Goal: Task Accomplishment & Management: Use online tool/utility

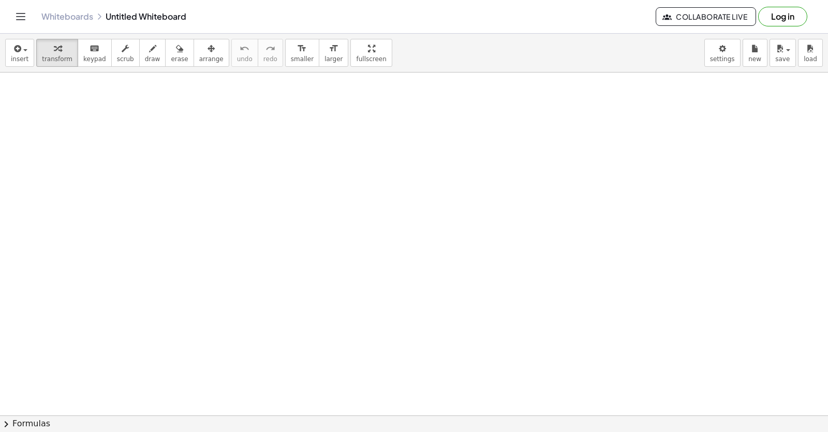
scroll to position [132, 0]
drag, startPoint x: 0, startPoint y: 0, endPoint x: 503, endPoint y: 317, distance: 594.5
click at [503, 317] on div at bounding box center [414, 316] width 828 height 753
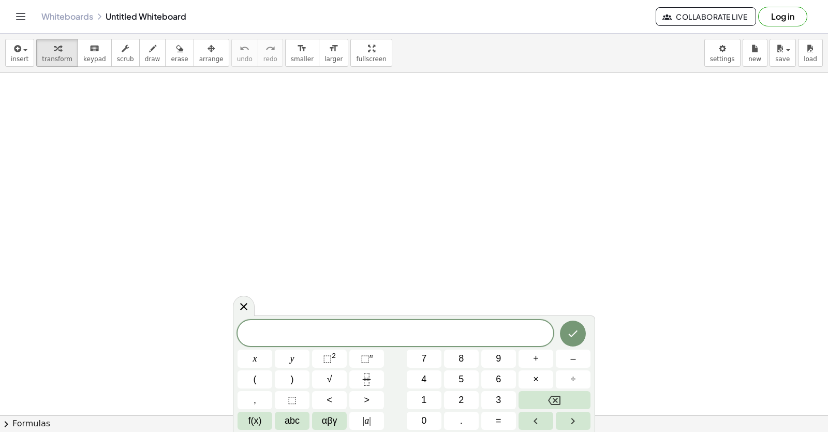
click at [185, 129] on div at bounding box center [414, 316] width 828 height 753
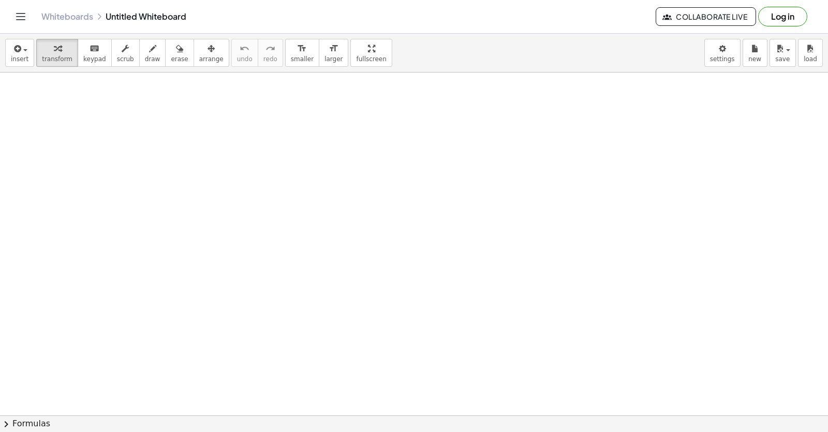
click at [185, 129] on div at bounding box center [414, 316] width 828 height 753
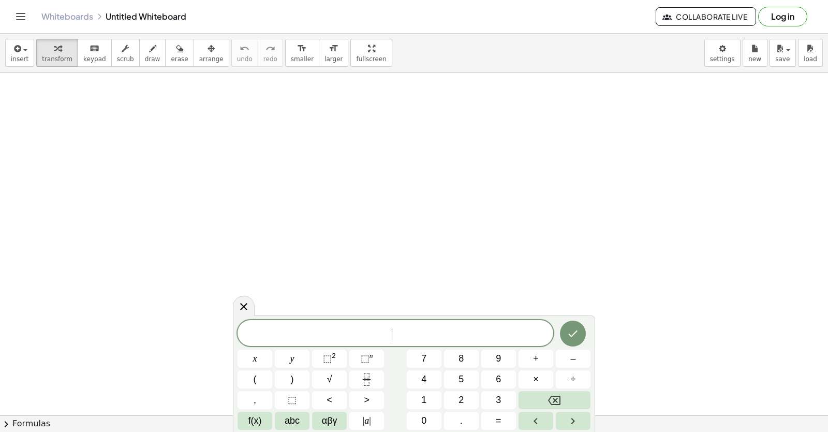
click at [185, 129] on div at bounding box center [414, 316] width 828 height 753
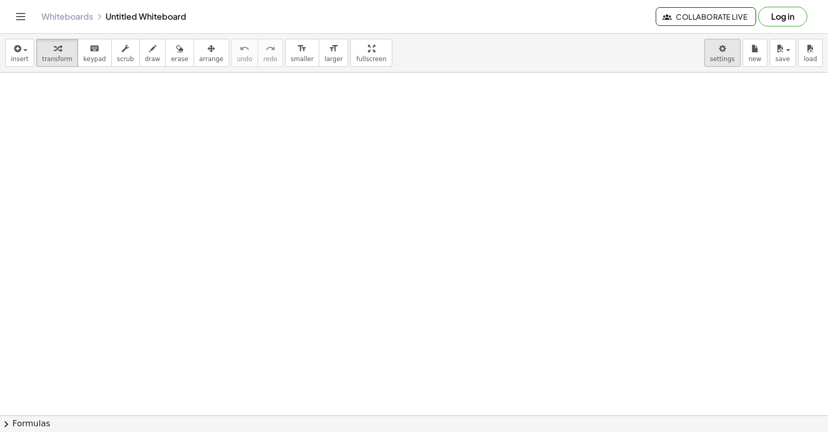
click at [724, 60] on body "Graspable Math Activities Get Started Activity Bank Assigned Work Classes White…" at bounding box center [414, 216] width 828 height 432
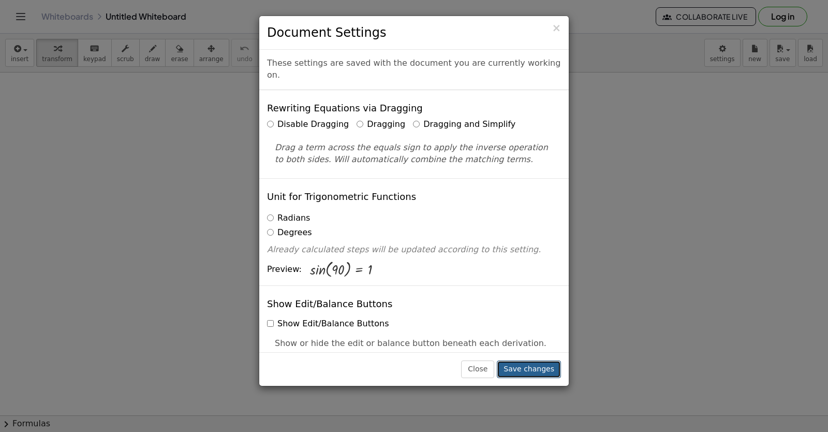
click at [534, 367] on button "Save changes" at bounding box center [529, 369] width 64 height 18
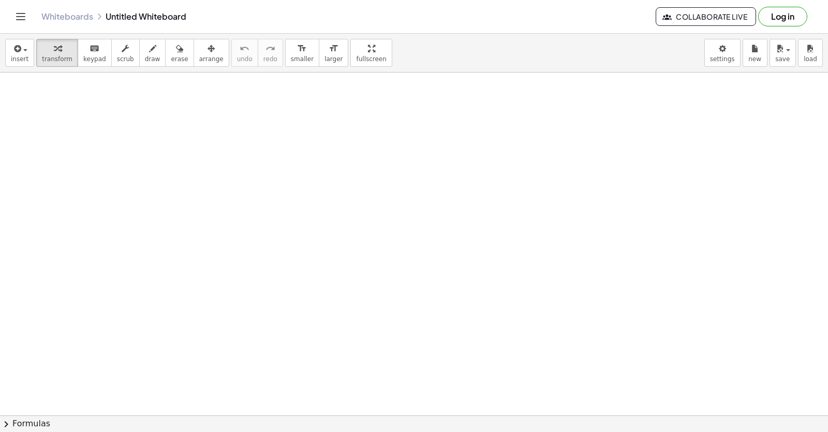
click at [77, 88] on div at bounding box center [414, 316] width 828 height 753
click at [89, 130] on div at bounding box center [414, 316] width 828 height 753
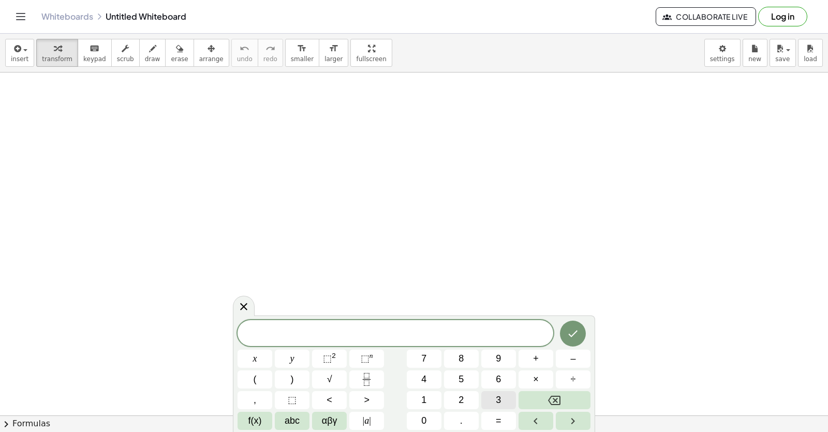
click at [510, 404] on button "3" at bounding box center [498, 400] width 35 height 18
click at [248, 355] on button "x" at bounding box center [255, 358] width 35 height 18
click at [564, 361] on button "–" at bounding box center [573, 358] width 35 height 18
click at [474, 402] on button "2" at bounding box center [461, 400] width 35 height 18
click at [492, 421] on button "=" at bounding box center [498, 421] width 35 height 18
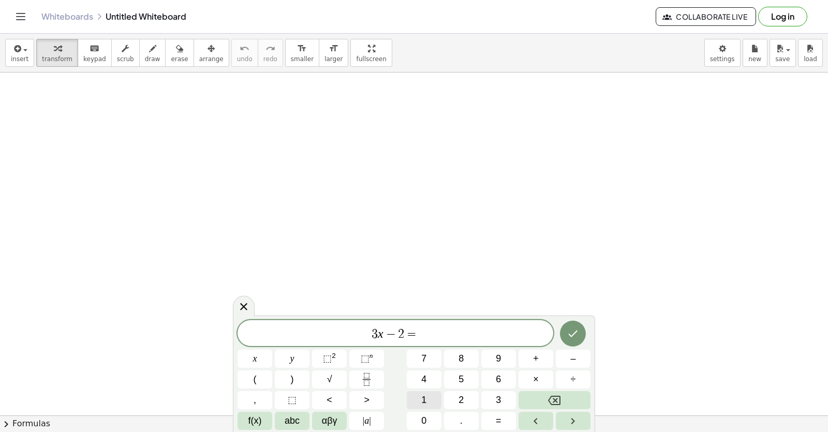
click at [430, 399] on button "1" at bounding box center [424, 400] width 35 height 18
click at [435, 414] on button "0" at bounding box center [424, 421] width 35 height 18
click at [572, 335] on icon "Done" at bounding box center [573, 333] width 12 height 12
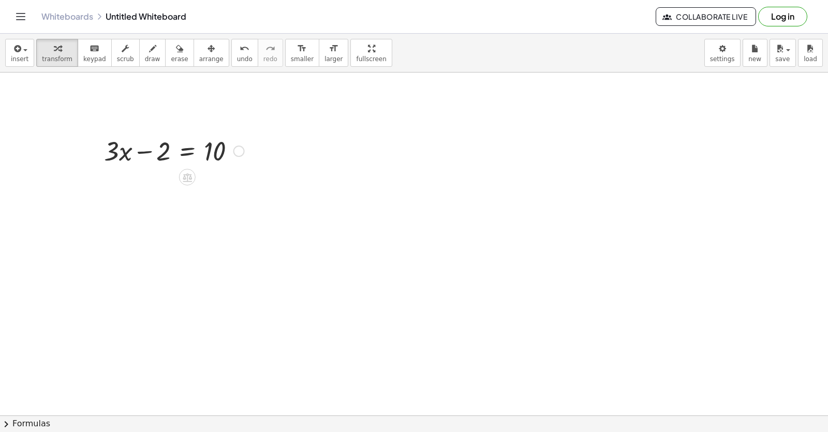
click at [243, 155] on div at bounding box center [238, 150] width 11 height 11
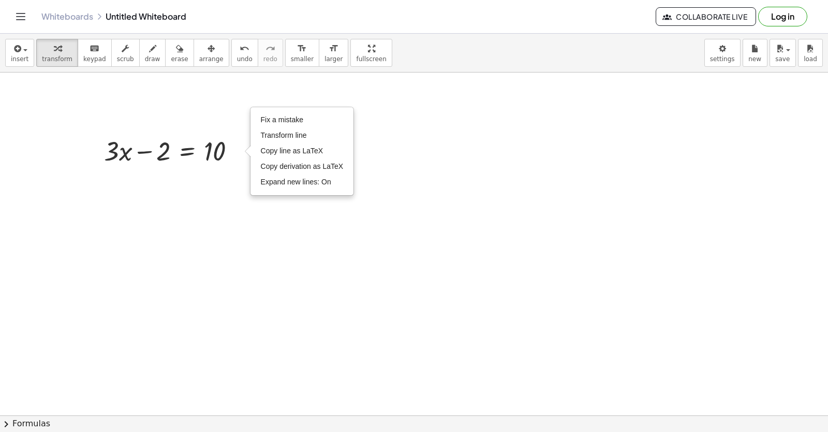
click at [203, 246] on div at bounding box center [414, 316] width 828 height 753
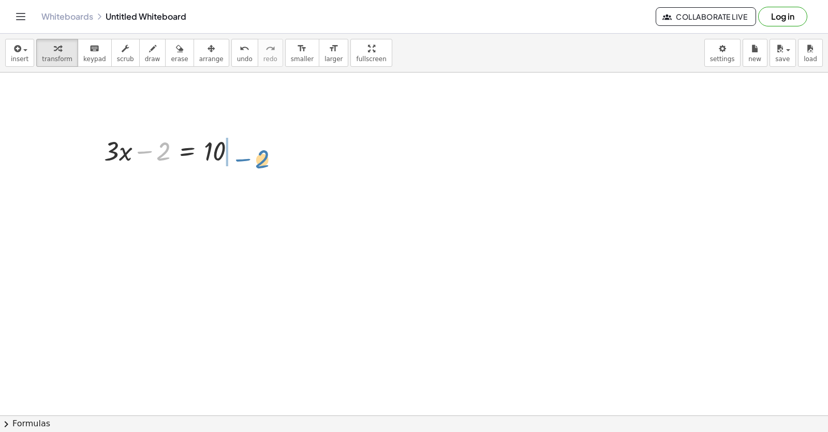
drag, startPoint x: 152, startPoint y: 177, endPoint x: 241, endPoint y: 157, distance: 91.7
drag, startPoint x: 241, startPoint y: 157, endPoint x: 216, endPoint y: 314, distance: 159.4
click at [216, 314] on div at bounding box center [414, 316] width 828 height 753
click at [274, 187] on div "Fix a mistake Transform line Copy line as LaTeX Copy derivation as LaTeX Expand…" at bounding box center [277, 186] width 11 height 11
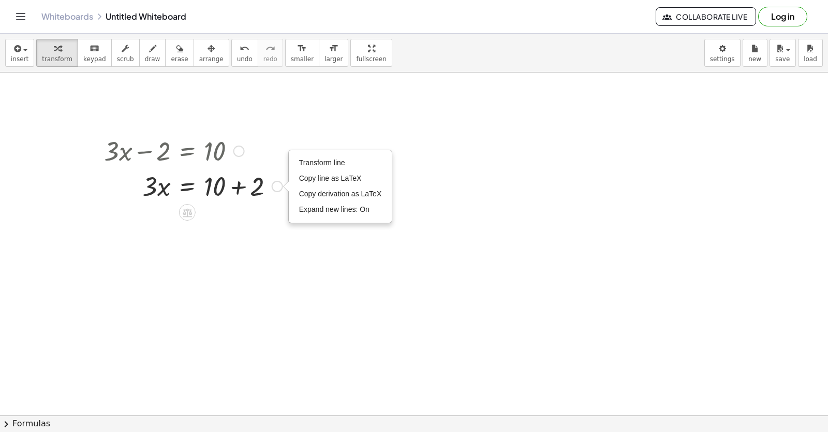
click at [237, 186] on div at bounding box center [193, 185] width 189 height 35
click at [237, 210] on div at bounding box center [414, 316] width 828 height 753
click at [235, 283] on div at bounding box center [414, 316] width 828 height 753
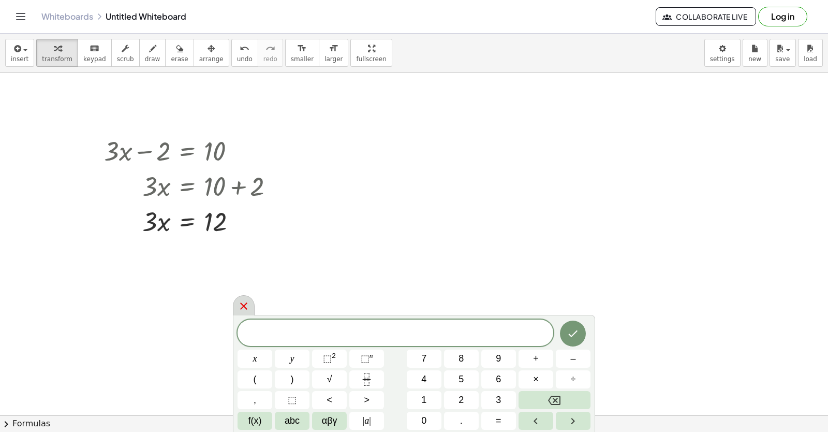
click at [245, 309] on icon at bounding box center [244, 306] width 12 height 12
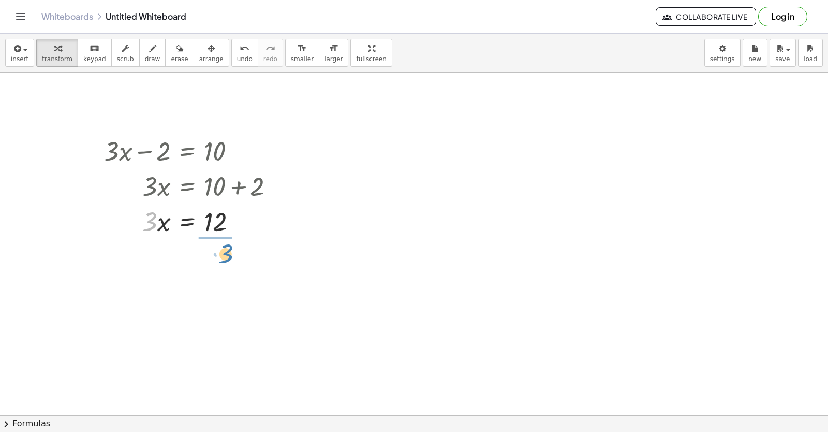
drag, startPoint x: 150, startPoint y: 227, endPoint x: 225, endPoint y: 259, distance: 82.1
click at [224, 264] on div at bounding box center [193, 264] width 189 height 52
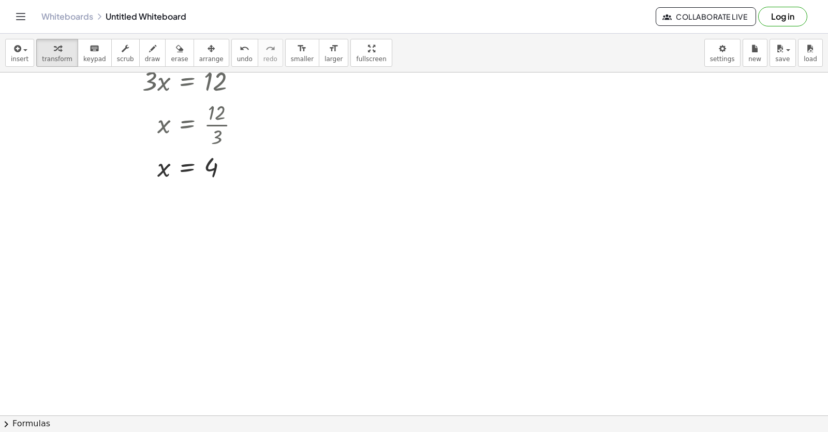
scroll to position [287, 0]
click at [170, 264] on div at bounding box center [414, 161] width 828 height 753
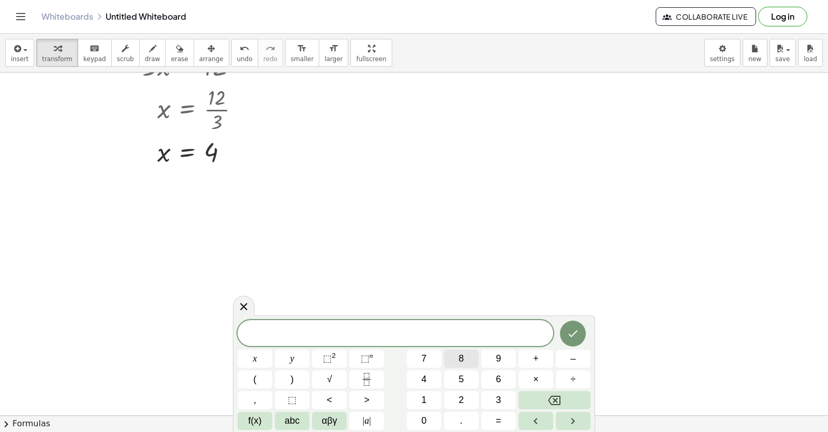
click at [469, 358] on button "8" at bounding box center [461, 358] width 35 height 18
click at [294, 358] on span "y" at bounding box center [292, 359] width 4 height 14
click at [541, 361] on button "+" at bounding box center [536, 358] width 35 height 18
click at [436, 396] on button "1" at bounding box center [424, 400] width 35 height 18
click at [464, 375] on button "5" at bounding box center [461, 379] width 35 height 18
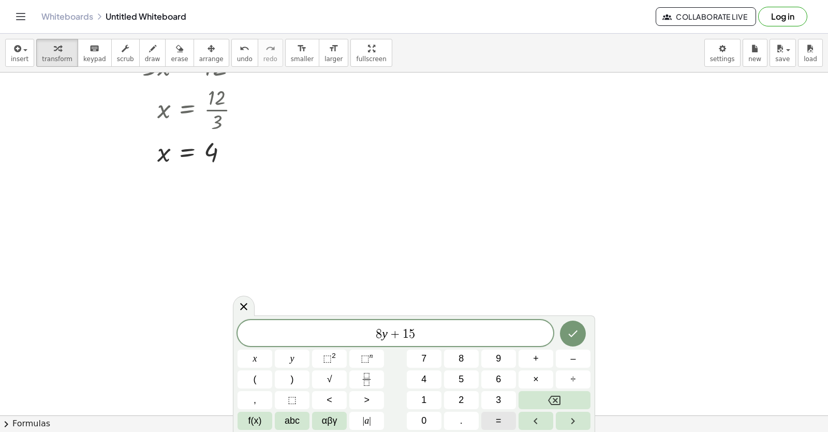
click at [500, 424] on span "=" at bounding box center [499, 421] width 6 height 14
click at [432, 386] on div "8 y + 1 5 = ​ x y ⬚ 2 ⬚ n 7 8 9 + – ( ) √ 4 5 6 × ÷ , ⬚ < > 1 2 3 f(x) abc αβγ …" at bounding box center [414, 375] width 353 height 110
click at [431, 354] on button "7" at bounding box center [424, 358] width 35 height 18
click at [561, 398] on icon "Backspace" at bounding box center [554, 400] width 12 height 9
click at [420, 402] on button "1" at bounding box center [424, 400] width 35 height 18
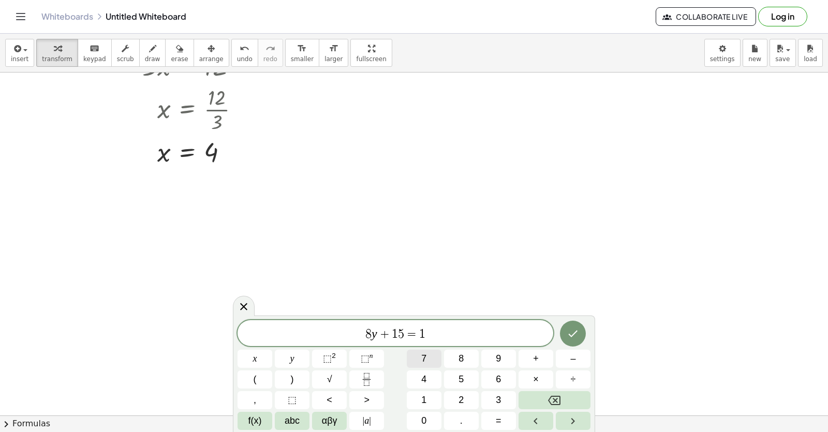
click at [425, 357] on span "7" at bounding box center [423, 359] width 5 height 14
click at [573, 334] on icon "Done" at bounding box center [573, 333] width 12 height 12
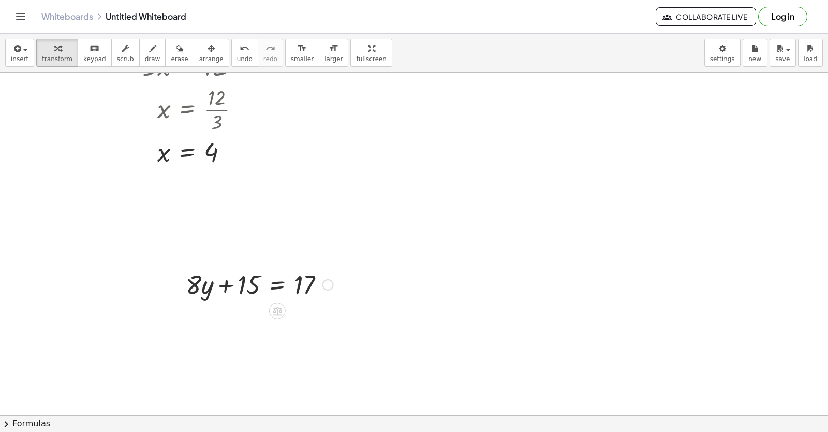
click at [251, 290] on div at bounding box center [260, 283] width 158 height 35
drag, startPoint x: 230, startPoint y: 284, endPoint x: 328, endPoint y: 284, distance: 98.4
click at [328, 284] on div at bounding box center [260, 283] width 158 height 35
click at [277, 285] on div "+ · 8 · y + 15 = 17 · 8 · y 15 = 17 + −" at bounding box center [277, 285] width 0 height 0
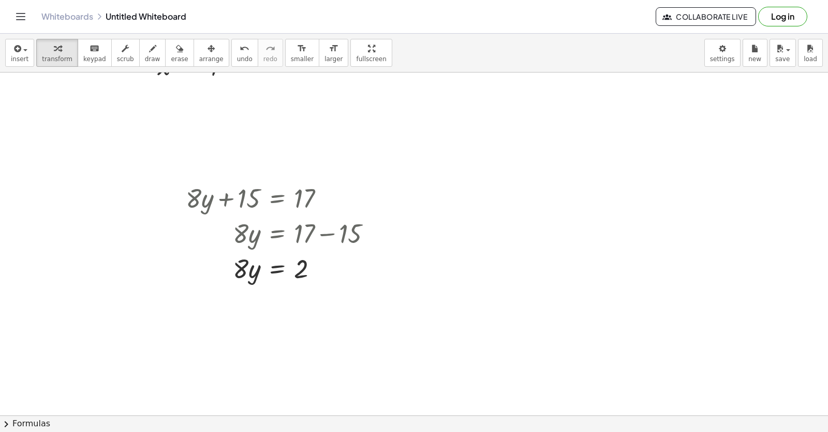
scroll to position [391, 0]
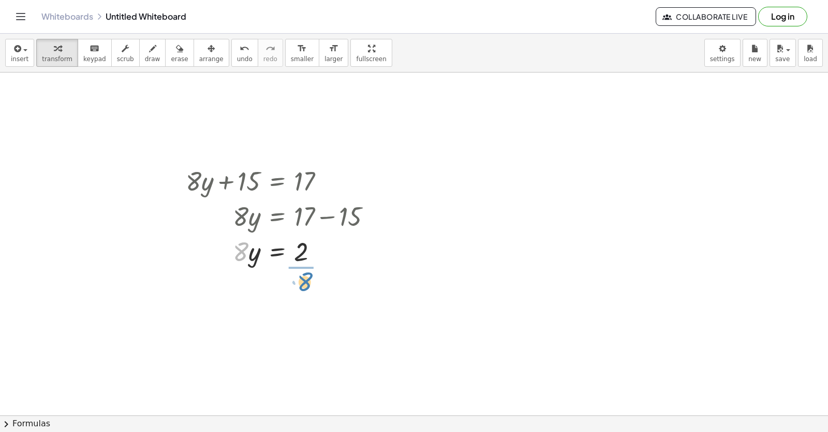
drag, startPoint x: 239, startPoint y: 254, endPoint x: 303, endPoint y: 284, distance: 70.9
click at [237, 61] on span "undo" at bounding box center [245, 58] width 16 height 7
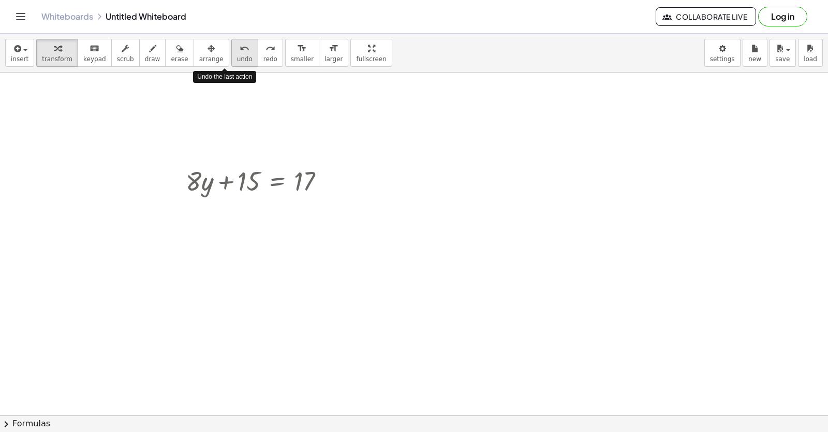
click at [237, 61] on span "undo" at bounding box center [245, 58] width 16 height 7
click at [187, 176] on div at bounding box center [414, 58] width 828 height 753
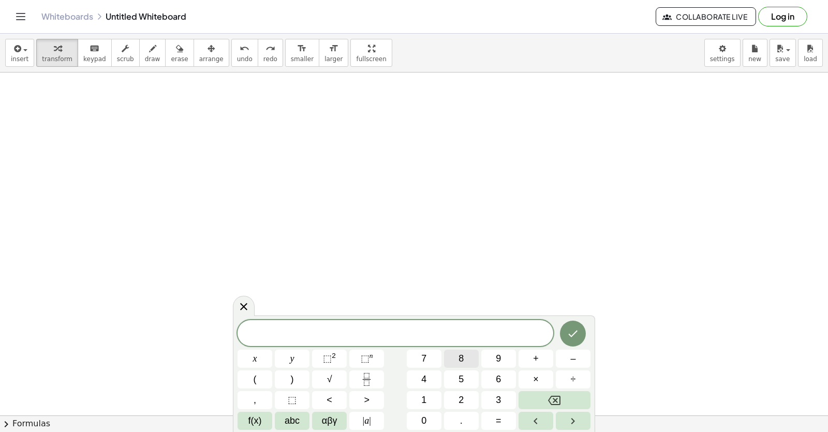
click at [449, 352] on button "8" at bounding box center [461, 358] width 35 height 18
click at [290, 353] on button "y" at bounding box center [292, 358] width 35 height 18
click at [543, 359] on button "+" at bounding box center [536, 358] width 35 height 18
click at [434, 398] on button "1" at bounding box center [424, 400] width 35 height 18
click at [455, 374] on button "5" at bounding box center [461, 379] width 35 height 18
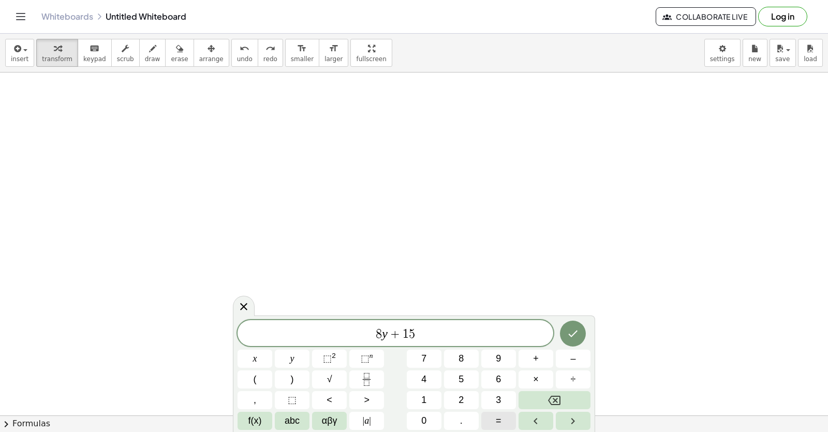
click at [495, 427] on button "=" at bounding box center [498, 421] width 35 height 18
click at [567, 358] on button "–" at bounding box center [573, 358] width 35 height 18
click at [579, 354] on button "–" at bounding box center [573, 358] width 35 height 18
click at [537, 392] on button "Backspace" at bounding box center [555, 400] width 72 height 18
click at [423, 400] on span "1" at bounding box center [423, 400] width 5 height 14
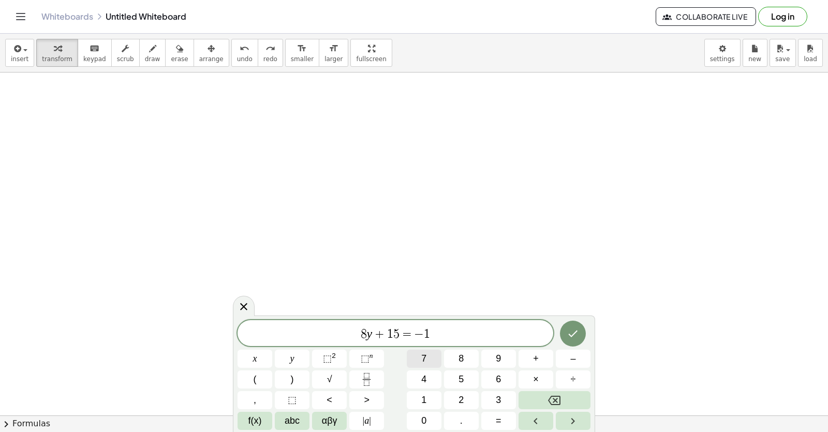
click at [424, 354] on span "7" at bounding box center [423, 359] width 5 height 14
click at [578, 330] on icon "Done" at bounding box center [573, 333] width 12 height 12
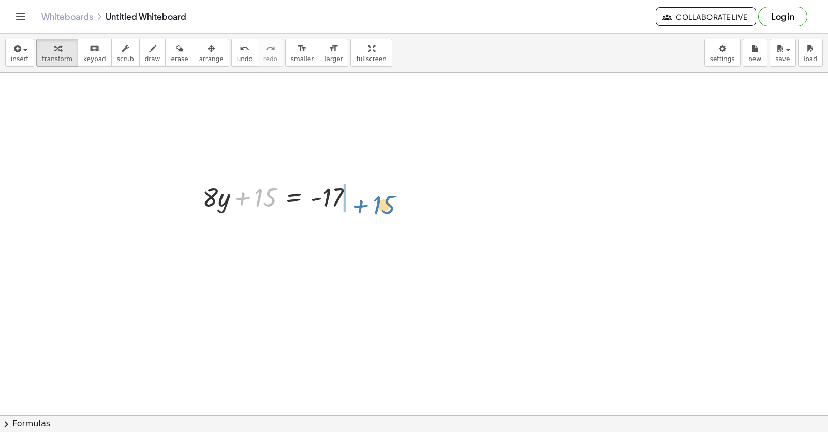
drag, startPoint x: 246, startPoint y: 197, endPoint x: 364, endPoint y: 204, distance: 118.3
click at [364, 204] on div at bounding box center [282, 196] width 170 height 35
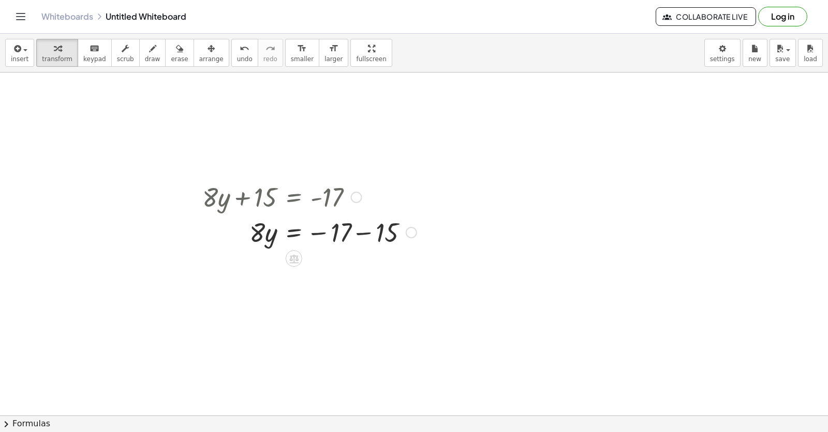
click at [362, 233] on div at bounding box center [309, 231] width 225 height 35
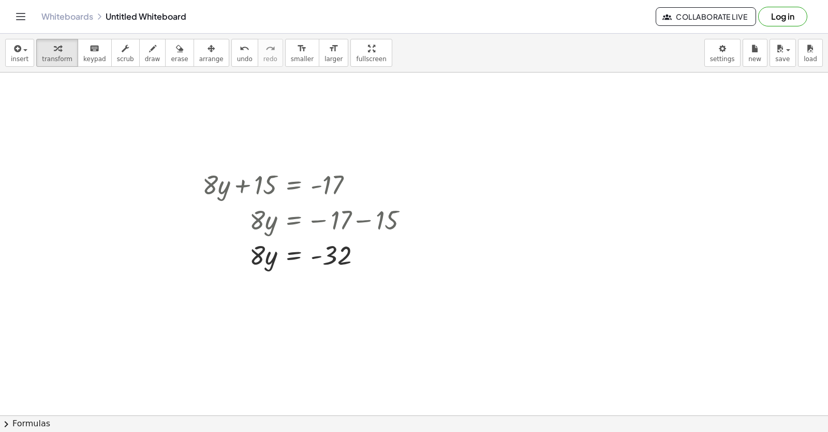
scroll to position [410, 0]
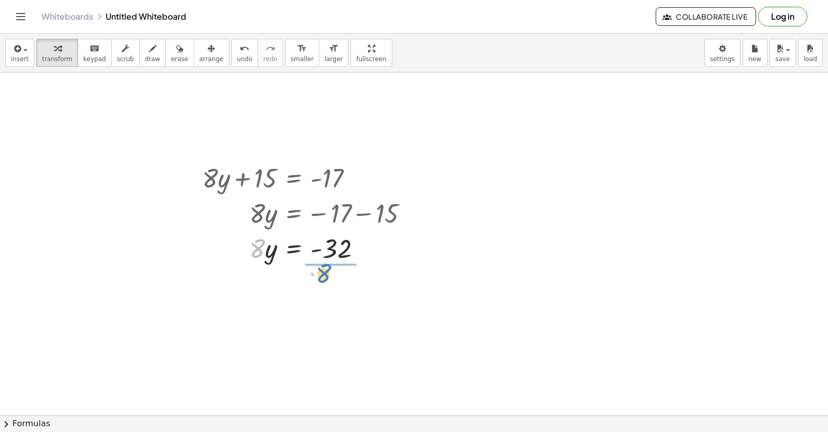
drag, startPoint x: 254, startPoint y: 252, endPoint x: 320, endPoint y: 277, distance: 70.8
click at [332, 292] on div at bounding box center [309, 291] width 225 height 52
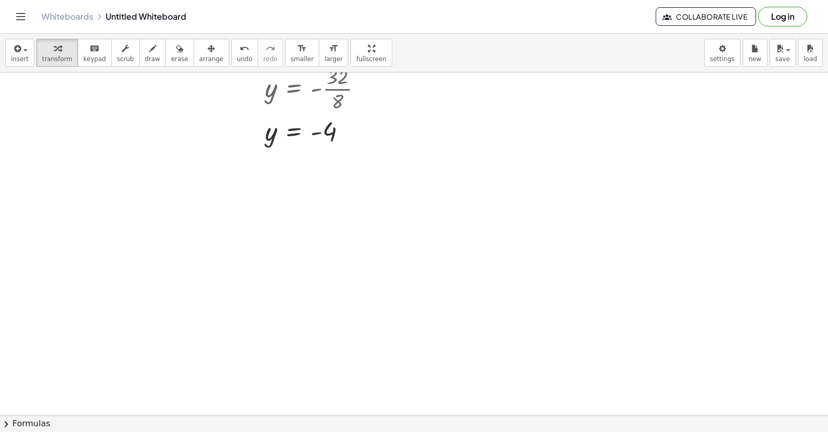
scroll to position [617, 0]
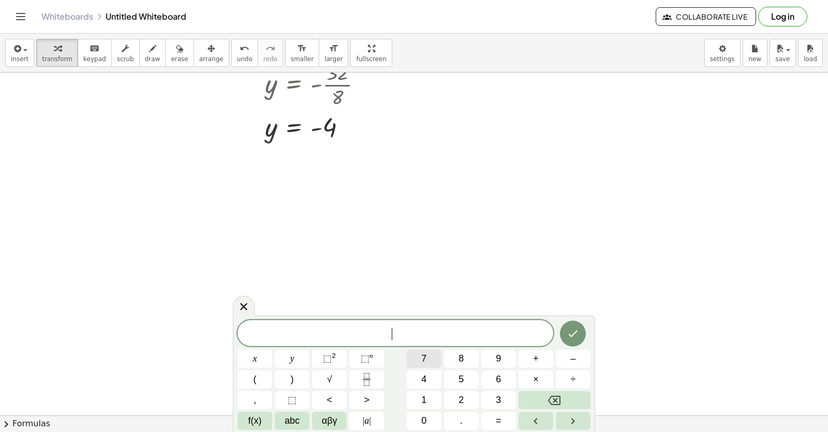
click at [421, 355] on button "7" at bounding box center [424, 358] width 35 height 18
click at [260, 360] on button "x" at bounding box center [255, 358] width 35 height 18
click at [572, 360] on span "–" at bounding box center [573, 359] width 5 height 14
click at [493, 353] on button "9" at bounding box center [498, 358] width 35 height 18
click at [506, 426] on button "=" at bounding box center [498, 421] width 35 height 18
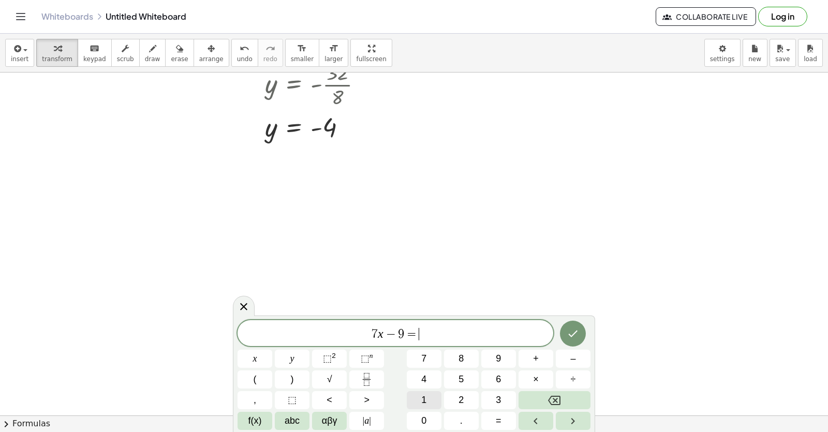
click at [432, 389] on div "7 x − 9 = ​ x y ⬚ 2 ⬚ n 7 8 9 + – ( ) √ 4 5 6 × ÷ , ⬚ < > 1 2 3 f(x) abc αβγ | …" at bounding box center [414, 375] width 353 height 110
click at [431, 397] on button "1" at bounding box center [424, 400] width 35 height 18
click at [453, 396] on button "2" at bounding box center [461, 400] width 35 height 18
click at [577, 331] on icon "Done" at bounding box center [573, 333] width 9 height 7
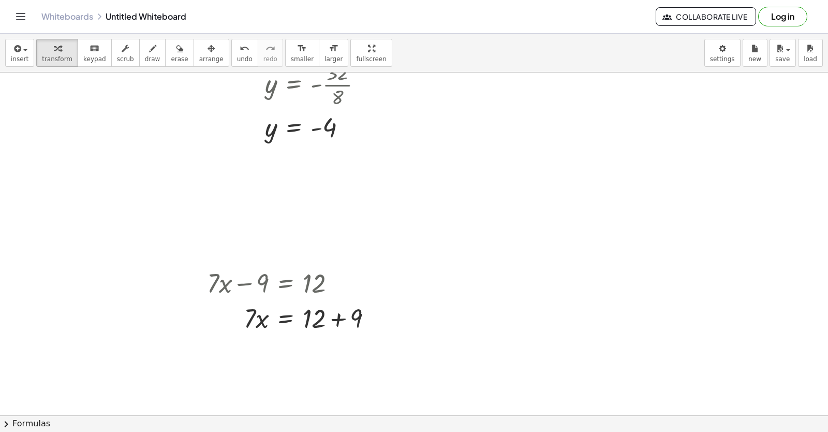
drag, startPoint x: 326, startPoint y: 276, endPoint x: 291, endPoint y: 365, distance: 96.0
click at [339, 315] on div at bounding box center [294, 317] width 184 height 35
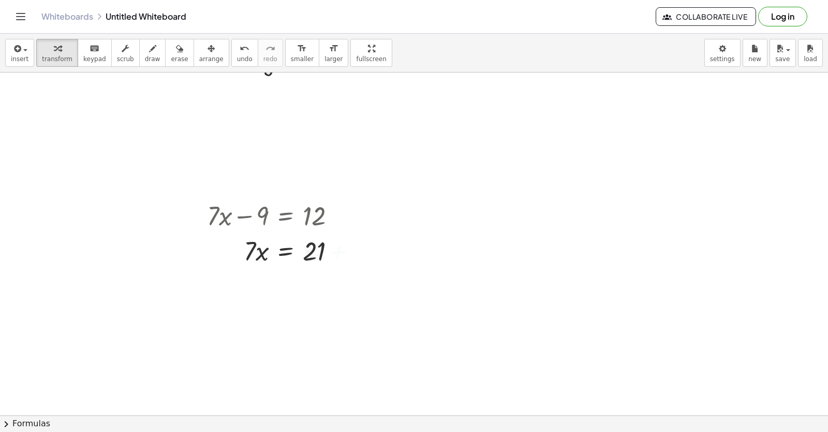
scroll to position [685, 0]
drag, startPoint x: 252, startPoint y: 281, endPoint x: 246, endPoint y: 288, distance: 8.8
click at [294, 320] on div "+ · 3 · x − 2 = 10 · 3 · x = + 10 + 2 · 3 · x = 12 x = · 12 · 3 x = 4 Transform…" at bounding box center [414, 72] width 828 height 1371
click at [286, 215] on div "+ · 7 · x − 9 = 12 · 7 · x = + 12 + 9 · 7 · x = 21 x · 7 x = 21 ·" at bounding box center [286, 215] width 0 height 0
click at [320, 330] on div at bounding box center [294, 328] width 184 height 52
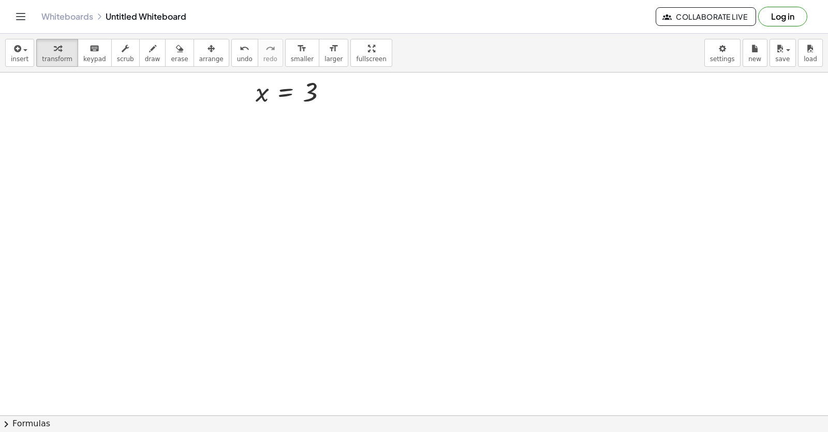
scroll to position [996, 0]
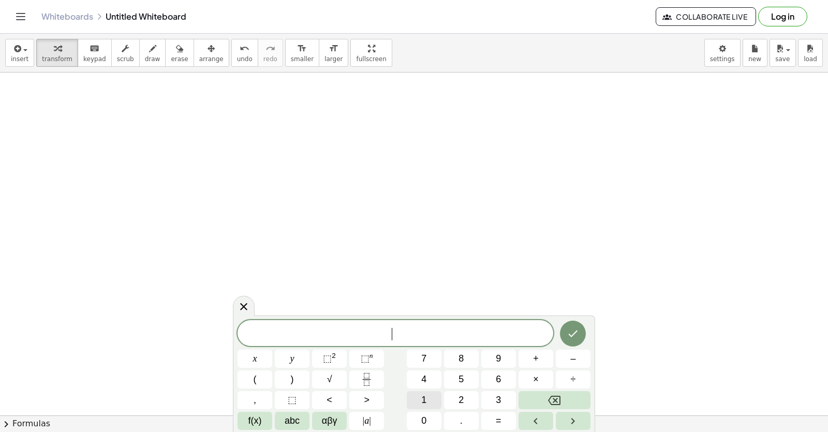
click at [425, 402] on span "1" at bounding box center [423, 400] width 5 height 14
click at [279, 364] on button "y" at bounding box center [292, 358] width 35 height 18
click at [544, 354] on button "+" at bounding box center [536, 358] width 35 height 18
click at [430, 401] on button "1" at bounding box center [424, 400] width 35 height 18
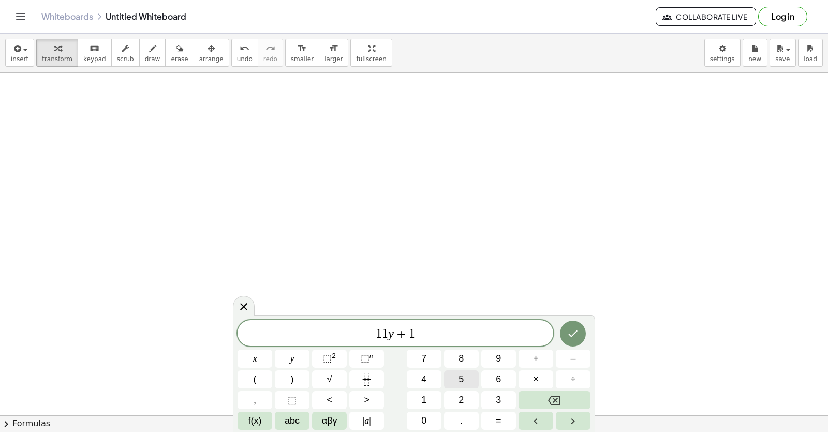
click at [457, 375] on button "5" at bounding box center [461, 379] width 35 height 18
click at [494, 426] on button "=" at bounding box center [498, 421] width 35 height 18
click at [426, 386] on button "4" at bounding box center [424, 379] width 35 height 18
click at [573, 331] on icon "Done" at bounding box center [573, 333] width 12 height 12
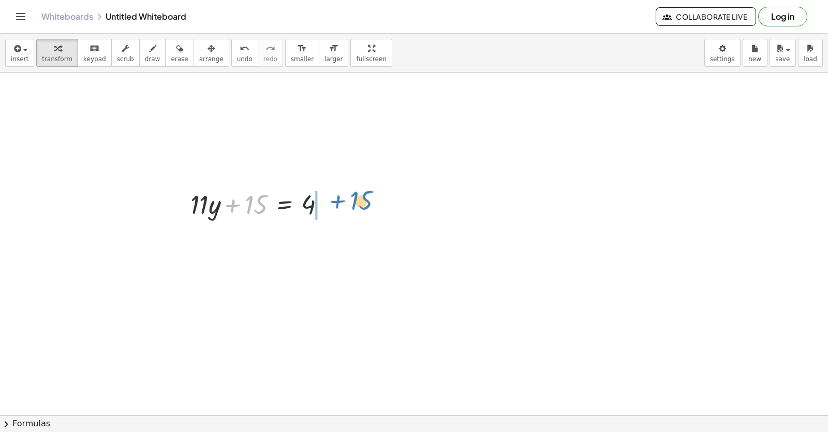
drag, startPoint x: 266, startPoint y: 222, endPoint x: 350, endPoint y: 200, distance: 87.0
drag, startPoint x: 350, startPoint y: 200, endPoint x: 329, endPoint y: 206, distance: 21.8
click at [329, 206] on div at bounding box center [308, 203] width 153 height 35
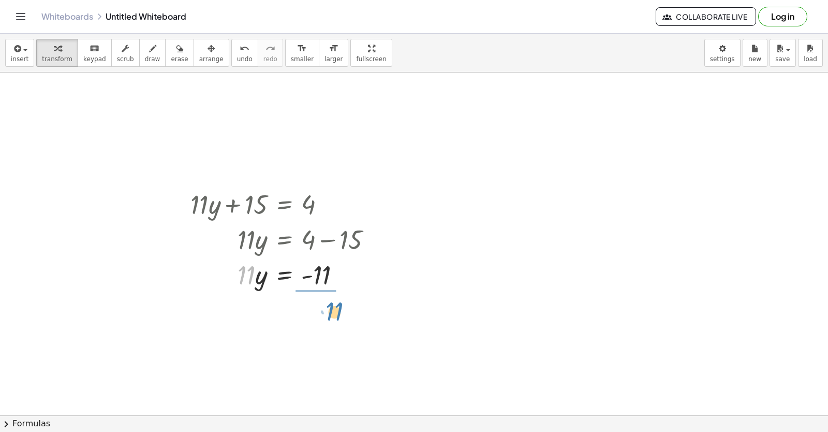
drag, startPoint x: 249, startPoint y: 275, endPoint x: 336, endPoint y: 311, distance: 94.0
click at [323, 330] on div at bounding box center [285, 317] width 200 height 52
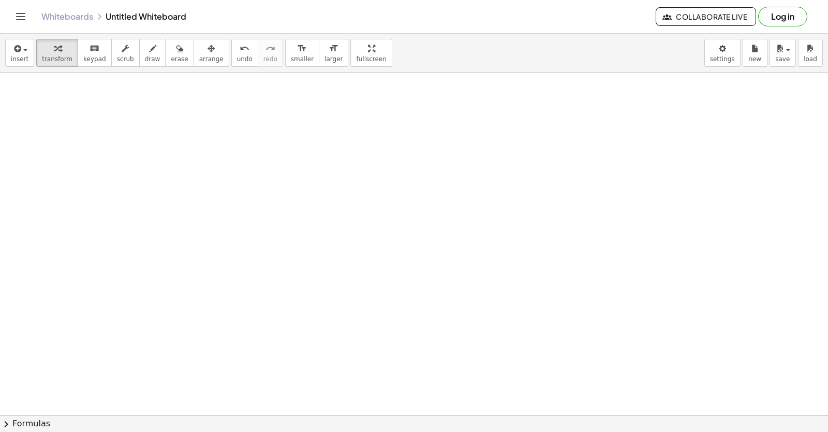
scroll to position [1339, 0]
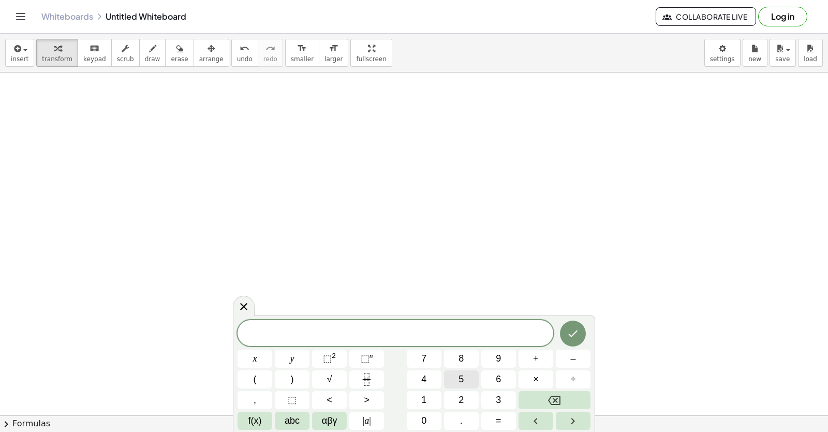
click at [469, 388] on button "5" at bounding box center [461, 379] width 35 height 18
click at [251, 356] on button "x" at bounding box center [255, 358] width 35 height 18
click at [538, 365] on button "+" at bounding box center [536, 358] width 35 height 18
click at [424, 396] on span "1" at bounding box center [423, 400] width 5 height 14
click at [426, 372] on span "4" at bounding box center [423, 379] width 5 height 14
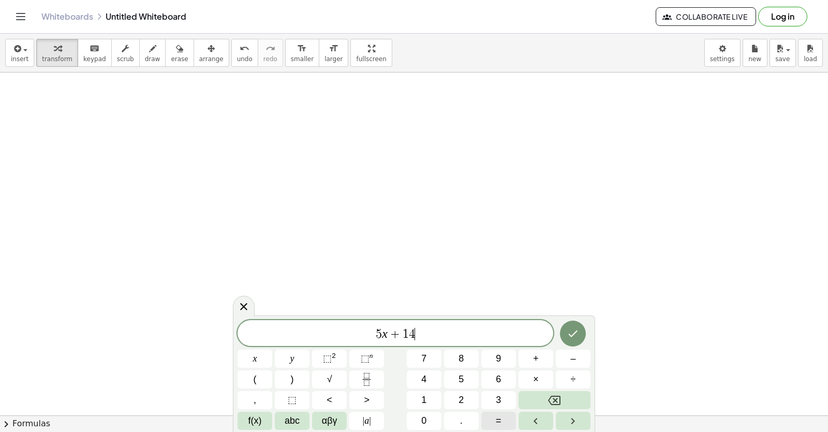
click at [489, 424] on button "=" at bounding box center [498, 421] width 35 height 18
click at [573, 350] on button "–" at bounding box center [573, 358] width 35 height 18
click at [436, 403] on button "1" at bounding box center [424, 400] width 35 height 18
click at [503, 375] on button "6" at bounding box center [498, 379] width 35 height 18
click at [580, 338] on button "Done" at bounding box center [573, 333] width 26 height 26
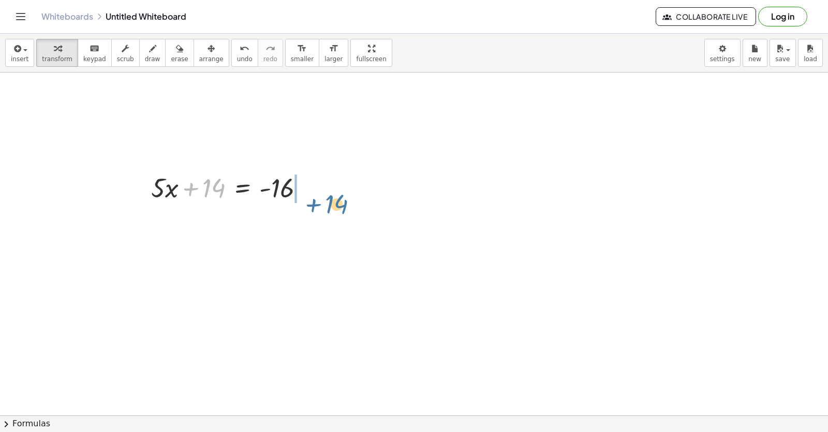
drag, startPoint x: 195, startPoint y: 188, endPoint x: 309, endPoint y: 199, distance: 114.9
click at [310, 199] on div at bounding box center [232, 186] width 172 height 35
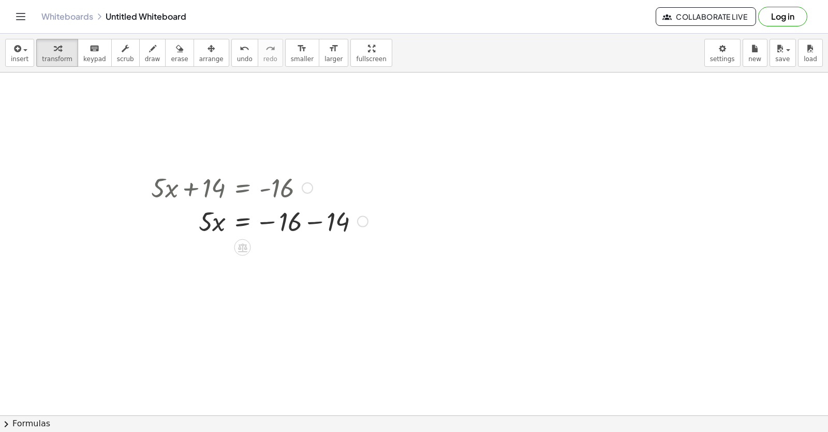
click at [309, 187] on div at bounding box center [307, 187] width 11 height 11
click at [315, 225] on div at bounding box center [259, 221] width 227 height 35
drag, startPoint x: 209, startPoint y: 262, endPoint x: 279, endPoint y: 289, distance: 75.6
click at [290, 269] on div at bounding box center [259, 257] width 227 height 52
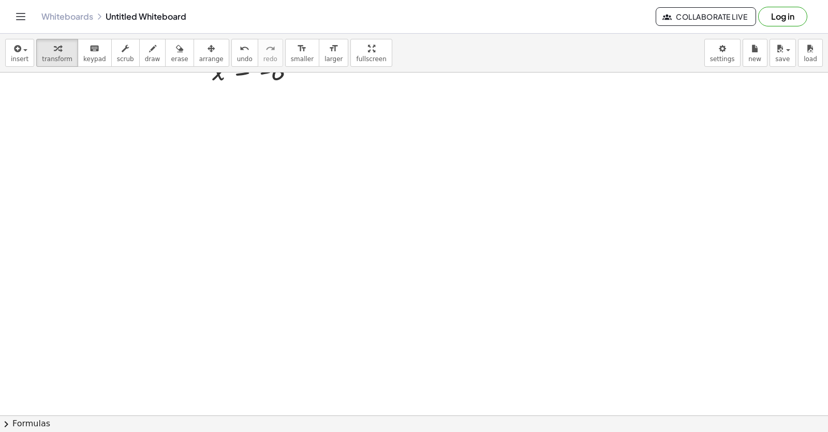
scroll to position [1630, 0]
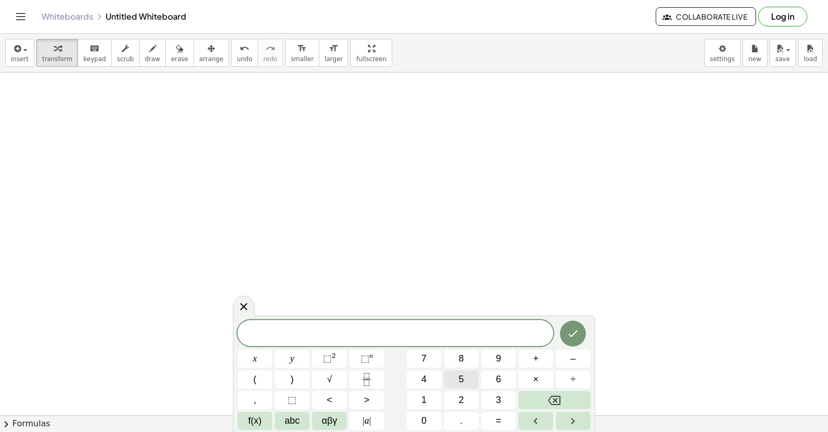
click at [458, 379] on button "5" at bounding box center [461, 379] width 35 height 18
click at [249, 359] on button "x" at bounding box center [255, 358] width 35 height 18
click at [531, 357] on button "+" at bounding box center [536, 358] width 35 height 18
click at [281, 361] on button "y" at bounding box center [292, 358] width 35 height 18
click at [508, 421] on button "=" at bounding box center [498, 421] width 35 height 18
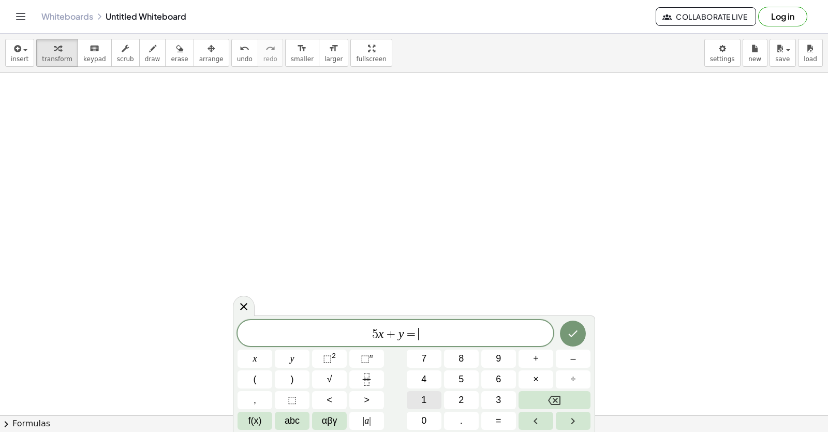
click at [427, 406] on span "1" at bounding box center [423, 400] width 5 height 14
click at [426, 414] on span "0" at bounding box center [423, 421] width 5 height 14
click at [573, 331] on icon "Done" at bounding box center [573, 333] width 12 height 12
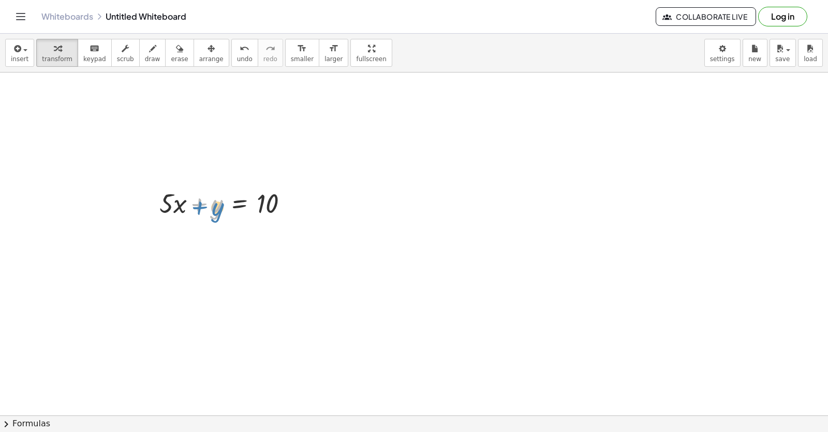
click at [202, 210] on div at bounding box center [228, 202] width 148 height 35
click at [194, 207] on div at bounding box center [228, 202] width 148 height 35
drag, startPoint x: 171, startPoint y: 202, endPoint x: 297, endPoint y: 200, distance: 126.3
click at [297, 200] on div at bounding box center [228, 202] width 148 height 35
click at [237, 60] on span "undo" at bounding box center [245, 58] width 16 height 7
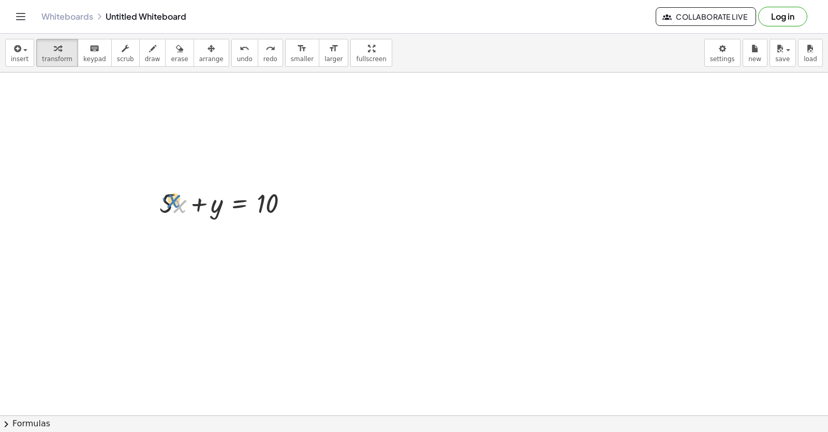
drag, startPoint x: 175, startPoint y: 201, endPoint x: 171, endPoint y: 196, distance: 6.6
click at [171, 196] on div at bounding box center [228, 202] width 148 height 35
drag, startPoint x: 171, startPoint y: 199, endPoint x: 171, endPoint y: 206, distance: 6.2
click at [171, 215] on div at bounding box center [228, 202] width 148 height 35
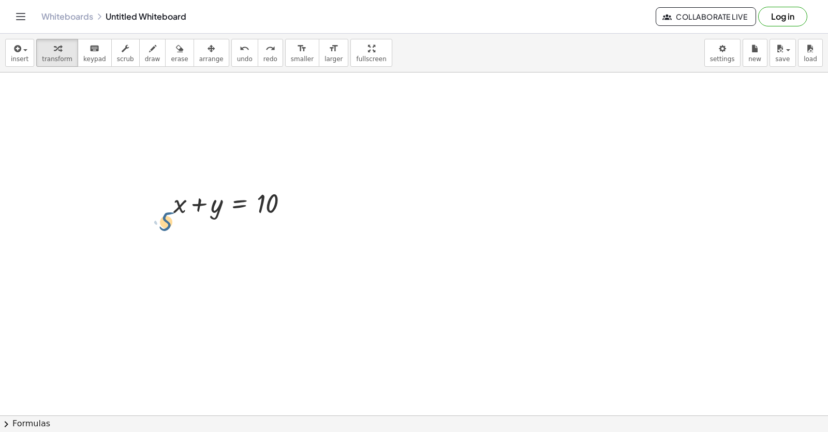
drag, startPoint x: 172, startPoint y: 200, endPoint x: 171, endPoint y: 208, distance: 8.3
click at [171, 212] on div at bounding box center [228, 202] width 148 height 35
drag, startPoint x: 173, startPoint y: 202, endPoint x: 176, endPoint y: 208, distance: 6.3
click at [181, 212] on div at bounding box center [228, 202] width 148 height 35
drag, startPoint x: 148, startPoint y: 206, endPoint x: 112, endPoint y: 155, distance: 62.8
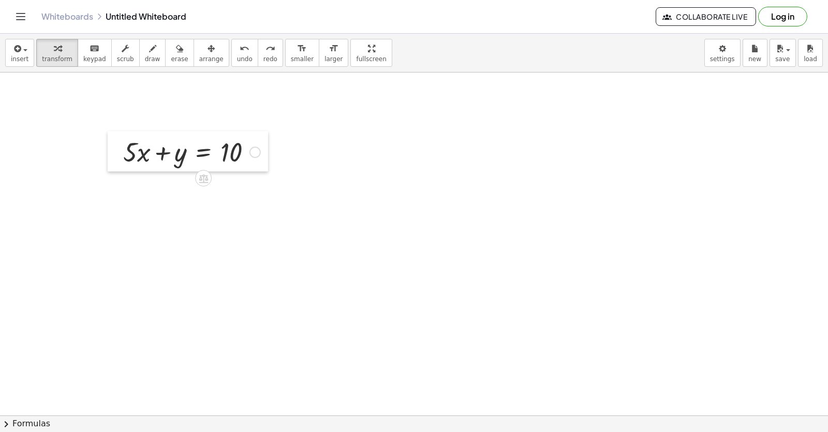
click at [112, 155] on div at bounding box center [116, 151] width 16 height 40
drag, startPoint x: 125, startPoint y: 153, endPoint x: 259, endPoint y: 151, distance: 134.6
click at [259, 151] on div at bounding box center [192, 151] width 148 height 35
click at [254, 187] on div at bounding box center [217, 186] width 199 height 35
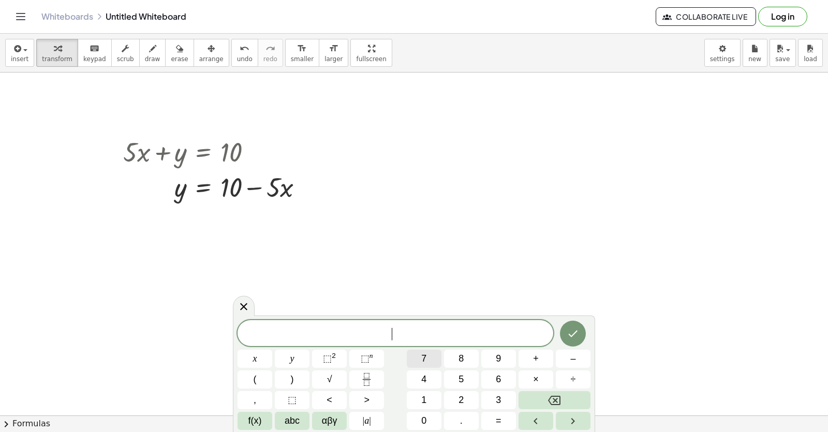
click at [421, 363] on span "7" at bounding box center [423, 359] width 5 height 14
click at [258, 356] on button "x" at bounding box center [255, 358] width 35 height 18
click at [534, 365] on button "+" at bounding box center [536, 358] width 35 height 18
click at [293, 354] on span "y" at bounding box center [292, 359] width 4 height 14
click at [489, 418] on button "=" at bounding box center [498, 421] width 35 height 18
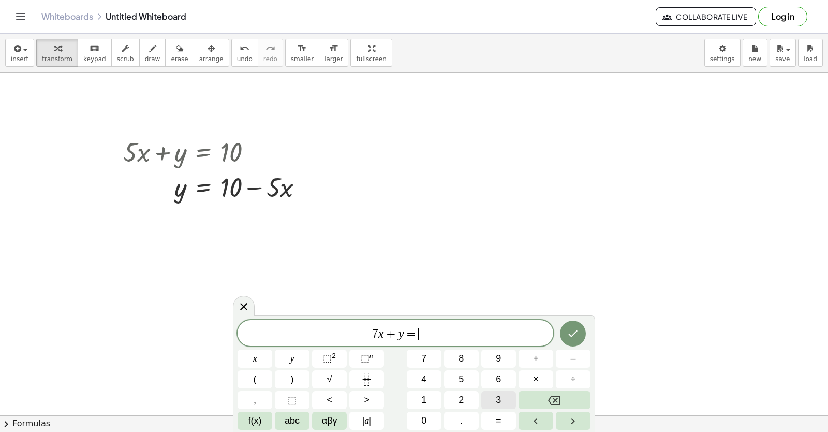
click at [503, 400] on button "3" at bounding box center [498, 400] width 35 height 18
click at [576, 329] on icon "Done" at bounding box center [573, 333] width 12 height 12
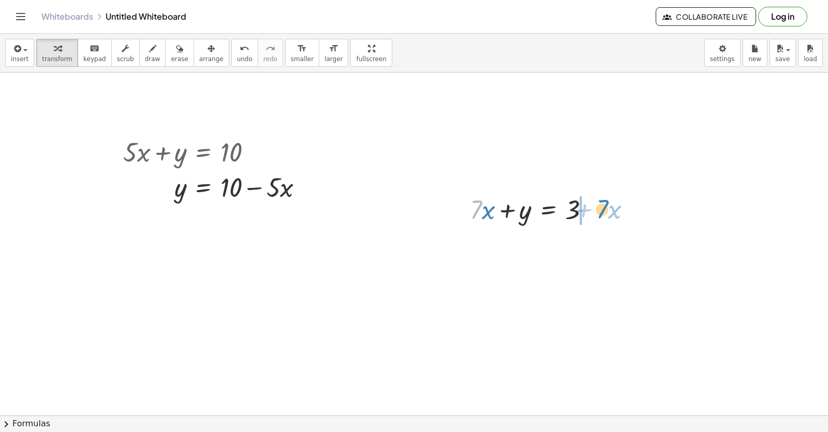
drag, startPoint x: 577, startPoint y: 251, endPoint x: 605, endPoint y: 212, distance: 47.8
drag, startPoint x: 605, startPoint y: 212, endPoint x: 479, endPoint y: 311, distance: 160.3
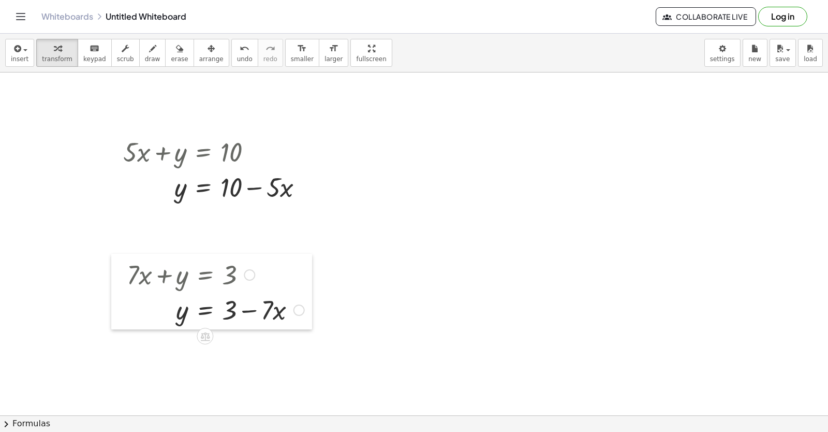
drag, startPoint x: 459, startPoint y: 250, endPoint x: 115, endPoint y: 315, distance: 349.4
click at [115, 315] on div at bounding box center [119, 292] width 16 height 76
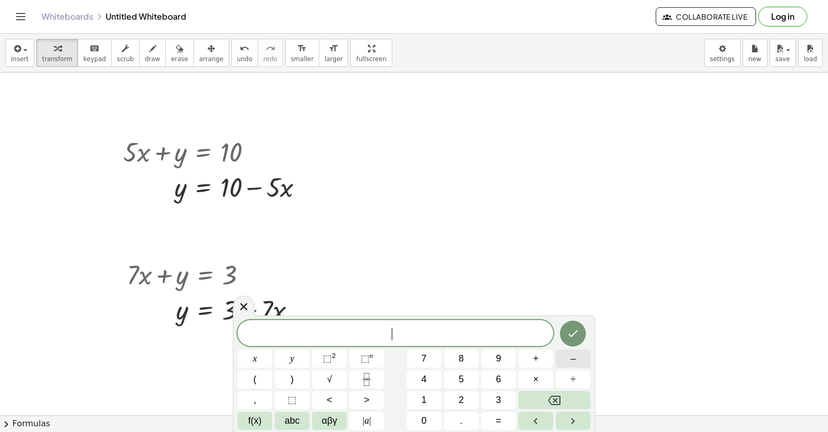
click at [577, 357] on button "–" at bounding box center [573, 358] width 35 height 18
click at [457, 360] on button "8" at bounding box center [461, 358] width 35 height 18
click at [291, 360] on span "y" at bounding box center [292, 359] width 4 height 14
click at [543, 356] on button "+" at bounding box center [536, 358] width 35 height 18
click at [250, 358] on button "x" at bounding box center [255, 358] width 35 height 18
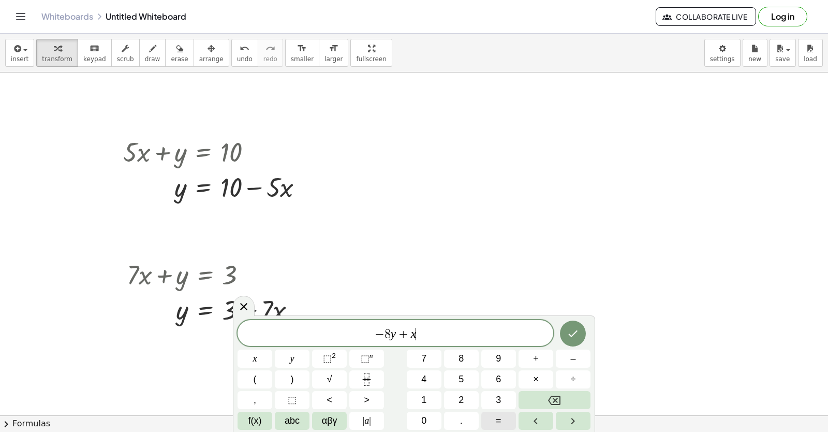
click at [484, 423] on button "=" at bounding box center [498, 421] width 35 height 18
click at [428, 356] on button "7" at bounding box center [424, 358] width 35 height 18
click at [567, 337] on icon "Done" at bounding box center [573, 333] width 12 height 12
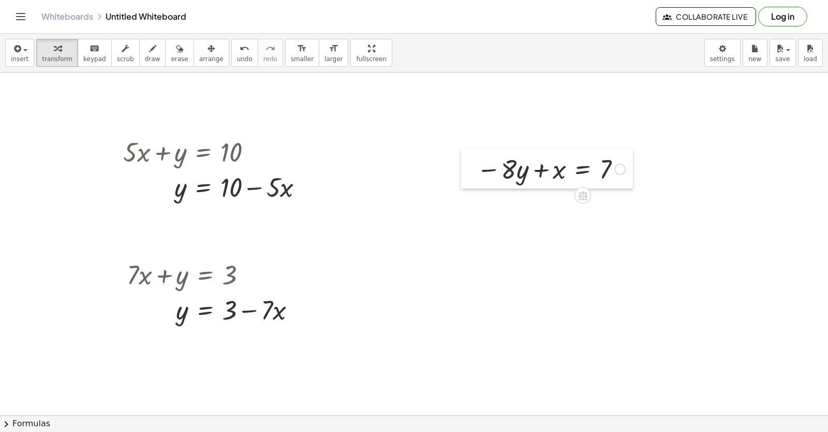
drag, startPoint x: 476, startPoint y: 223, endPoint x: 471, endPoint y: 166, distance: 57.7
click at [471, 166] on div at bounding box center [469, 168] width 16 height 40
drag, startPoint x: 510, startPoint y: 165, endPoint x: 647, endPoint y: 151, distance: 136.8
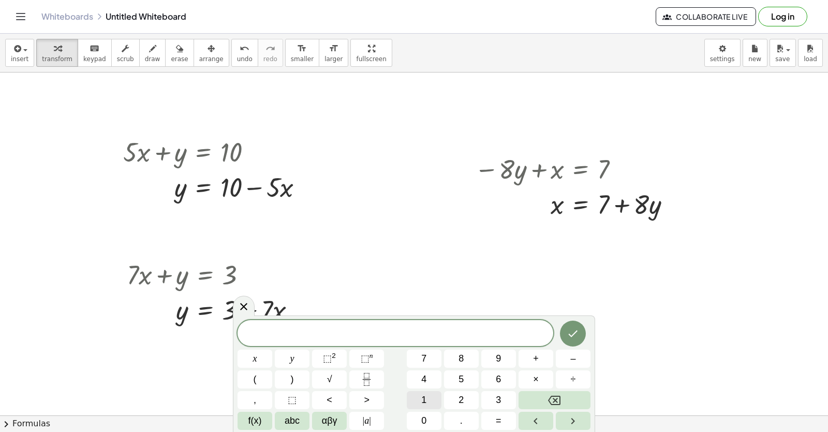
click at [420, 397] on button "1" at bounding box center [424, 400] width 35 height 18
click at [287, 357] on button "y" at bounding box center [292, 358] width 35 height 18
click at [537, 358] on span "+" at bounding box center [536, 359] width 6 height 14
click at [242, 359] on button "x" at bounding box center [255, 358] width 35 height 18
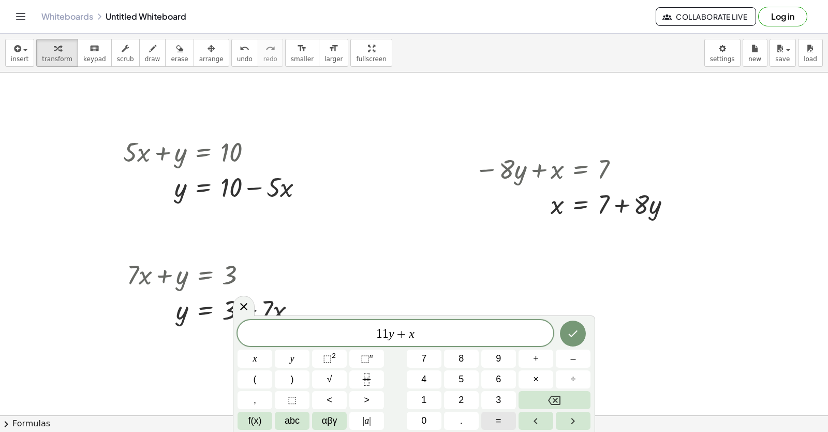
click at [502, 423] on button "=" at bounding box center [498, 421] width 35 height 18
click at [462, 376] on span "5" at bounding box center [461, 379] width 5 height 14
click at [566, 332] on button "Done" at bounding box center [573, 333] width 26 height 26
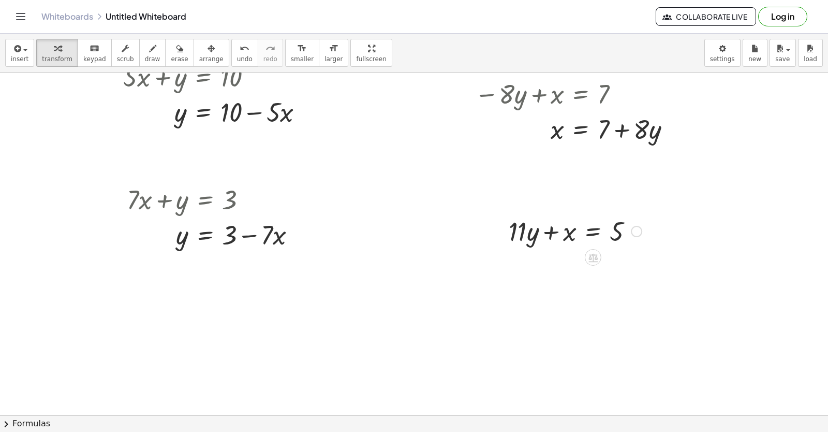
scroll to position [1714, 0]
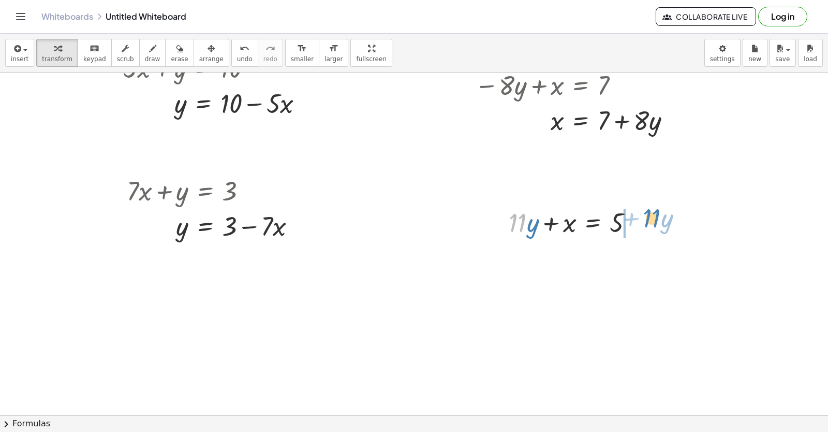
drag, startPoint x: 513, startPoint y: 221, endPoint x: 648, endPoint y: 216, distance: 135.2
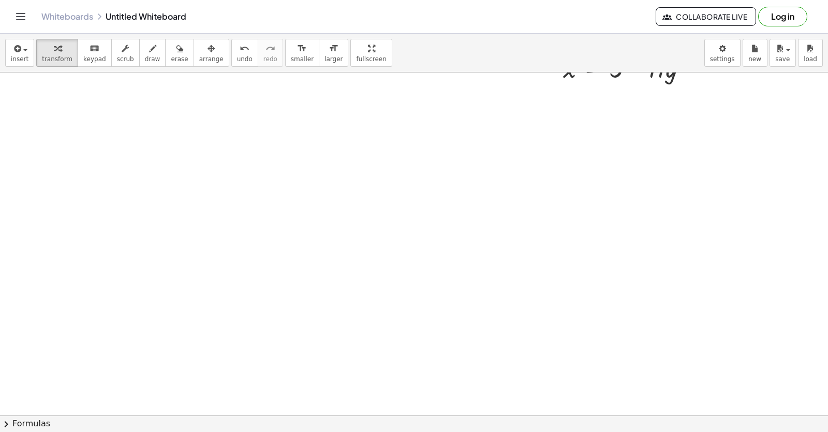
scroll to position [1921, 0]
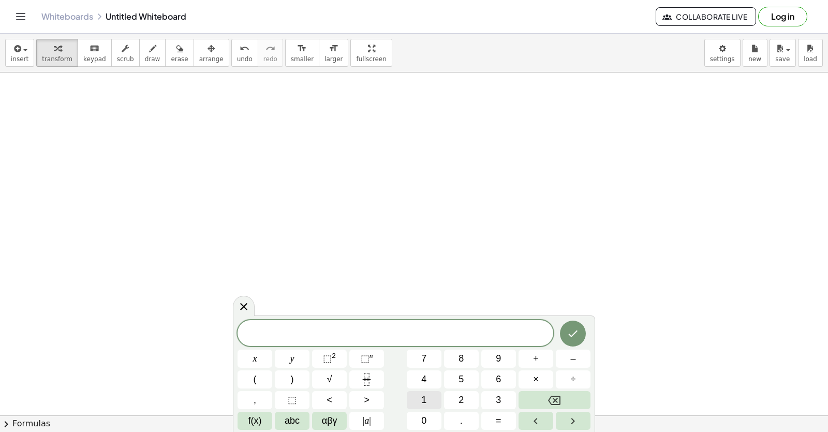
click at [416, 391] on button "1" at bounding box center [424, 400] width 35 height 18
click at [304, 354] on button "y" at bounding box center [292, 358] width 35 height 18
click at [544, 358] on button "+" at bounding box center [536, 358] width 35 height 18
click at [464, 376] on button "5" at bounding box center [461, 379] width 35 height 18
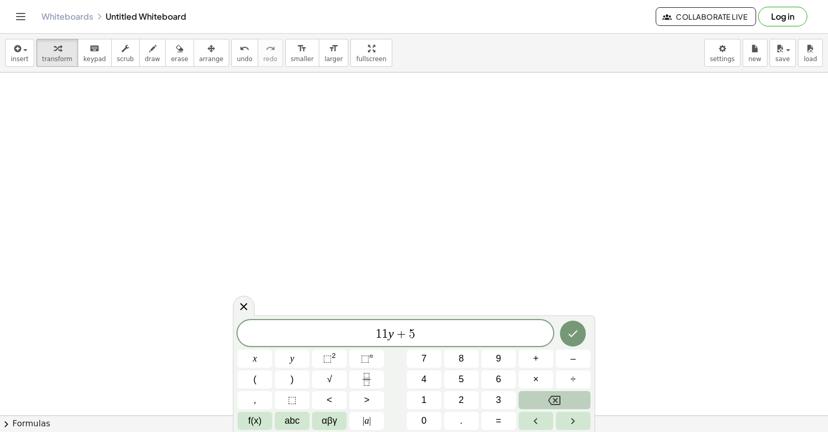
click at [551, 404] on icon "Backspace" at bounding box center [554, 400] width 12 height 9
click at [256, 353] on button "x" at bounding box center [255, 358] width 35 height 18
click at [488, 421] on button "=" at bounding box center [498, 421] width 35 height 18
click at [465, 376] on button "5" at bounding box center [461, 379] width 35 height 18
click at [580, 331] on button "Done" at bounding box center [573, 333] width 26 height 26
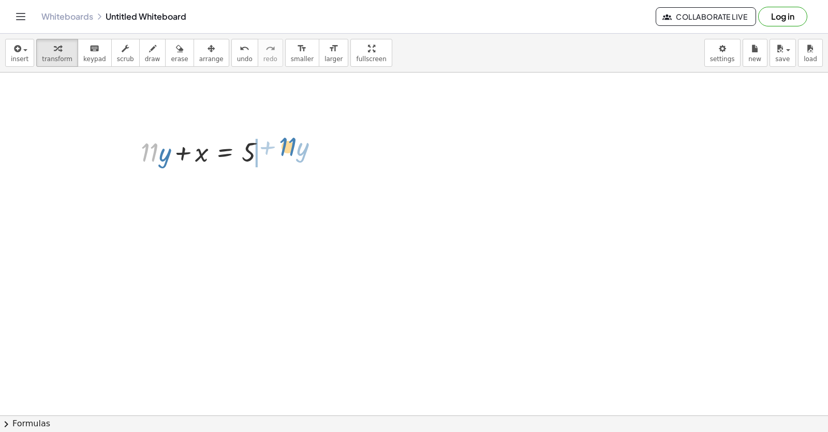
drag, startPoint x: 153, startPoint y: 158, endPoint x: 291, endPoint y: 152, distance: 138.3
drag, startPoint x: 291, startPoint y: 152, endPoint x: 223, endPoint y: 273, distance: 138.8
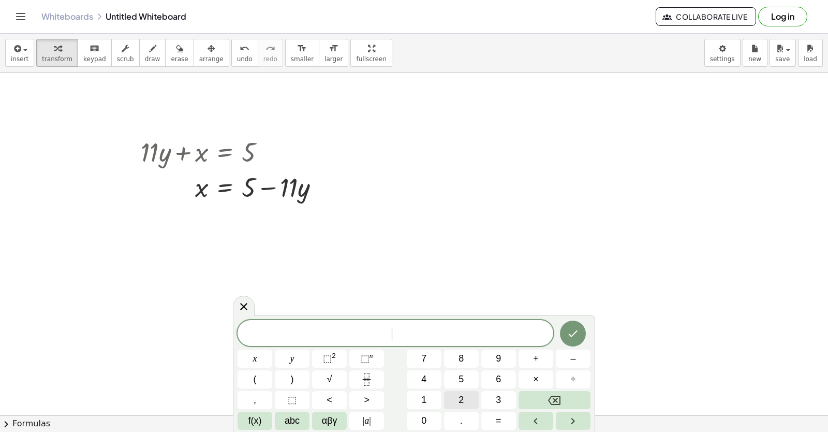
click at [459, 398] on span "2" at bounding box center [461, 400] width 5 height 14
click at [297, 356] on button "y" at bounding box center [292, 358] width 35 height 18
click at [533, 357] on button "+" at bounding box center [536, 358] width 35 height 18
click at [452, 363] on button "8" at bounding box center [461, 358] width 35 height 18
click at [269, 368] on div "2 y + 8 ​ x y ⬚ 2 ⬚ n 7 8 9 + – ( ) √ 4 5 6 × ÷ , ⬚ < > 1 2 3 f(x) abc αβγ | a …" at bounding box center [414, 375] width 353 height 110
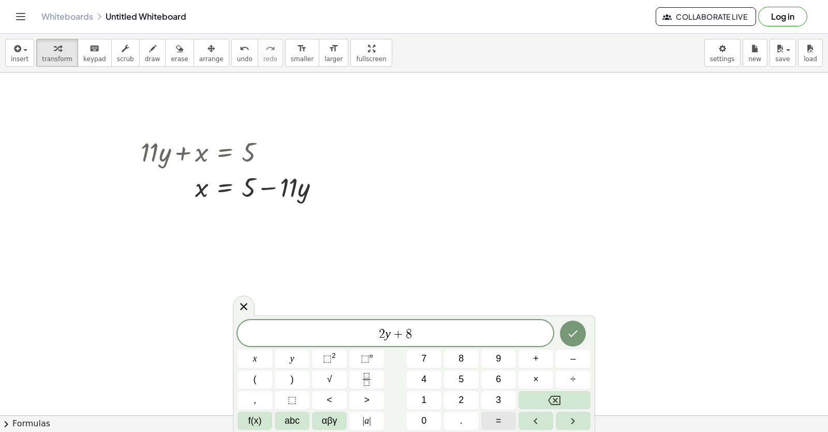
click at [494, 423] on button "=" at bounding box center [498, 421] width 35 height 18
click at [500, 374] on span "6" at bounding box center [498, 379] width 5 height 14
click at [547, 398] on button "Backspace" at bounding box center [555, 400] width 72 height 18
click at [545, 398] on button "Backspace" at bounding box center [555, 400] width 72 height 18
click at [251, 359] on button "x" at bounding box center [255, 358] width 35 height 18
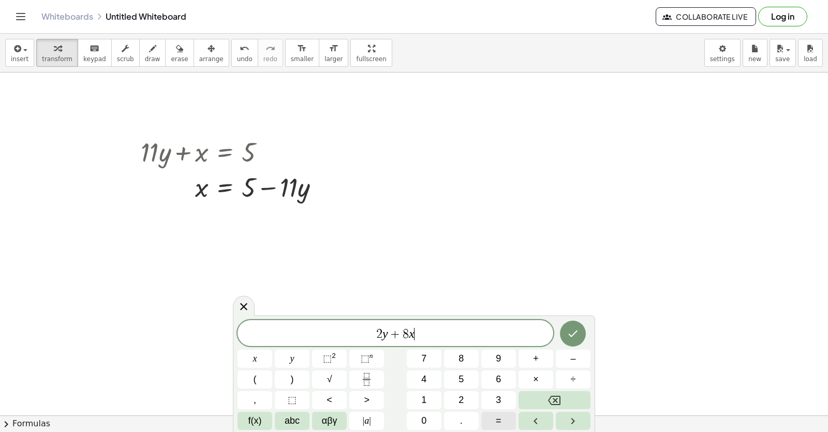
click at [481, 411] on div "2 y + 8 x ​ x y ⬚ 2 ⬚ n 7 8 9 + – ( ) √ 4 5 6 × ÷ , ⬚ < > 1 2 3 f(x) abc αβγ | …" at bounding box center [414, 375] width 353 height 110
click at [505, 425] on button "=" at bounding box center [498, 421] width 35 height 18
click at [496, 374] on span "6" at bounding box center [498, 379] width 5 height 14
click at [565, 330] on button "Done" at bounding box center [573, 333] width 26 height 26
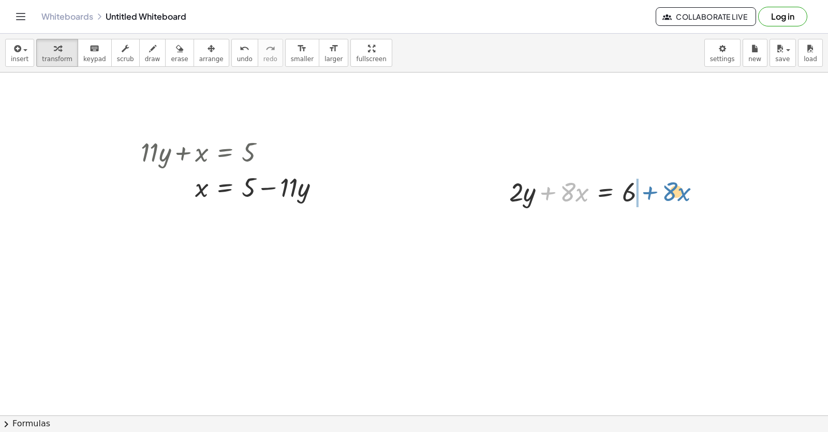
drag, startPoint x: 552, startPoint y: 195, endPoint x: 653, endPoint y: 195, distance: 101.0
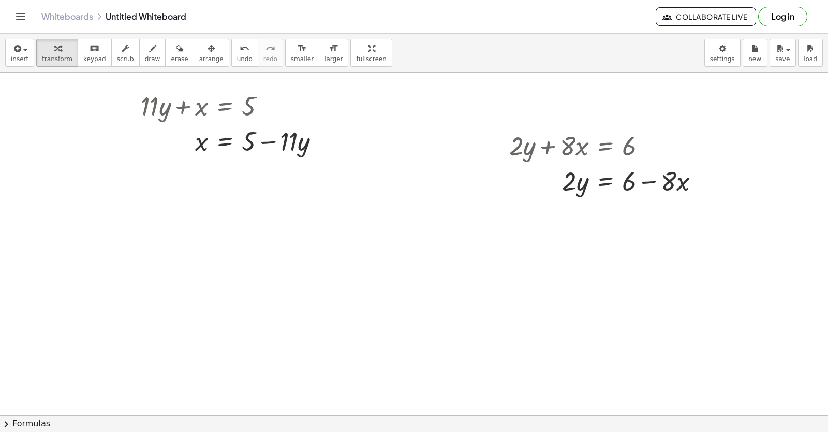
scroll to position [1972, 0]
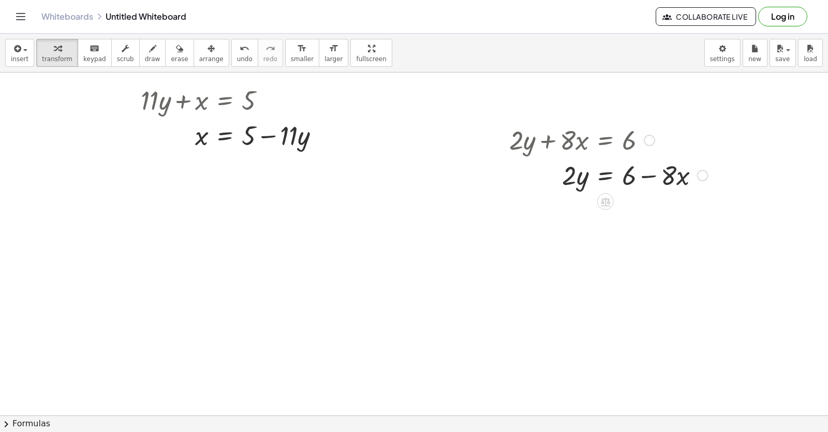
click at [651, 170] on div at bounding box center [608, 174] width 209 height 35
drag, startPoint x: 570, startPoint y: 179, endPoint x: 651, endPoint y: 198, distance: 83.4
click at [646, 223] on div at bounding box center [608, 218] width 209 height 52
drag, startPoint x: 654, startPoint y: 236, endPoint x: 648, endPoint y: 222, distance: 14.8
click at [648, 222] on div at bounding box center [608, 218] width 209 height 52
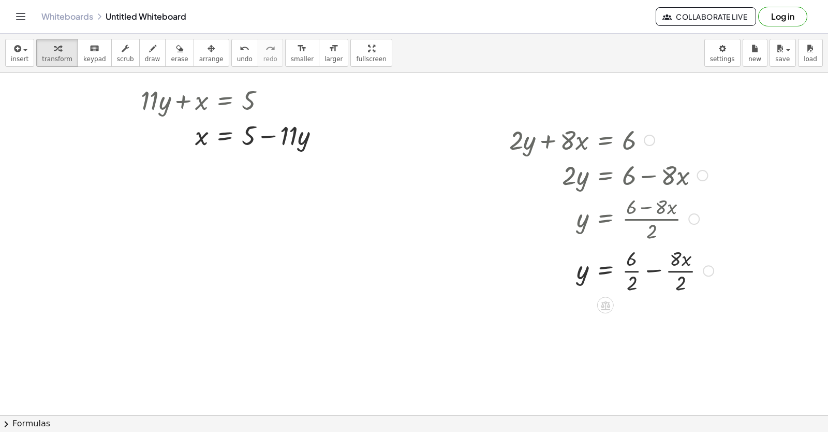
click at [656, 270] on div at bounding box center [611, 270] width 215 height 52
click at [237, 59] on span "undo" at bounding box center [245, 58] width 16 height 7
click at [632, 269] on div at bounding box center [611, 270] width 215 height 52
click at [680, 325] on div at bounding box center [611, 322] width 215 height 52
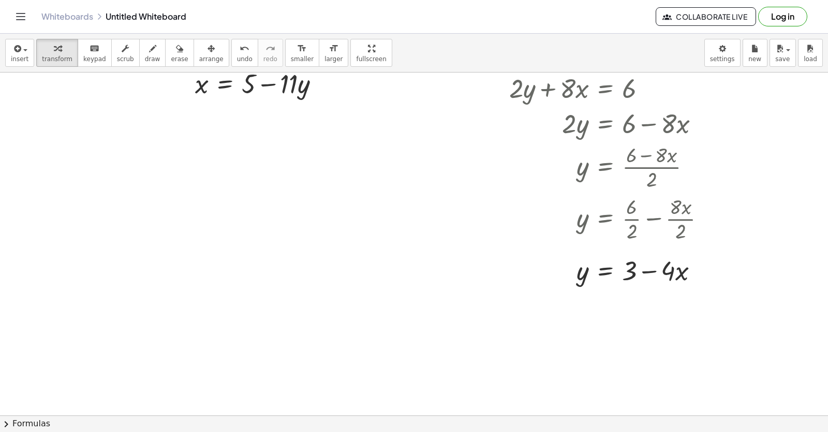
scroll to position [2056, 0]
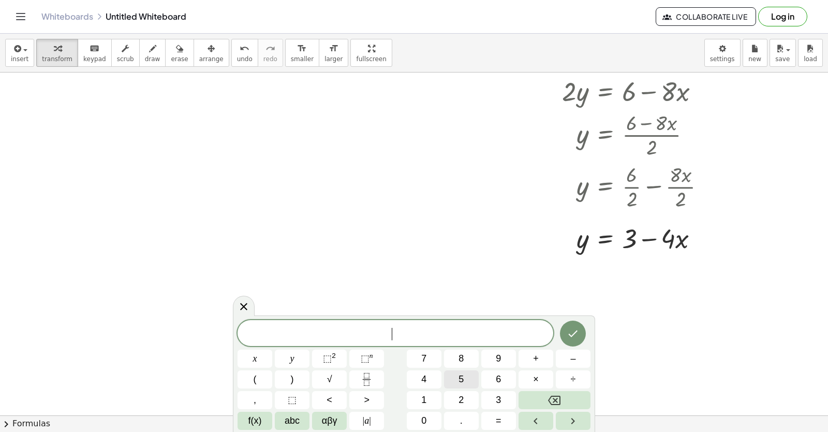
click at [463, 379] on span "5" at bounding box center [461, 379] width 5 height 14
click at [253, 351] on button "x" at bounding box center [255, 358] width 35 height 18
click at [571, 361] on span "–" at bounding box center [573, 359] width 5 height 14
click at [428, 394] on button "1" at bounding box center [424, 400] width 35 height 18
click at [430, 412] on button "0" at bounding box center [424, 421] width 35 height 18
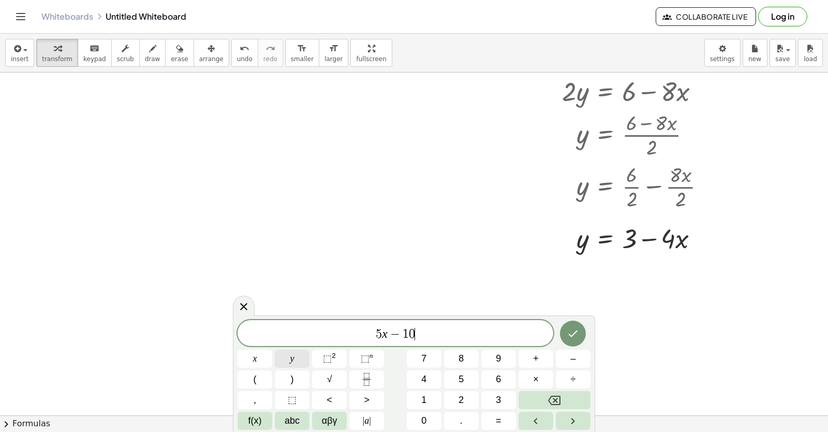
click at [290, 349] on div "5 x − 1 0 ​ x y ⬚ 2 ⬚ n 7 8 9 + – ( ) √ 4 5 6 × ÷ , ⬚ < > 1 2 3 f(x) abc αβγ | …" at bounding box center [414, 375] width 353 height 110
click at [298, 362] on button "y" at bounding box center [292, 358] width 35 height 18
click at [505, 426] on button "=" at bounding box center [498, 421] width 35 height 18
click at [498, 405] on span "3" at bounding box center [498, 400] width 5 height 14
click at [500, 401] on span "3" at bounding box center [498, 400] width 5 height 14
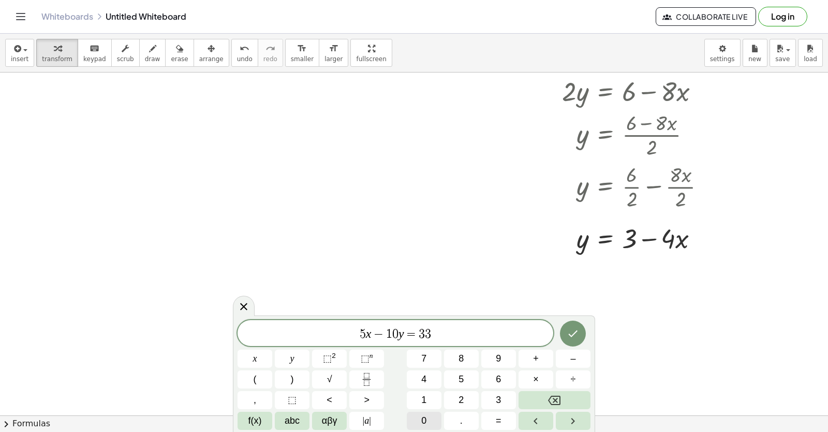
click at [433, 429] on button "0" at bounding box center [424, 421] width 35 height 18
click at [542, 396] on button "Backspace" at bounding box center [555, 400] width 72 height 18
click at [429, 420] on button "0" at bounding box center [424, 421] width 35 height 18
click at [569, 330] on icon "Done" at bounding box center [573, 333] width 12 height 12
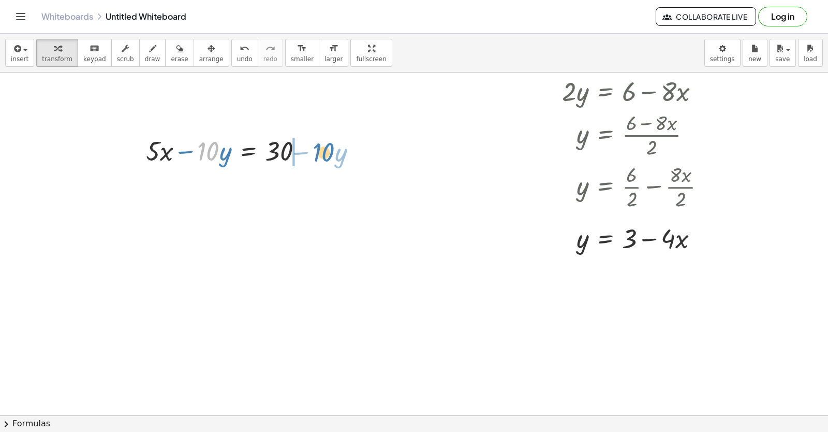
drag, startPoint x: 206, startPoint y: 154, endPoint x: 322, endPoint y: 154, distance: 116.0
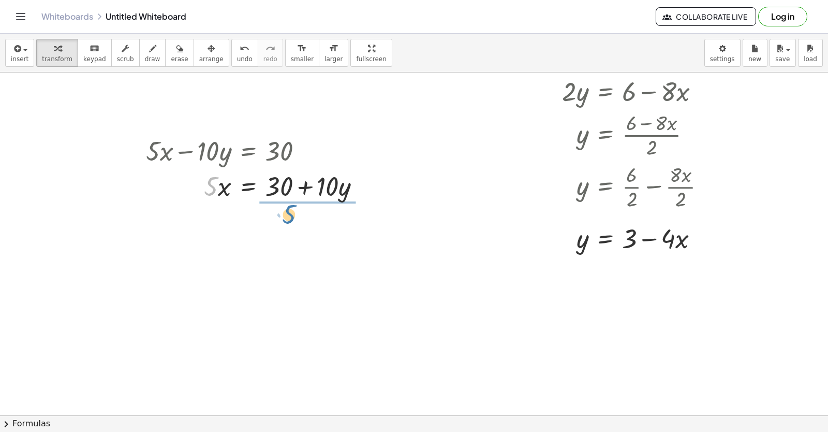
drag, startPoint x: 223, startPoint y: 156, endPoint x: 291, endPoint y: 213, distance: 89.0
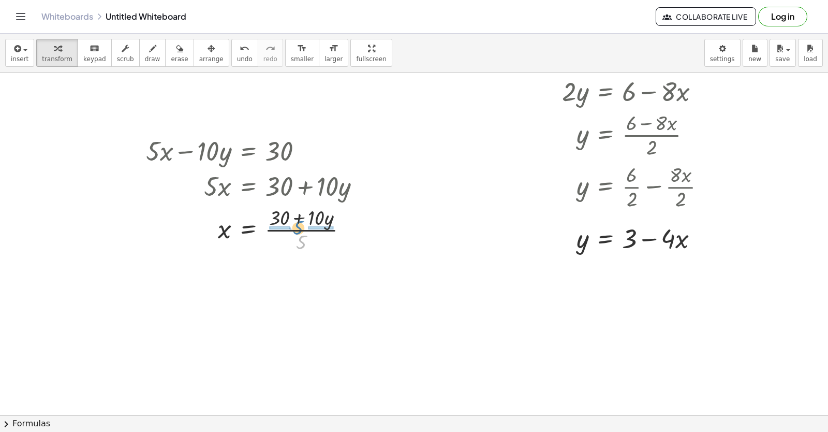
drag, startPoint x: 298, startPoint y: 237, endPoint x: 293, endPoint y: 222, distance: 15.9
click at [293, 222] on div at bounding box center [257, 229] width 233 height 52
click at [274, 276] on div at bounding box center [258, 281] width 235 height 52
click at [280, 284] on div at bounding box center [258, 281] width 235 height 52
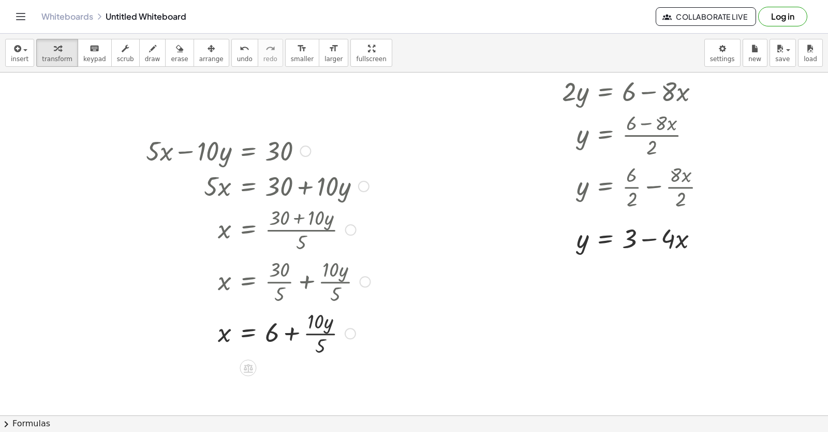
click at [322, 335] on div at bounding box center [258, 332] width 235 height 52
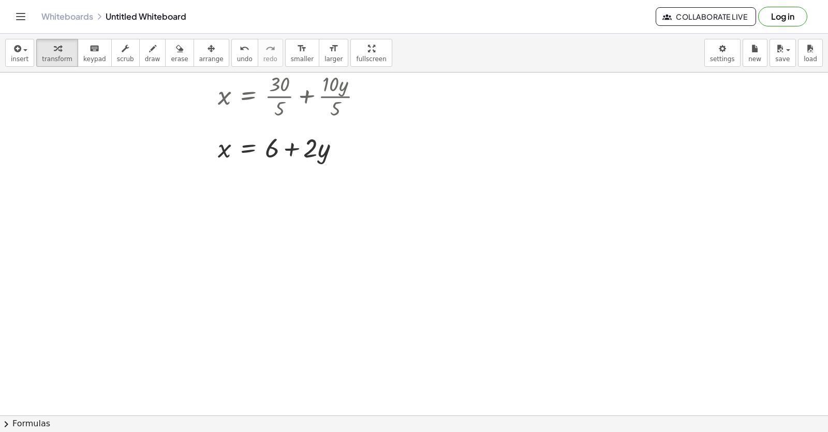
scroll to position [2263, 0]
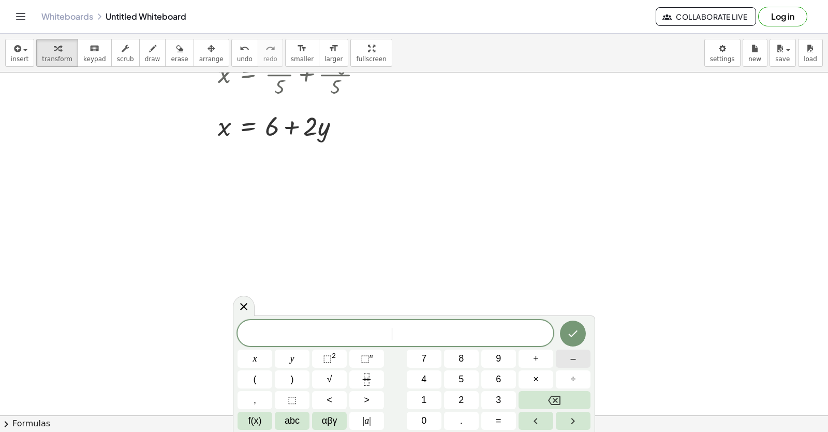
click at [569, 358] on button "–" at bounding box center [573, 358] width 35 height 18
click at [497, 394] on span "3" at bounding box center [498, 400] width 5 height 14
click at [260, 355] on button "x" at bounding box center [255, 358] width 35 height 18
click at [546, 358] on button "+" at bounding box center [536, 358] width 35 height 18
click at [475, 377] on button "5" at bounding box center [461, 379] width 35 height 18
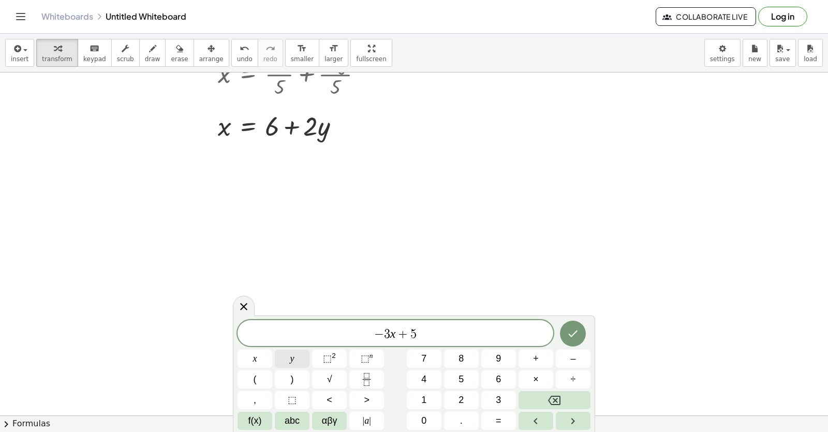
click at [300, 360] on button "y" at bounding box center [292, 358] width 35 height 18
click at [506, 422] on button "=" at bounding box center [498, 421] width 35 height 18
click at [458, 394] on button "2" at bounding box center [461, 400] width 35 height 18
click at [578, 322] on button "Done" at bounding box center [573, 333] width 26 height 26
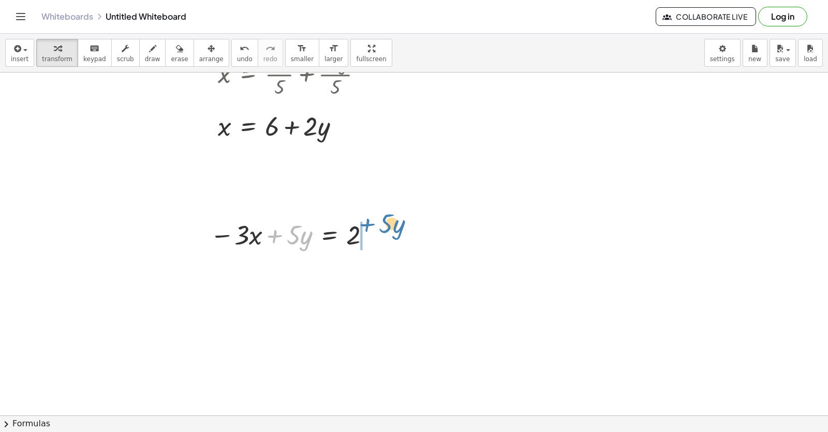
drag, startPoint x: 283, startPoint y: 235, endPoint x: 375, endPoint y: 223, distance: 93.4
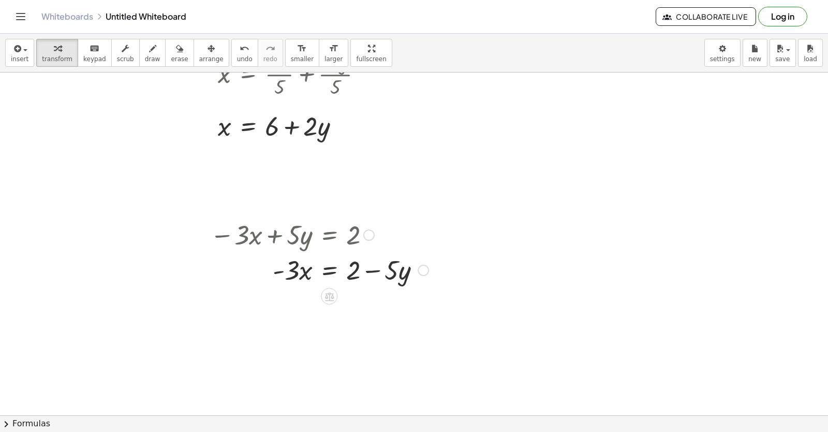
drag, startPoint x: 366, startPoint y: 223, endPoint x: 530, endPoint y: 181, distance: 169.3
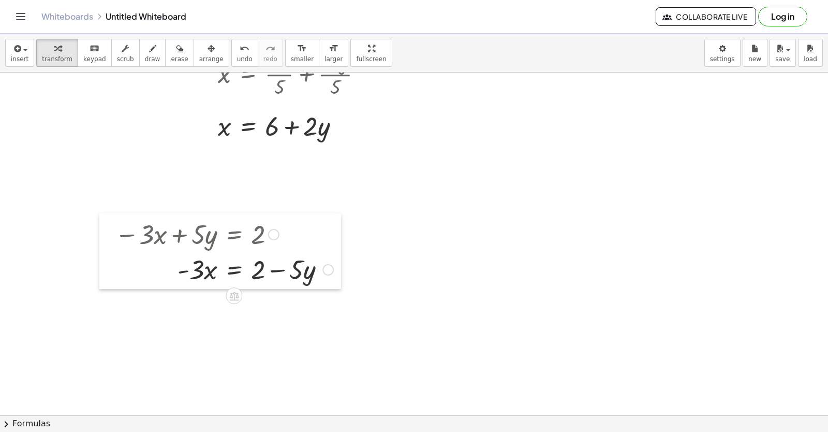
drag, startPoint x: 199, startPoint y: 260, endPoint x: 104, endPoint y: 260, distance: 95.3
click at [104, 260] on div at bounding box center [107, 251] width 16 height 76
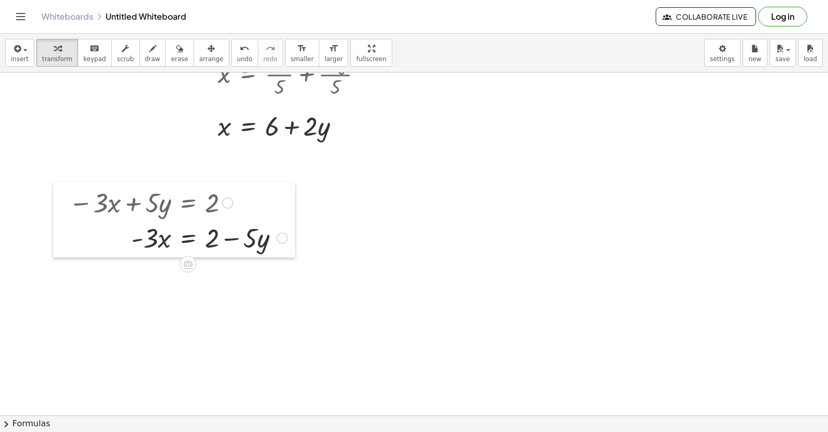
drag, startPoint x: 109, startPoint y: 266, endPoint x: 63, endPoint y: 234, distance: 55.9
click at [63, 234] on div at bounding box center [61, 220] width 16 height 76
click at [237, 45] on div "undo" at bounding box center [245, 48] width 16 height 12
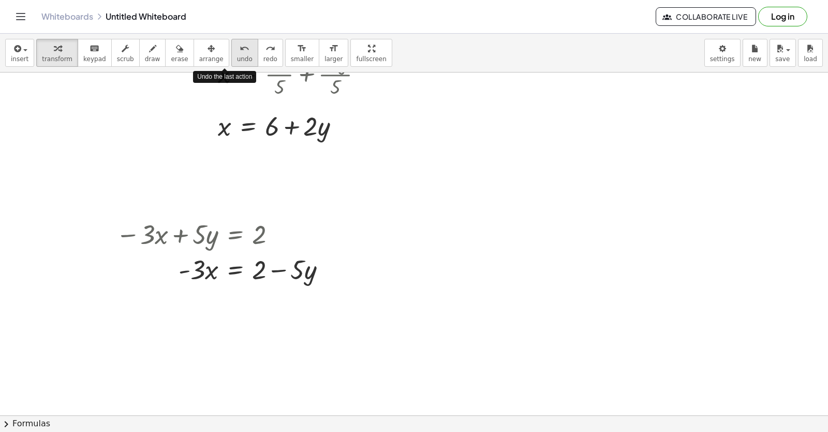
click at [237, 45] on div "undo" at bounding box center [245, 48] width 16 height 12
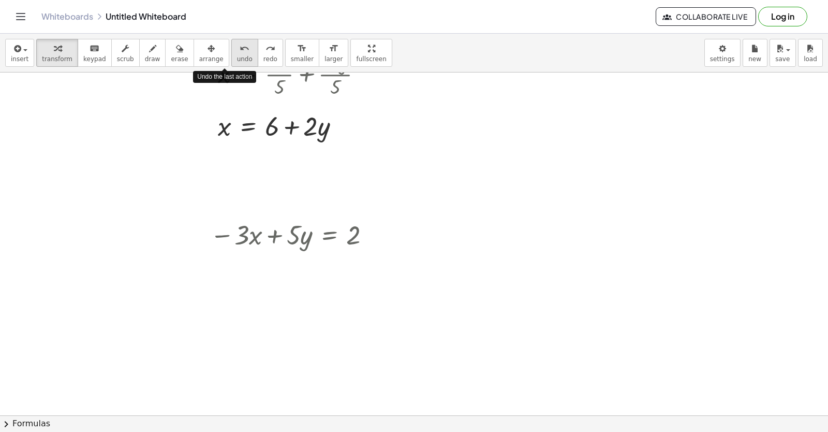
click at [237, 45] on div "undo" at bounding box center [245, 48] width 16 height 12
drag, startPoint x: 188, startPoint y: 231, endPoint x: 112, endPoint y: 218, distance: 77.6
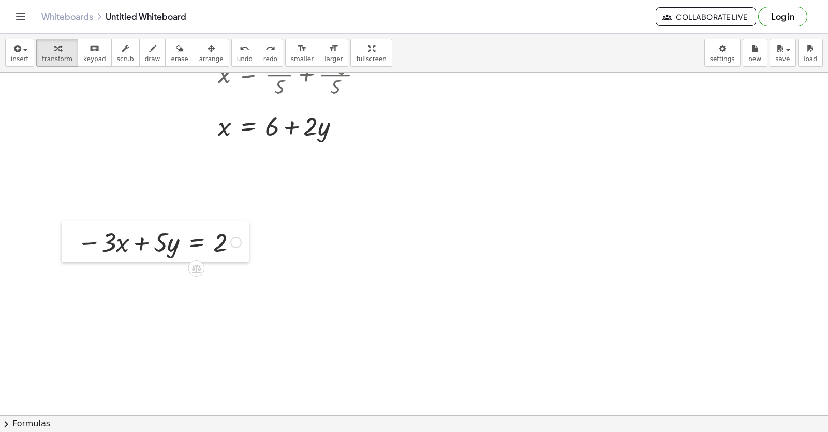
drag, startPoint x: 201, startPoint y: 240, endPoint x: 68, endPoint y: 247, distance: 133.2
click at [68, 247] on div at bounding box center [70, 241] width 16 height 40
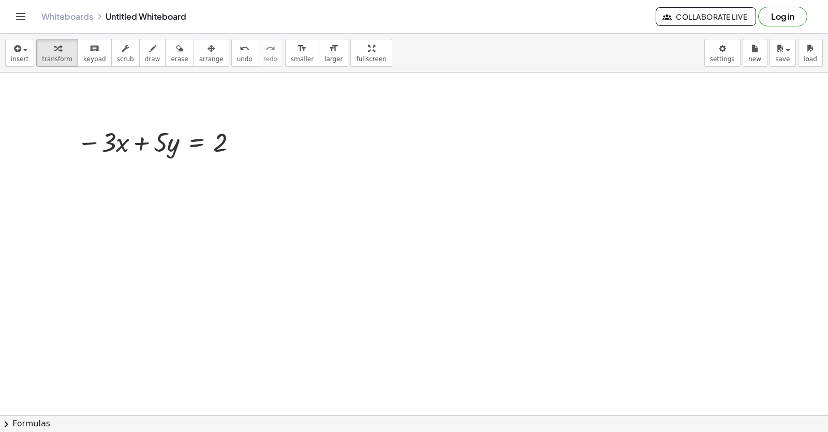
scroll to position [2367, 0]
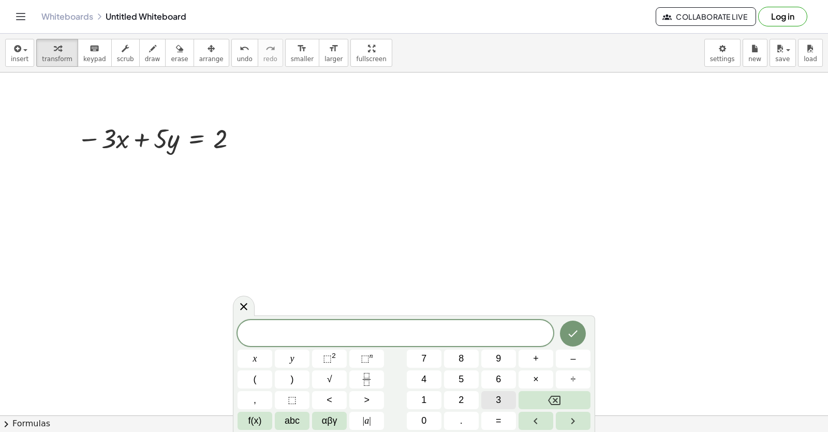
click at [471, 397] on div "​ x y ⬚ 2 ⬚ n 7 8 9 + – ( ) √ 4 5 6 × ÷ , ⬚ < > 1 2 3 f(x) abc αβγ | a | 0 . =" at bounding box center [414, 375] width 353 height 110
click at [490, 400] on button "3" at bounding box center [498, 400] width 35 height 18
click at [259, 366] on button "x" at bounding box center [255, 358] width 35 height 18
click at [547, 355] on button "+" at bounding box center [536, 358] width 35 height 18
click at [418, 355] on button "7" at bounding box center [424, 358] width 35 height 18
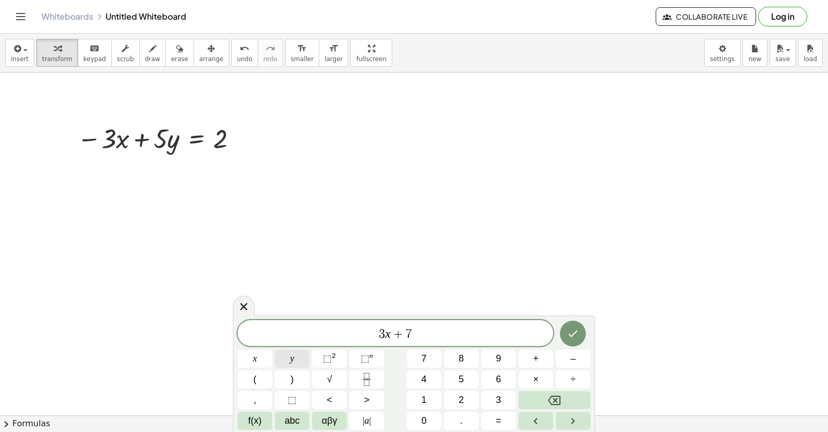
click at [295, 356] on button "y" at bounding box center [292, 358] width 35 height 18
click at [497, 416] on span "=" at bounding box center [499, 421] width 6 height 14
click at [428, 400] on button "1" at bounding box center [424, 400] width 35 height 18
click at [429, 402] on div "3 x + 7 y = 1 ​ x y ⬚ 2 ⬚ n 7 8 9 + – ( ) √ 4 5 6 × ÷ , ⬚ < > 1 2 3 f(x) abc αβ…" at bounding box center [414, 375] width 353 height 110
click at [436, 416] on button "0" at bounding box center [424, 421] width 35 height 18
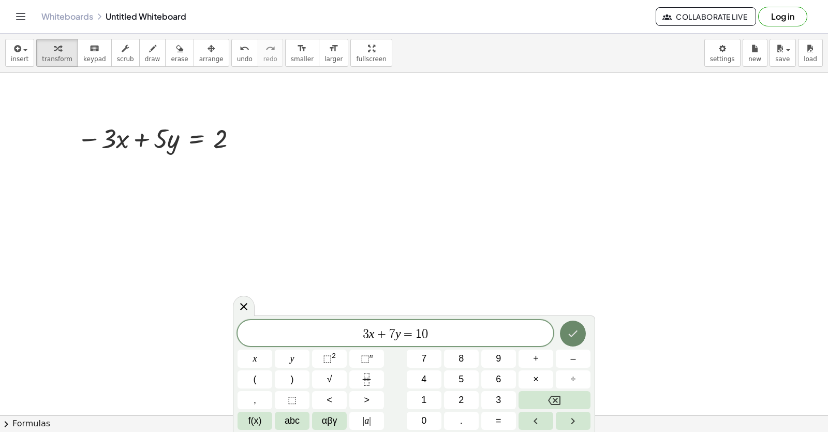
click at [580, 335] on button "Done" at bounding box center [573, 333] width 26 height 26
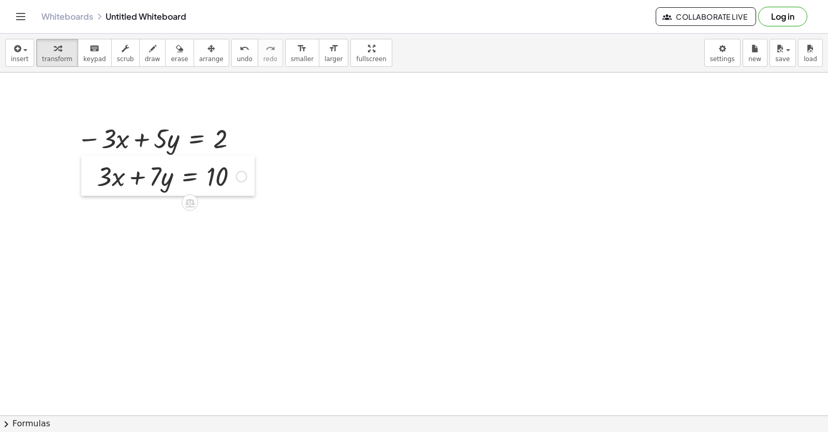
drag, startPoint x: 82, startPoint y: 207, endPoint x: 90, endPoint y: 178, distance: 29.5
click at [90, 178] on div at bounding box center [89, 175] width 16 height 40
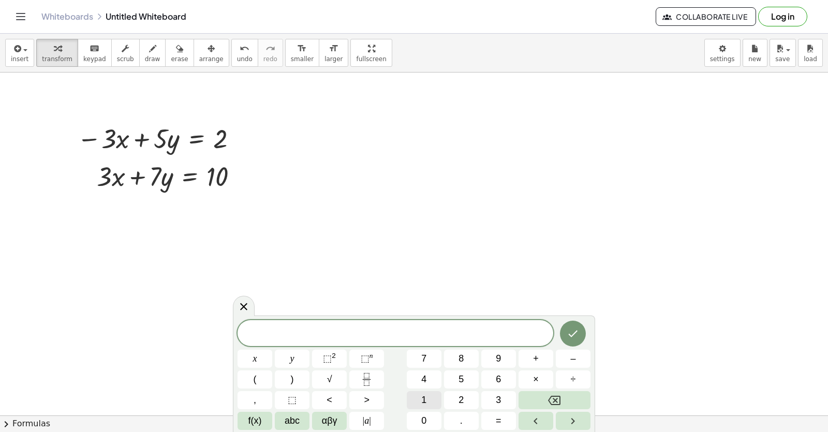
click at [418, 397] on button "1" at bounding box center [424, 400] width 35 height 18
click at [452, 393] on button "2" at bounding box center [461, 400] width 35 height 18
click at [300, 358] on button "y" at bounding box center [292, 358] width 35 height 18
click at [492, 419] on button "=" at bounding box center [498, 421] width 35 height 18
click at [420, 401] on button "1" at bounding box center [424, 400] width 35 height 18
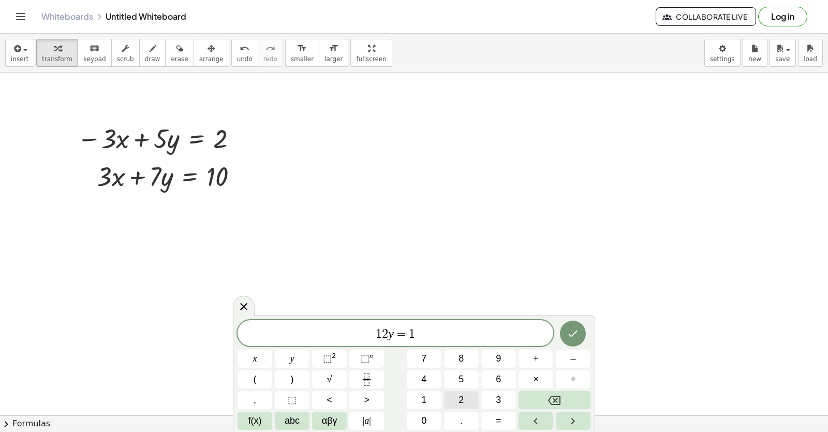
click at [456, 392] on button "2" at bounding box center [461, 400] width 35 height 18
click at [569, 334] on icon "Done" at bounding box center [573, 333] width 12 height 12
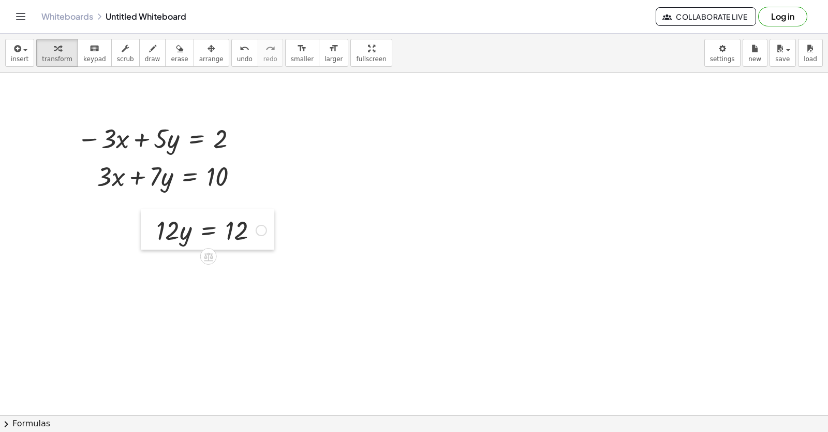
drag, startPoint x: 586, startPoint y: 376, endPoint x: 139, endPoint y: 202, distance: 479.4
click at [141, 213] on div at bounding box center [149, 229] width 16 height 40
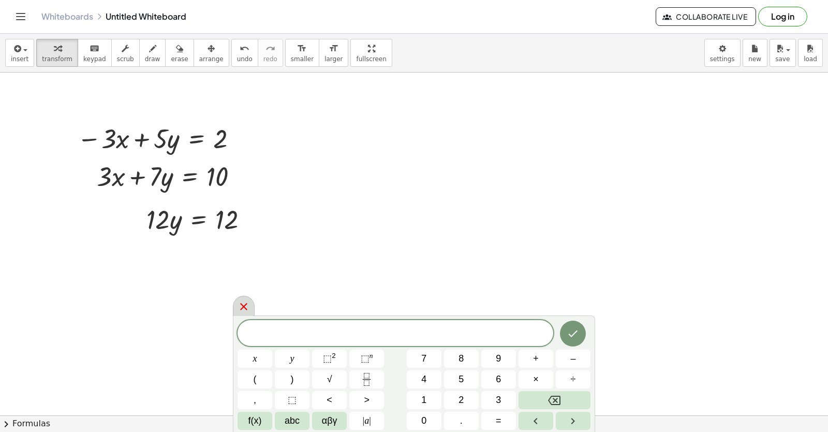
click at [247, 300] on icon at bounding box center [244, 306] width 12 height 12
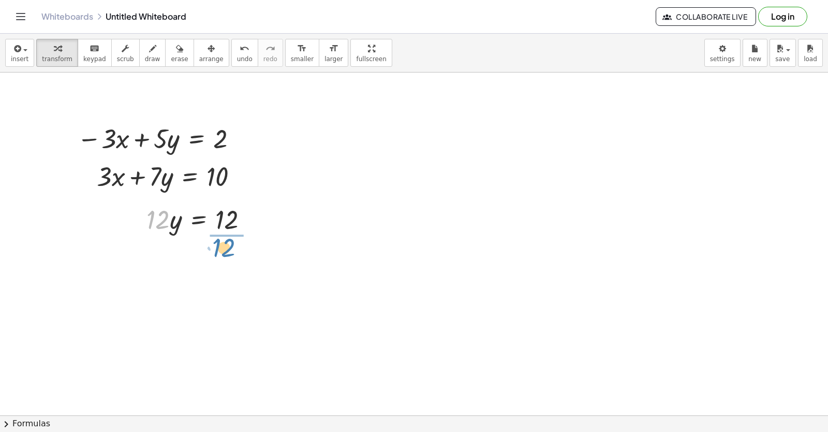
drag, startPoint x: 154, startPoint y: 215, endPoint x: 220, endPoint y: 242, distance: 71.7
drag, startPoint x: 220, startPoint y: 242, endPoint x: 244, endPoint y: 313, distance: 74.5
click at [218, 265] on div at bounding box center [202, 262] width 123 height 52
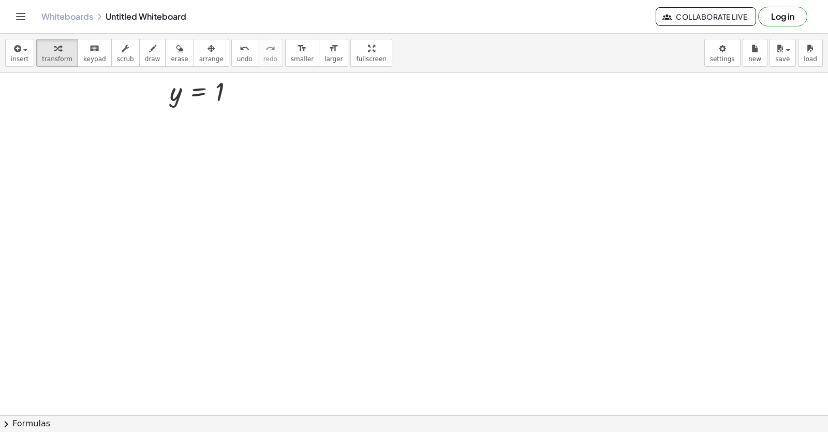
scroll to position [2658, 0]
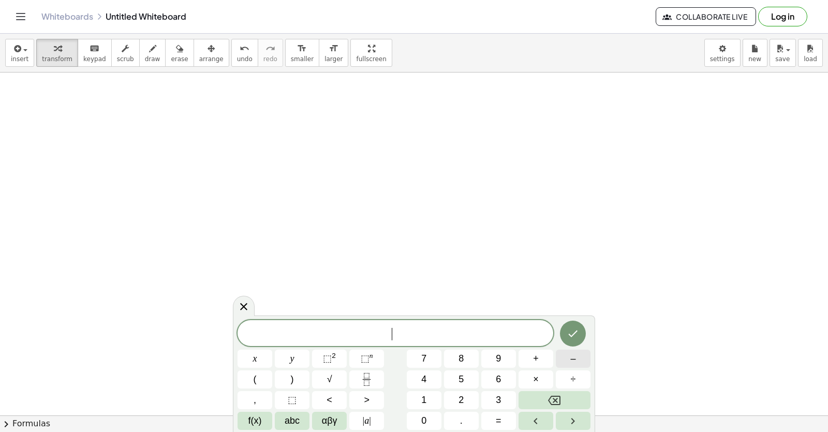
click at [580, 359] on button "–" at bounding box center [573, 358] width 35 height 18
click at [460, 381] on button "5" at bounding box center [461, 379] width 35 height 18
click at [304, 357] on button "y" at bounding box center [292, 358] width 35 height 18
click at [540, 358] on button "+" at bounding box center [536, 358] width 35 height 18
click at [499, 396] on span "3" at bounding box center [498, 400] width 5 height 14
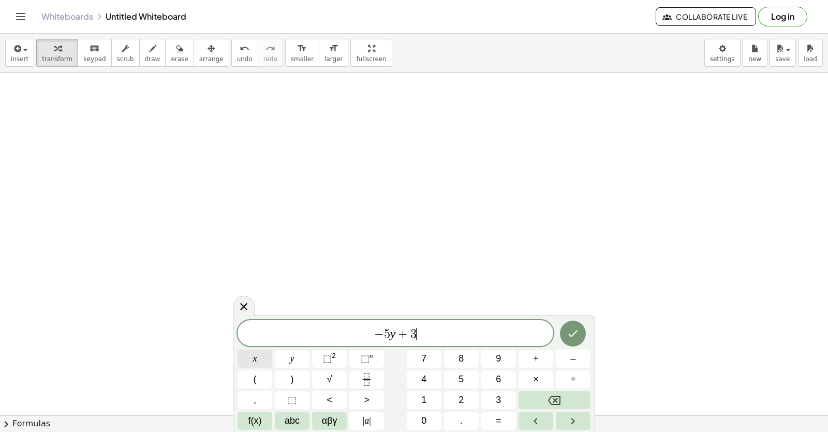
click at [263, 363] on button "x" at bounding box center [255, 358] width 35 height 18
click at [501, 422] on span "=" at bounding box center [499, 421] width 6 height 14
click at [566, 357] on button "–" at bounding box center [573, 358] width 35 height 18
click at [430, 380] on button "4" at bounding box center [424, 379] width 35 height 18
click at [577, 337] on icon "Done" at bounding box center [573, 333] width 12 height 12
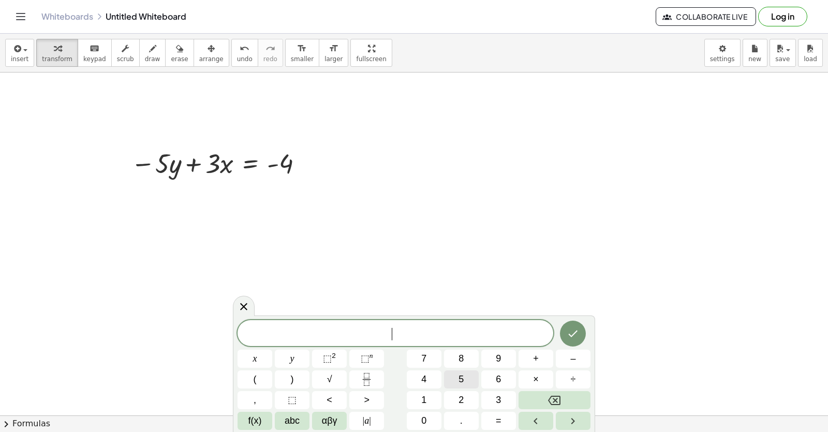
click at [461, 379] on span "5" at bounding box center [461, 379] width 5 height 14
click at [296, 359] on button "y" at bounding box center [292, 358] width 35 height 18
click at [542, 357] on button "+" at bounding box center [536, 358] width 35 height 18
click at [464, 397] on button "2" at bounding box center [461, 400] width 35 height 18
click at [247, 358] on button "x" at bounding box center [255, 358] width 35 height 18
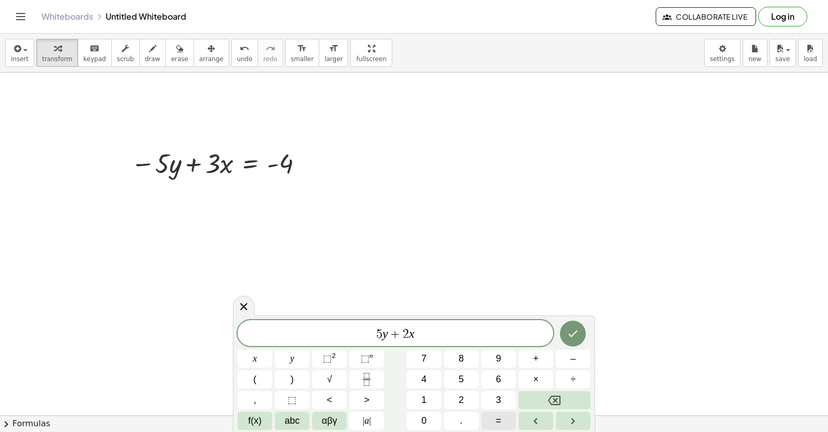
click at [498, 419] on span "=" at bounding box center [499, 421] width 6 height 14
click at [422, 397] on span "1" at bounding box center [423, 400] width 5 height 14
click at [422, 375] on span "4" at bounding box center [423, 379] width 5 height 14
click at [571, 324] on button "Done" at bounding box center [573, 333] width 26 height 26
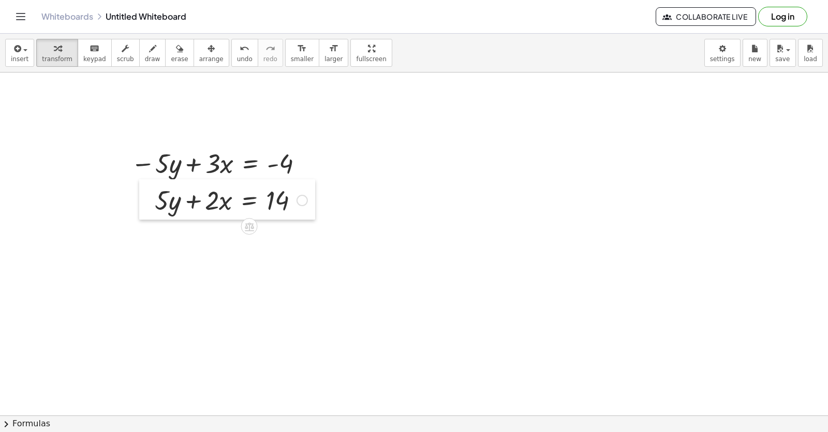
drag, startPoint x: 144, startPoint y: 223, endPoint x: 150, endPoint y: 204, distance: 19.0
click at [150, 204] on div at bounding box center [147, 199] width 16 height 40
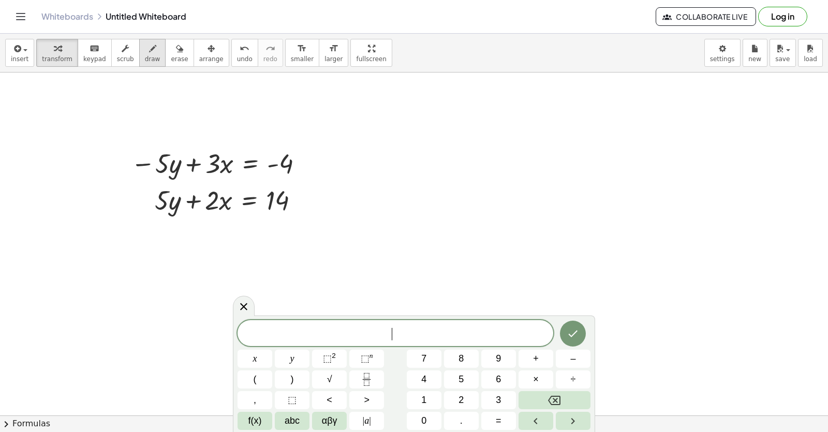
click at [145, 62] on span "draw" at bounding box center [153, 58] width 16 height 7
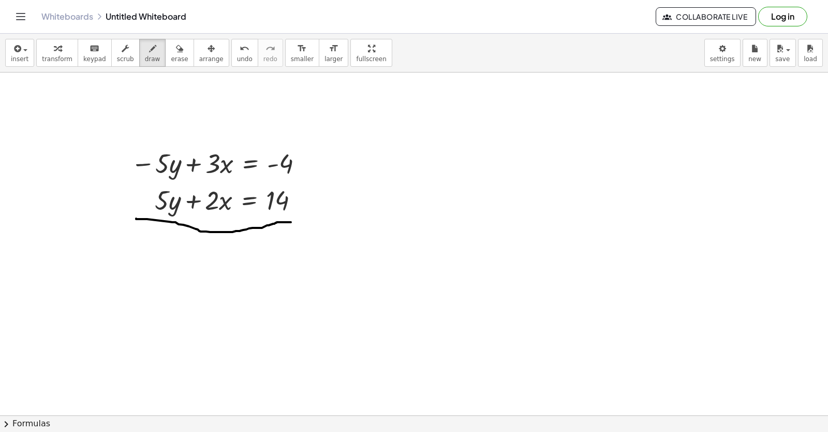
drag, startPoint x: 147, startPoint y: 219, endPoint x: 298, endPoint y: 222, distance: 150.7
click at [237, 58] on span "undo" at bounding box center [245, 58] width 16 height 7
drag, startPoint x: 141, startPoint y: 223, endPoint x: 276, endPoint y: 143, distance: 156.2
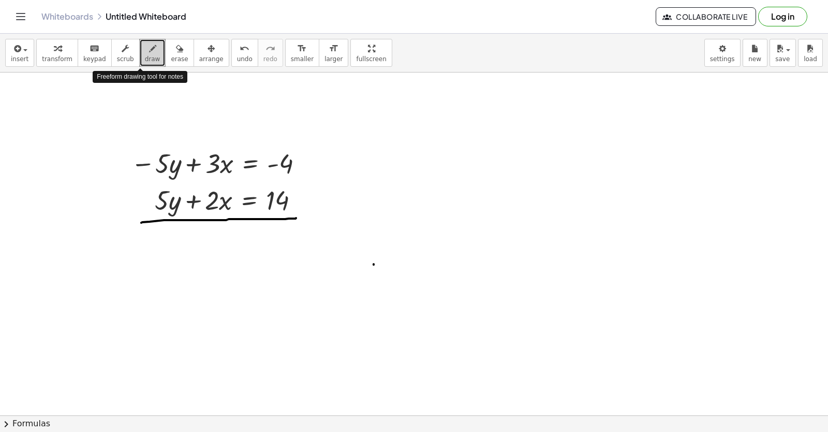
drag, startPoint x: 134, startPoint y: 54, endPoint x: 374, endPoint y: 265, distance: 319.9
click at [149, 52] on icon "button" at bounding box center [152, 48] width 7 height 12
click at [145, 56] on span "draw" at bounding box center [153, 58] width 16 height 7
click at [237, 59] on span "undo" at bounding box center [245, 58] width 16 height 7
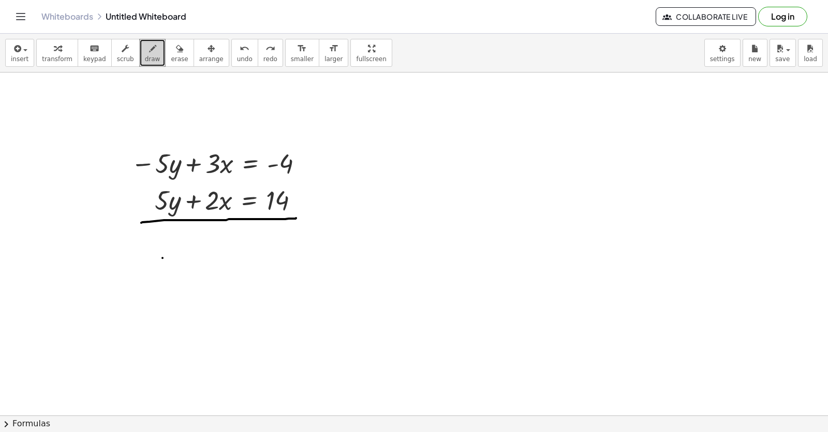
click at [149, 51] on icon "button" at bounding box center [152, 48] width 7 height 12
click at [89, 57] on span "keypad" at bounding box center [94, 58] width 23 height 7
click at [93, 51] on div "keyboard" at bounding box center [94, 48] width 23 height 12
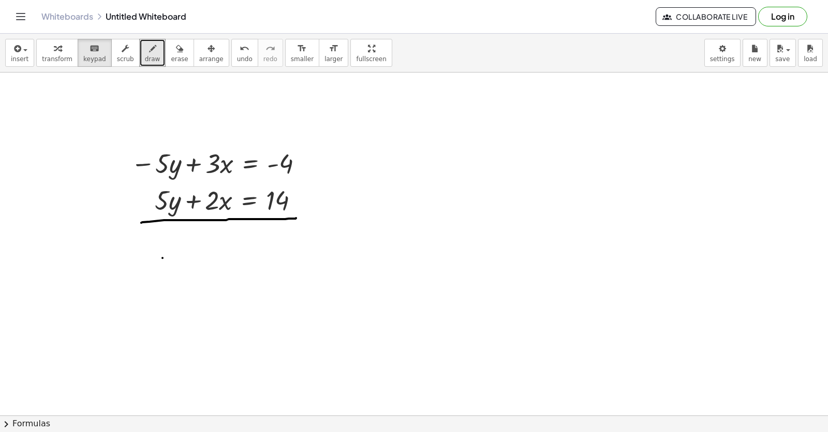
drag, startPoint x: 154, startPoint y: 234, endPoint x: 191, endPoint y: 257, distance: 43.5
click at [54, 49] on icon "button" at bounding box center [57, 48] width 7 height 12
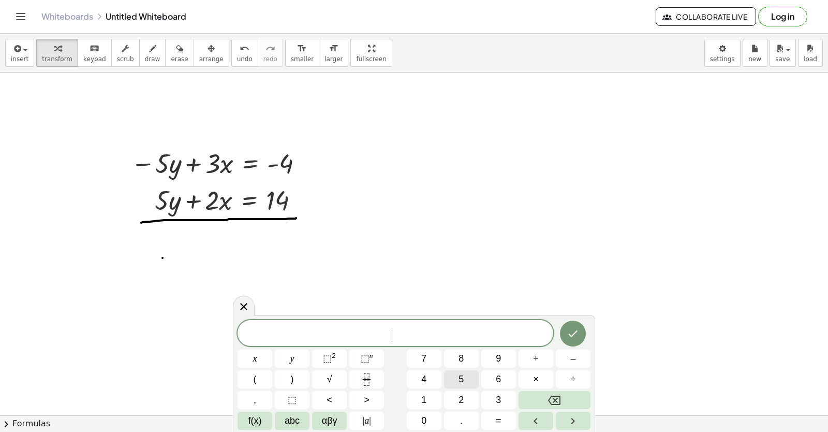
click at [465, 377] on button "5" at bounding box center [461, 379] width 35 height 18
click at [262, 353] on button "x" at bounding box center [255, 358] width 35 height 18
click at [498, 421] on button "=" at bounding box center [498, 421] width 35 height 18
click at [421, 390] on div "5 x = x y ⬚ 2 ⬚ n 7 8 9 + – ( ) √ 4 5 6 × ÷ , ⬚ < > 1 2 3 f(x) abc αβγ | a | 0 …" at bounding box center [414, 375] width 353 height 110
click at [427, 396] on span "1" at bounding box center [423, 400] width 5 height 14
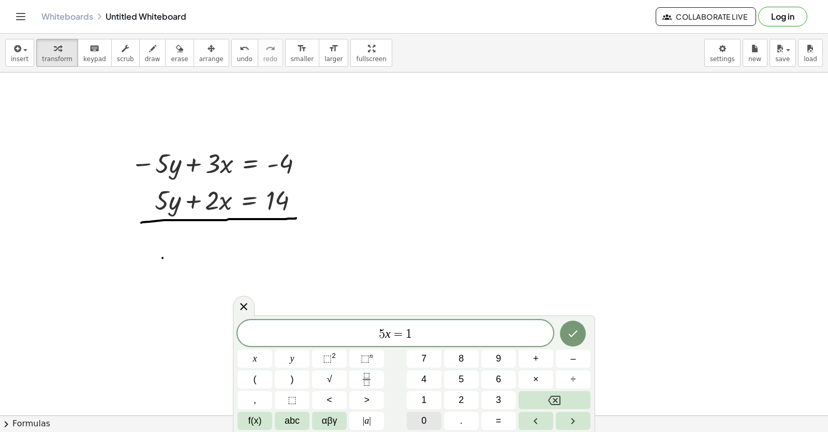
click at [444, 409] on div "5 x = 1 ​ x y ⬚ 2 ⬚ n 7 8 9 + – ( ) √ 4 5 6 × ÷ , ⬚ < > 1 2 3 f(x) abc αβγ | a …" at bounding box center [414, 375] width 353 height 110
click at [431, 416] on button "0" at bounding box center [424, 421] width 35 height 18
click at [576, 334] on icon "Done" at bounding box center [573, 333] width 12 height 12
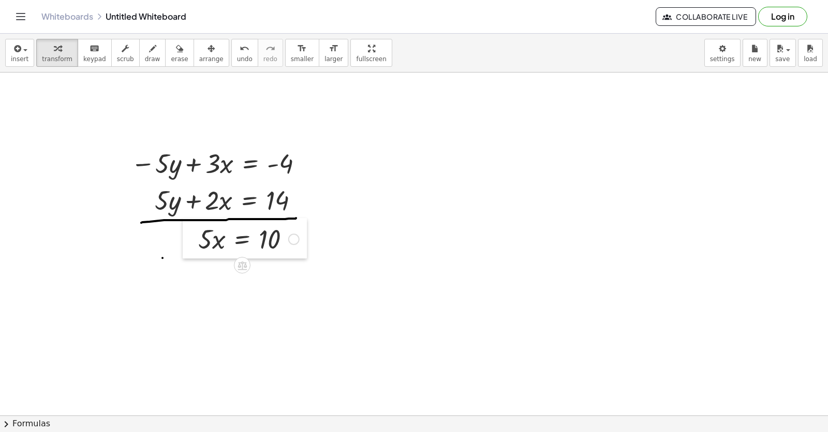
drag, startPoint x: 170, startPoint y: 267, endPoint x: 198, endPoint y: 240, distance: 38.4
click at [198, 240] on div at bounding box center [191, 238] width 16 height 40
drag, startPoint x: 207, startPoint y: 238, endPoint x: 269, endPoint y: 260, distance: 65.8
click at [277, 280] on div at bounding box center [250, 282] width 114 height 52
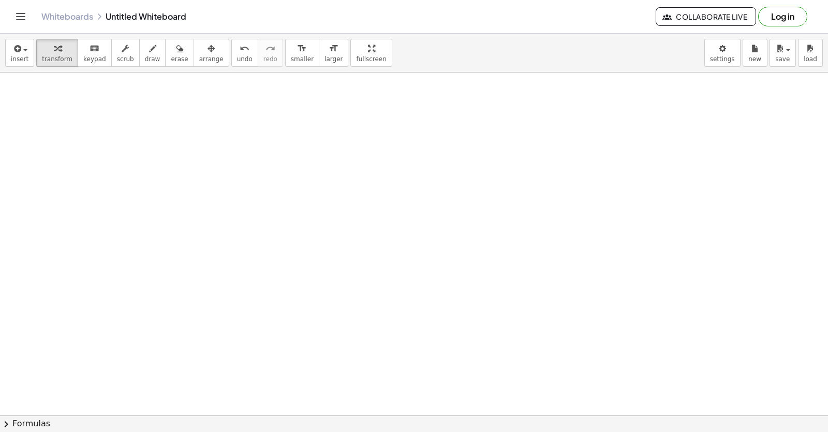
scroll to position [2949, 0]
drag, startPoint x: 441, startPoint y: 247, endPoint x: 299, endPoint y: 338, distance: 167.6
drag, startPoint x: 299, startPoint y: 338, endPoint x: 143, endPoint y: 128, distance: 261.2
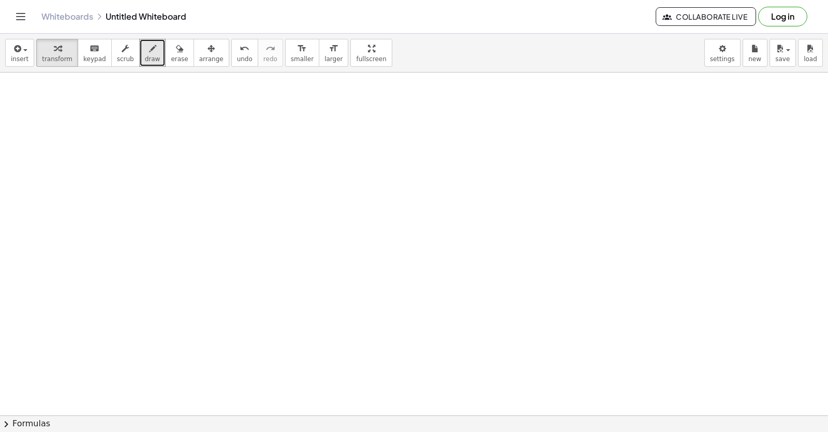
drag, startPoint x: 143, startPoint y: 128, endPoint x: 325, endPoint y: 198, distance: 194.9
click at [145, 56] on span "draw" at bounding box center [153, 58] width 16 height 7
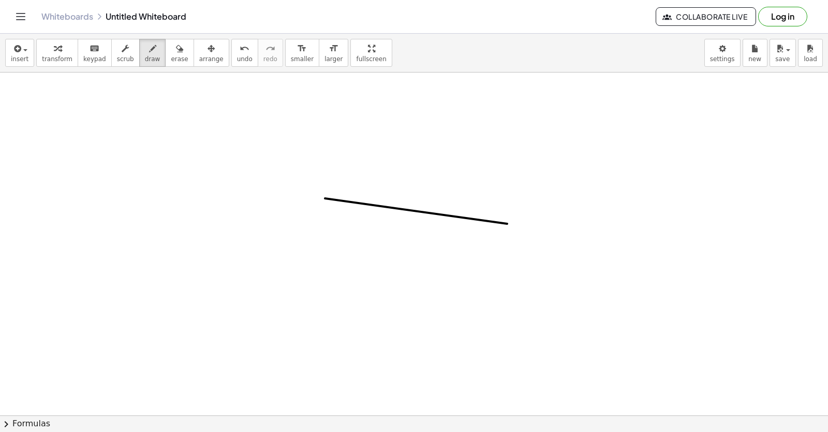
drag, startPoint x: 325, startPoint y: 198, endPoint x: 507, endPoint y: 224, distance: 184.0
drag, startPoint x: 507, startPoint y: 224, endPoint x: 489, endPoint y: 246, distance: 29.0
click at [167, 57] on button "erase" at bounding box center [179, 53] width 28 height 28
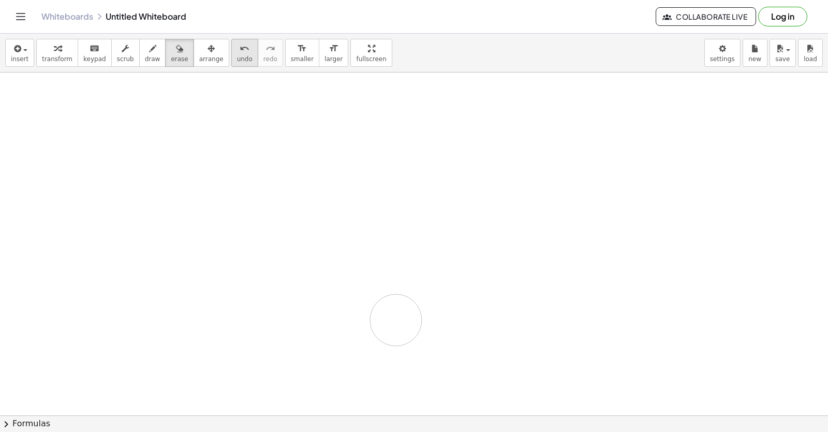
drag, startPoint x: 489, startPoint y: 213, endPoint x: 234, endPoint y: 51, distance: 302.6
click at [145, 59] on span "draw" at bounding box center [153, 58] width 16 height 7
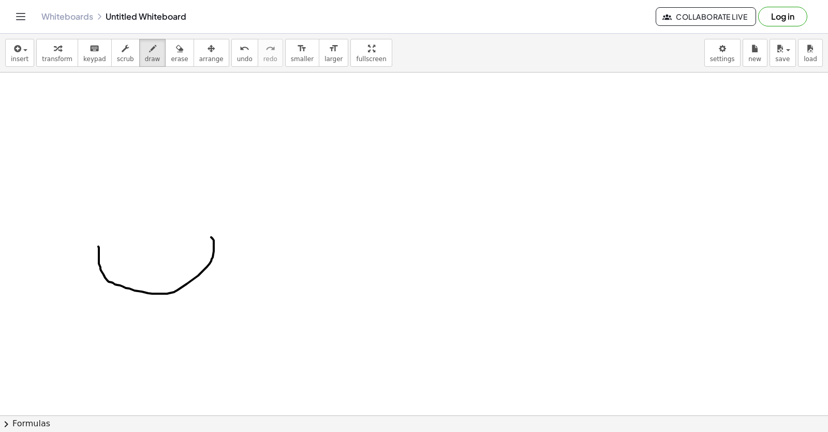
drag, startPoint x: 99, startPoint y: 252, endPoint x: 204, endPoint y: 242, distance: 105.6
drag, startPoint x: 204, startPoint y: 242, endPoint x: 152, endPoint y: 211, distance: 60.4
drag, startPoint x: 201, startPoint y: 187, endPoint x: 256, endPoint y: 195, distance: 55.4
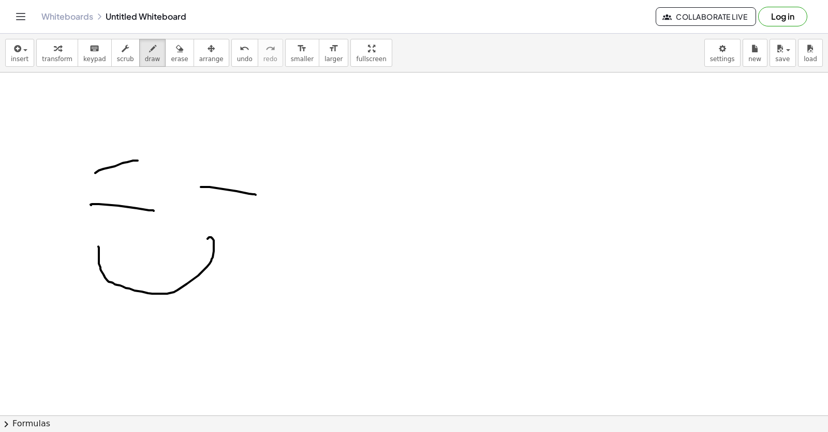
drag, startPoint x: 256, startPoint y: 195, endPoint x: 142, endPoint y: 167, distance: 117.2
drag, startPoint x: 142, startPoint y: 167, endPoint x: 285, endPoint y: 190, distance: 144.7
drag, startPoint x: 285, startPoint y: 190, endPoint x: 167, endPoint y: 258, distance: 136.1
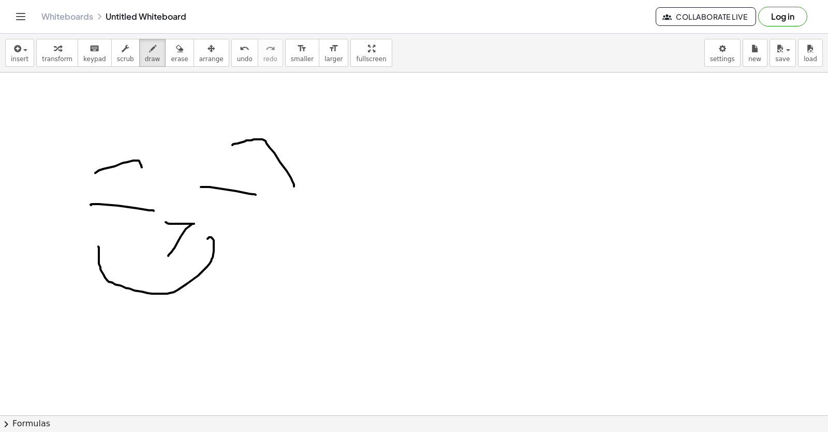
drag, startPoint x: 484, startPoint y: 310, endPoint x: 510, endPoint y: 303, distance: 26.6
drag, startPoint x: 481, startPoint y: 323, endPoint x: 486, endPoint y: 362, distance: 39.6
drag, startPoint x: 487, startPoint y: 359, endPoint x: 462, endPoint y: 345, distance: 28.3
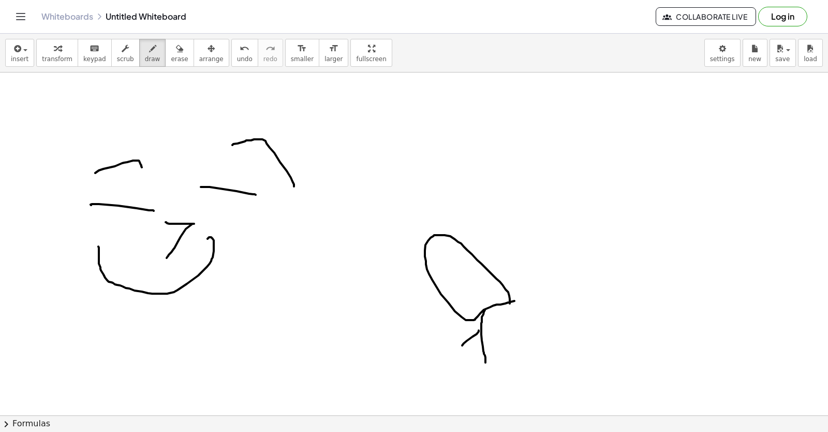
drag, startPoint x: 472, startPoint y: 343, endPoint x: 475, endPoint y: 371, distance: 28.6
drag, startPoint x: 475, startPoint y: 371, endPoint x: 662, endPoint y: 250, distance: 222.7
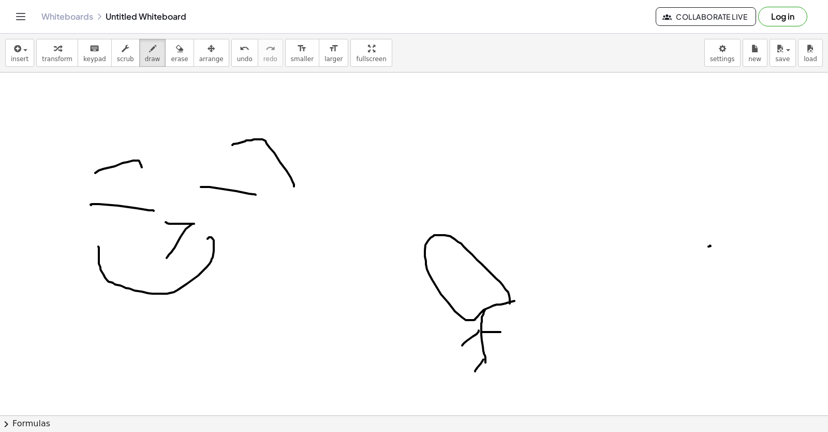
drag, startPoint x: 482, startPoint y: 332, endPoint x: 501, endPoint y: 332, distance: 18.6
drag, startPoint x: 501, startPoint y: 332, endPoint x: 521, endPoint y: 364, distance: 38.2
drag, startPoint x: 397, startPoint y: 331, endPoint x: 312, endPoint y: 332, distance: 84.9
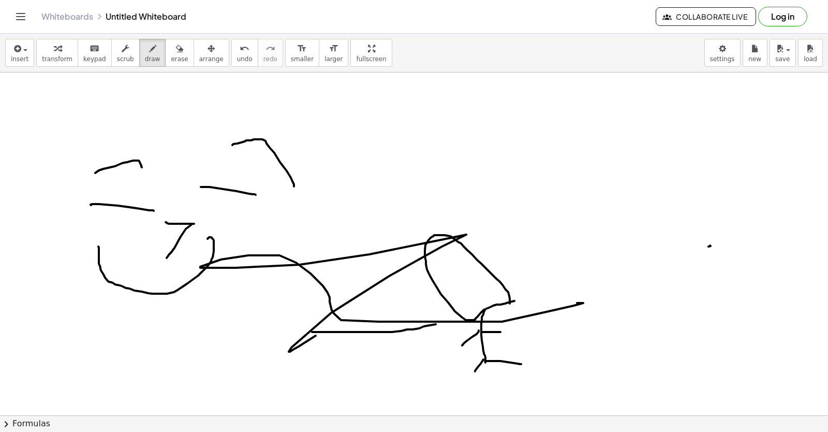
drag, startPoint x: 289, startPoint y: 352, endPoint x: 173, endPoint y: 177, distance: 209.2
click at [165, 63] on button "erase" at bounding box center [179, 53] width 28 height 28
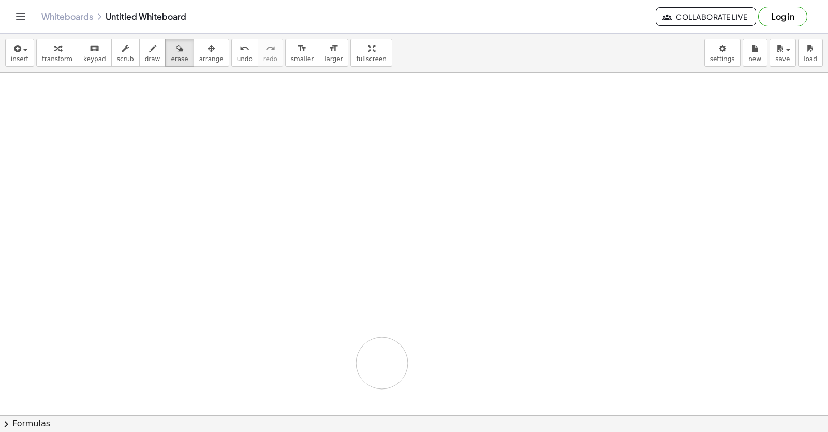
drag, startPoint x: 125, startPoint y: 244, endPoint x: 820, endPoint y: 304, distance: 696.8
drag, startPoint x: 820, startPoint y: 304, endPoint x: 95, endPoint y: 268, distance: 725.7
click at [753, 59] on span "new" at bounding box center [755, 58] width 13 height 7
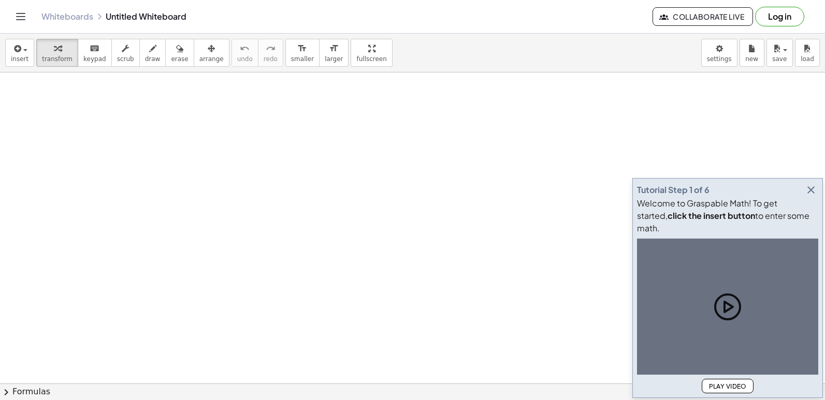
drag, startPoint x: 0, startPoint y: 0, endPoint x: 723, endPoint y: 311, distance: 787.1
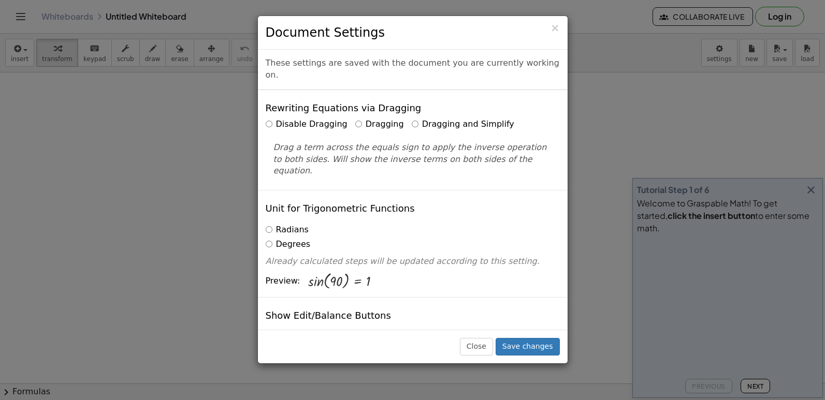
drag, startPoint x: 725, startPoint y: 56, endPoint x: 384, endPoint y: 104, distance: 344.5
click at [384, 104] on div "Rewriting Equations via Dragging Disable Dragging Dragging Dragging and Simplif…" at bounding box center [413, 140] width 310 height 100
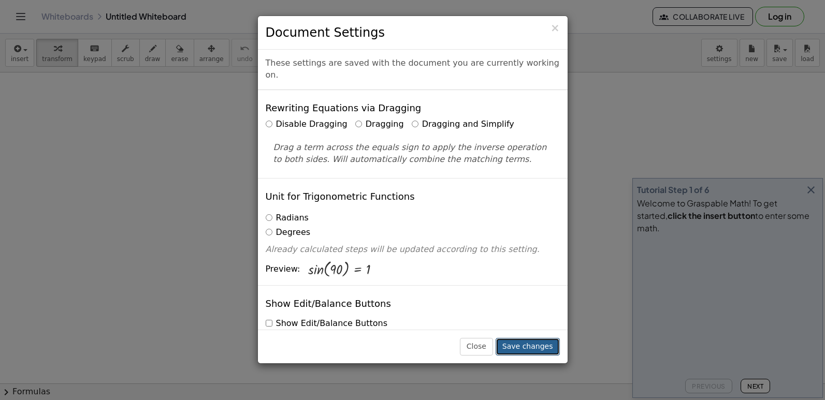
click at [508, 346] on button "Save changes" at bounding box center [527, 347] width 64 height 18
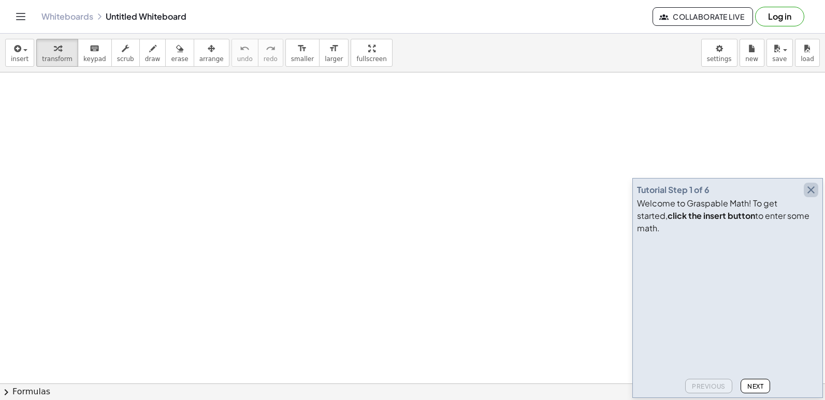
click at [811, 196] on icon "button" at bounding box center [811, 190] width 12 height 12
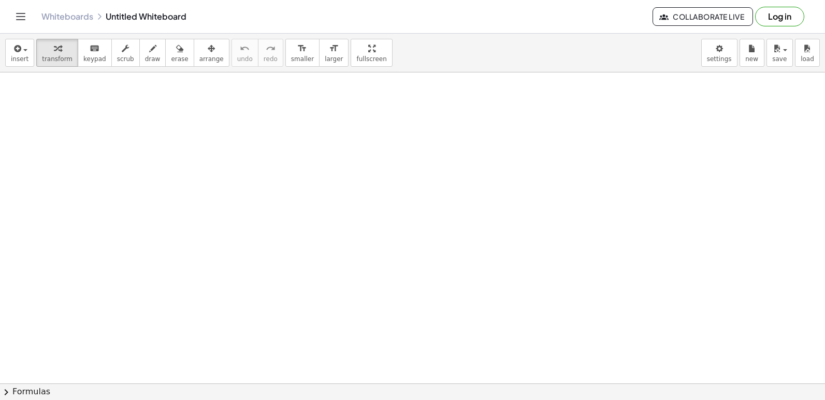
click at [193, 173] on div at bounding box center [412, 383] width 825 height 622
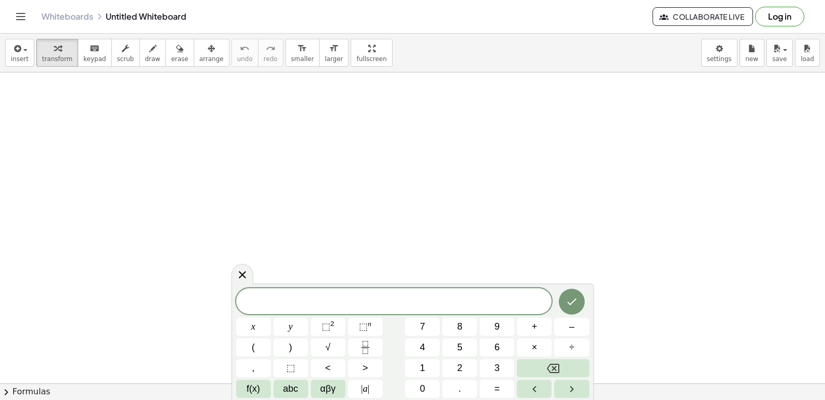
click at [261, 198] on div at bounding box center [412, 383] width 825 height 622
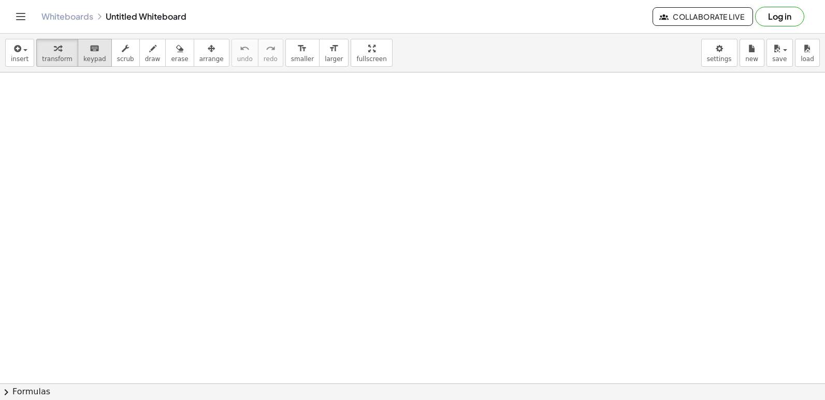
click at [83, 58] on span "keypad" at bounding box center [94, 58] width 23 height 7
click at [83, 60] on span "keypad" at bounding box center [94, 58] width 23 height 7
click at [122, 128] on div at bounding box center [412, 383] width 825 height 622
click at [126, 131] on div at bounding box center [412, 383] width 825 height 622
drag, startPoint x: 122, startPoint y: 129, endPoint x: 49, endPoint y: 47, distance: 110.0
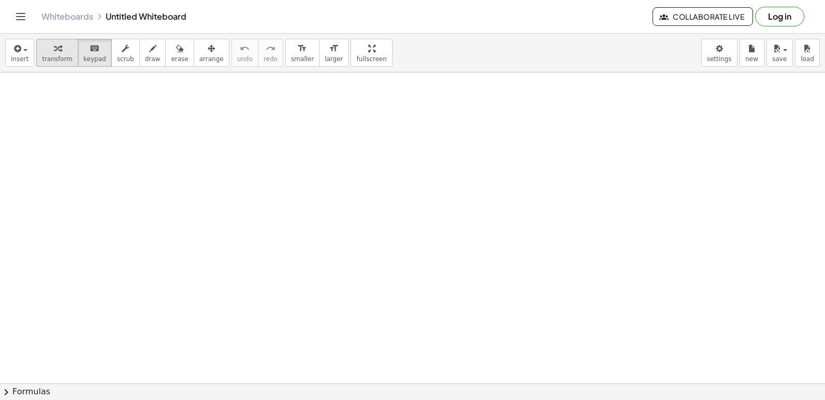
click at [49, 47] on div "button" at bounding box center [57, 48] width 31 height 12
click at [120, 144] on div at bounding box center [412, 383] width 825 height 622
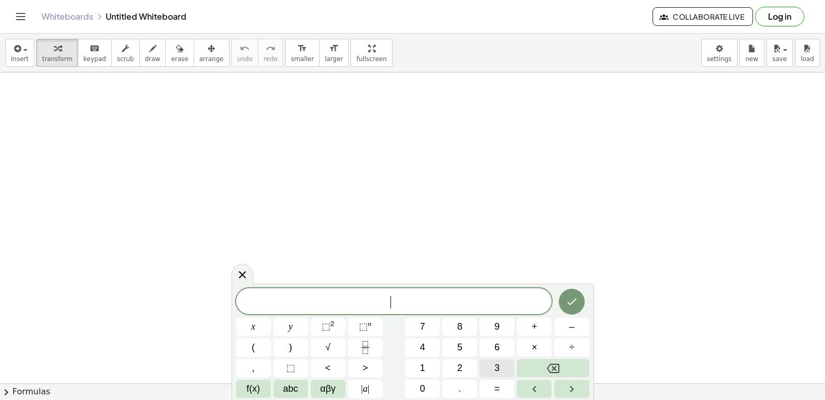
click at [499, 369] on span "3" at bounding box center [496, 368] width 5 height 14
click at [558, 365] on icon "Backspace" at bounding box center [553, 368] width 12 height 9
drag, startPoint x: 558, startPoint y: 365, endPoint x: 533, endPoint y: 261, distance: 107.5
click at [533, 261] on div at bounding box center [412, 383] width 825 height 622
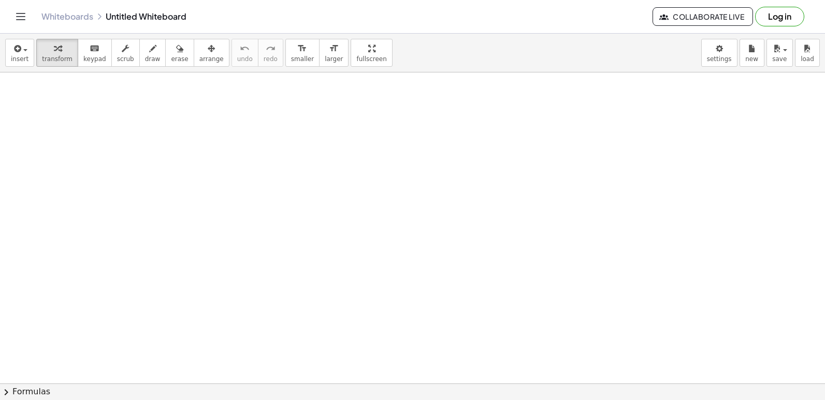
click at [222, 196] on div at bounding box center [412, 383] width 825 height 622
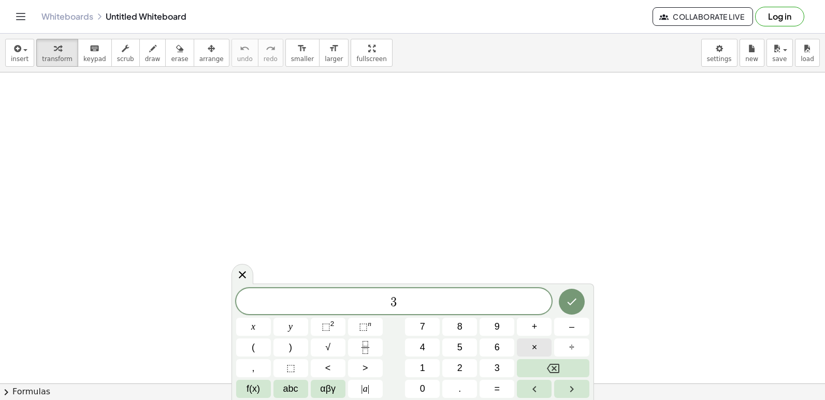
click at [532, 341] on span "×" at bounding box center [535, 348] width 6 height 14
click at [551, 368] on icon "Backspace" at bounding box center [553, 368] width 12 height 12
click at [254, 381] on button "f(x)" at bounding box center [253, 389] width 35 height 18
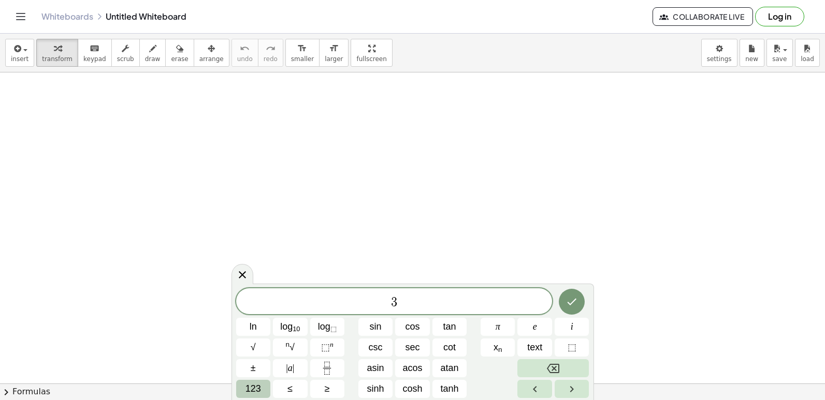
click at [262, 392] on button "123" at bounding box center [253, 389] width 35 height 18
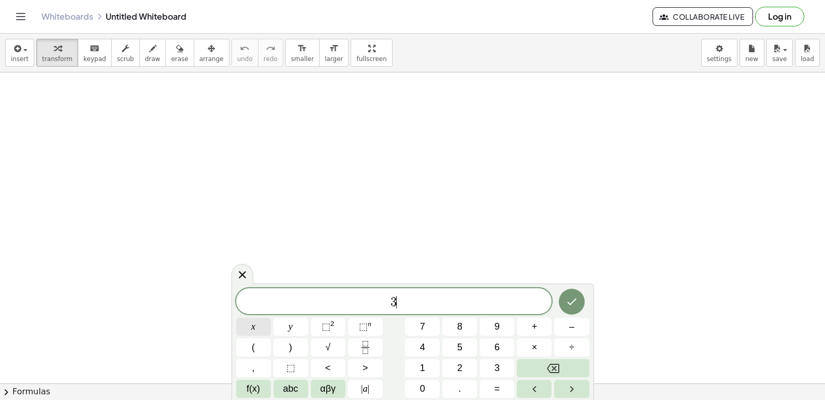
click at [260, 327] on button "x" at bounding box center [253, 327] width 35 height 18
click at [538, 320] on button "+" at bounding box center [534, 327] width 35 height 18
click at [423, 331] on span "7" at bounding box center [422, 327] width 5 height 14
click at [499, 391] on span "=" at bounding box center [497, 389] width 6 height 14
click at [567, 326] on button "–" at bounding box center [571, 327] width 35 height 18
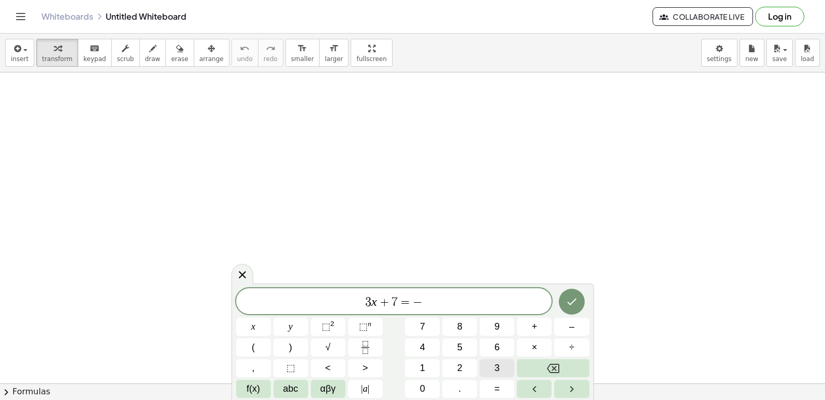
click at [490, 365] on button "3" at bounding box center [496, 368] width 35 height 18
click at [569, 298] on icon "Done" at bounding box center [571, 302] width 12 height 12
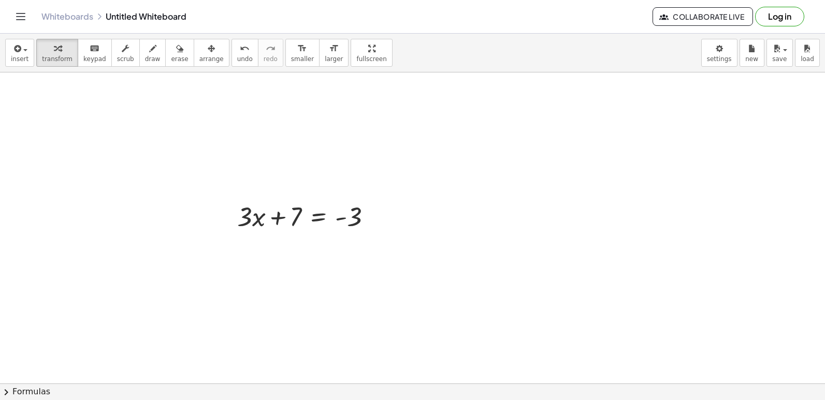
click at [421, 279] on div at bounding box center [412, 383] width 825 height 622
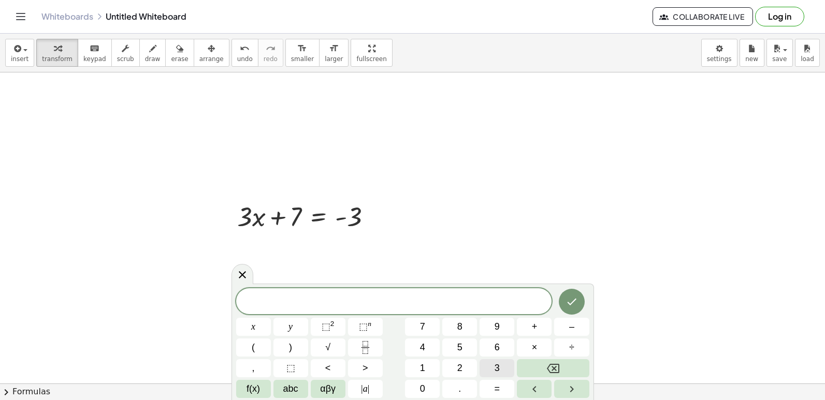
click at [491, 367] on button "3" at bounding box center [496, 368] width 35 height 18
click at [243, 323] on button "x" at bounding box center [253, 327] width 35 height 18
click at [499, 391] on span "=" at bounding box center [497, 389] width 6 height 14
click at [562, 327] on button "–" at bounding box center [571, 327] width 35 height 18
click at [499, 369] on span "3" at bounding box center [496, 368] width 5 height 14
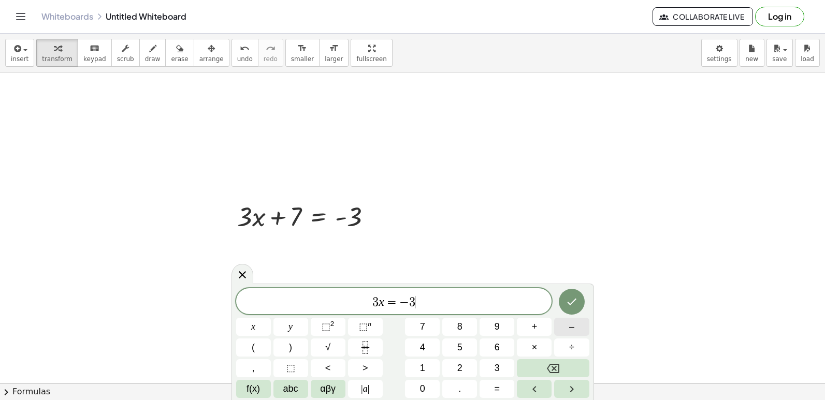
click at [562, 326] on button "–" at bounding box center [571, 327] width 35 height 18
click at [432, 332] on button "7" at bounding box center [422, 327] width 35 height 18
click at [571, 295] on button "Done" at bounding box center [572, 302] width 26 height 26
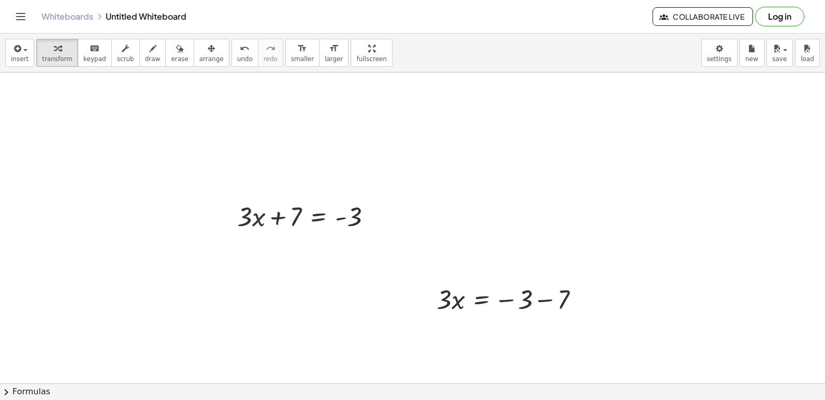
click at [350, 297] on div at bounding box center [412, 383] width 825 height 622
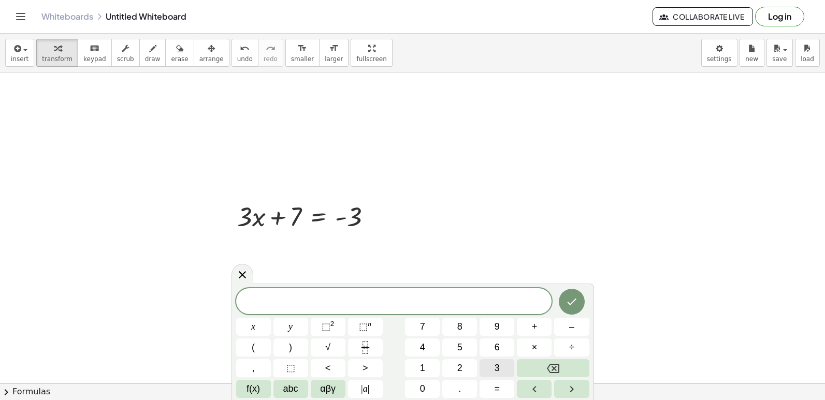
click at [498, 363] on span "3" at bounding box center [496, 368] width 5 height 14
click at [534, 342] on span "×" at bounding box center [535, 348] width 6 height 14
click at [569, 363] on button "Backspace" at bounding box center [553, 368] width 72 height 18
click at [245, 282] on div at bounding box center [242, 274] width 22 height 20
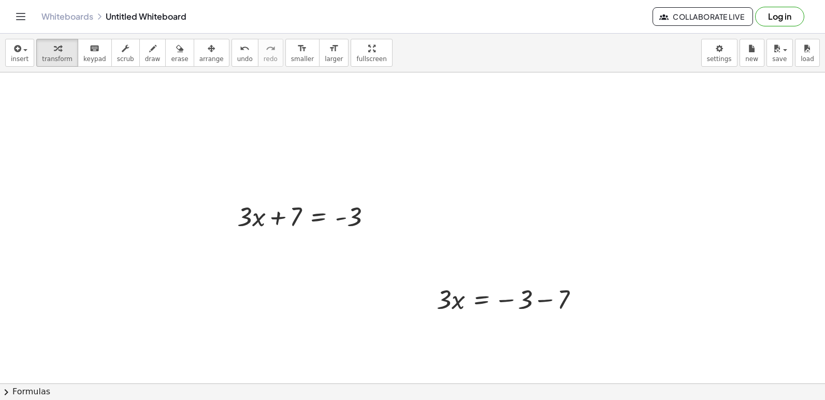
drag, startPoint x: 245, startPoint y: 282, endPoint x: 479, endPoint y: 314, distance: 235.6
click at [479, 313] on div at bounding box center [511, 298] width 161 height 35
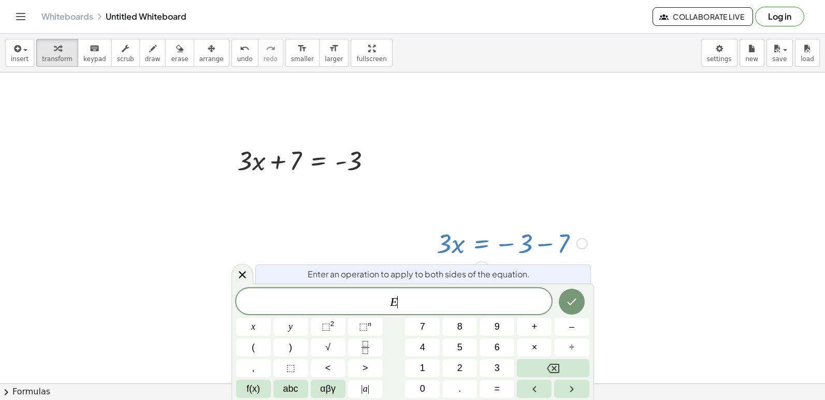
scroll to position [61, 0]
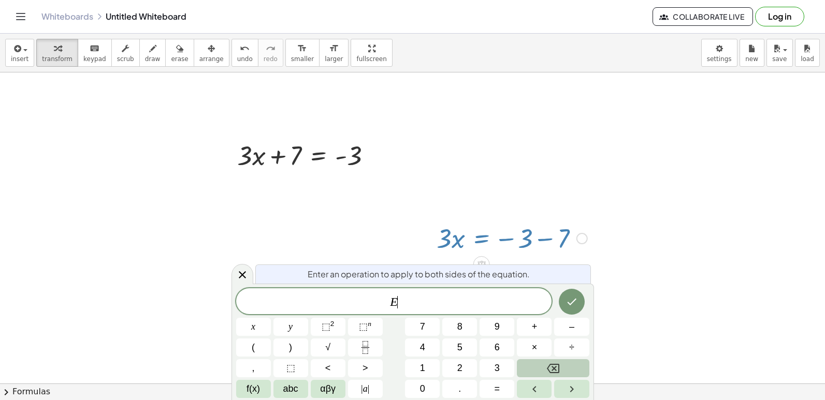
click at [562, 361] on button "Backspace" at bounding box center [553, 368] width 72 height 18
click at [575, 241] on div at bounding box center [511, 237] width 161 height 35
click at [501, 387] on button "=" at bounding box center [496, 389] width 35 height 18
click at [569, 327] on span "–" at bounding box center [571, 327] width 5 height 14
click at [417, 368] on button "1" at bounding box center [422, 368] width 35 height 18
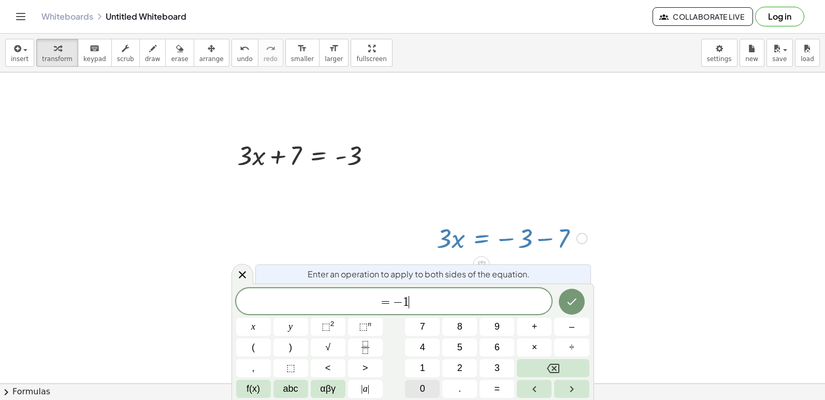
click at [433, 382] on button "0" at bounding box center [422, 389] width 35 height 18
click at [565, 298] on icon "Done" at bounding box center [571, 302] width 12 height 12
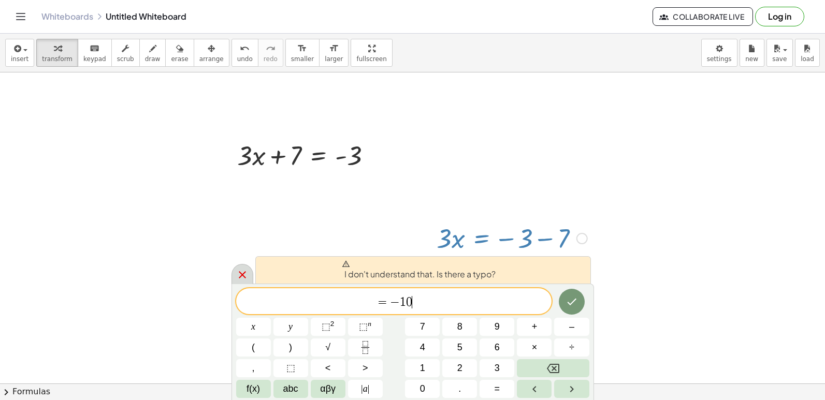
click at [237, 271] on icon at bounding box center [242, 275] width 12 height 12
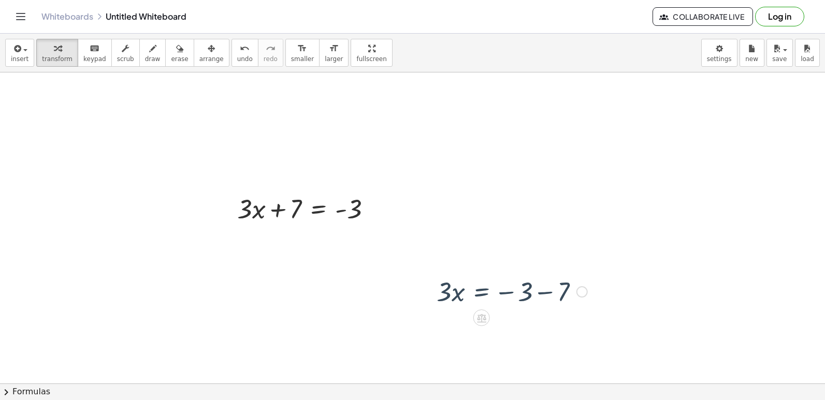
scroll to position [0, 0]
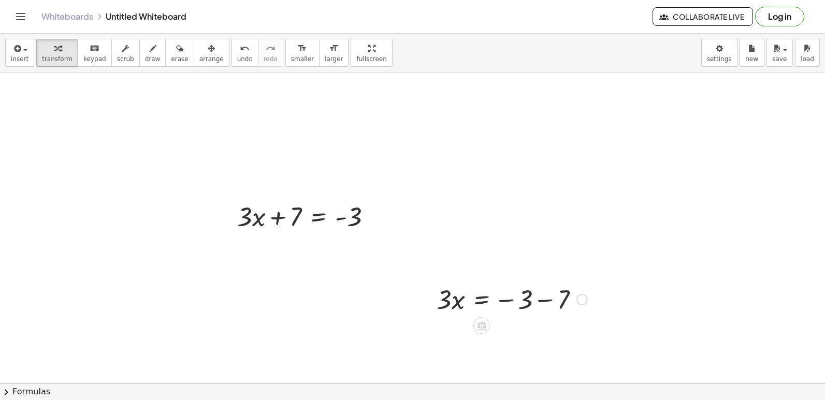
click at [291, 296] on div at bounding box center [412, 383] width 825 height 622
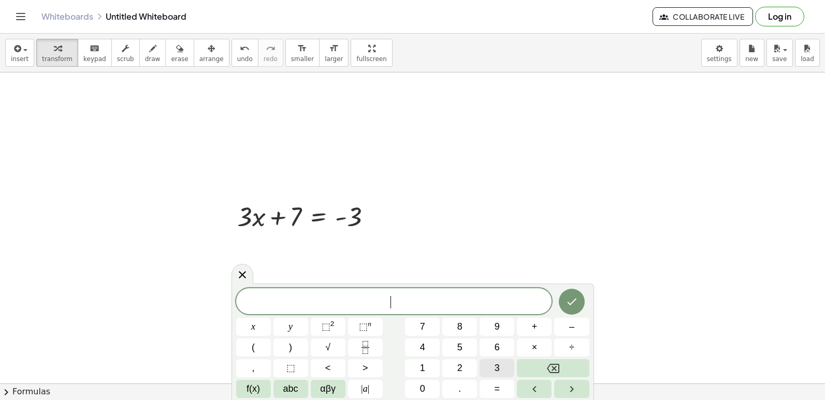
click at [494, 365] on span "3" at bounding box center [496, 368] width 5 height 14
click at [258, 329] on button "x" at bounding box center [253, 327] width 35 height 18
click at [504, 386] on button "=" at bounding box center [496, 389] width 35 height 18
click at [562, 325] on button "–" at bounding box center [571, 327] width 35 height 18
click at [428, 370] on button "1" at bounding box center [422, 368] width 35 height 18
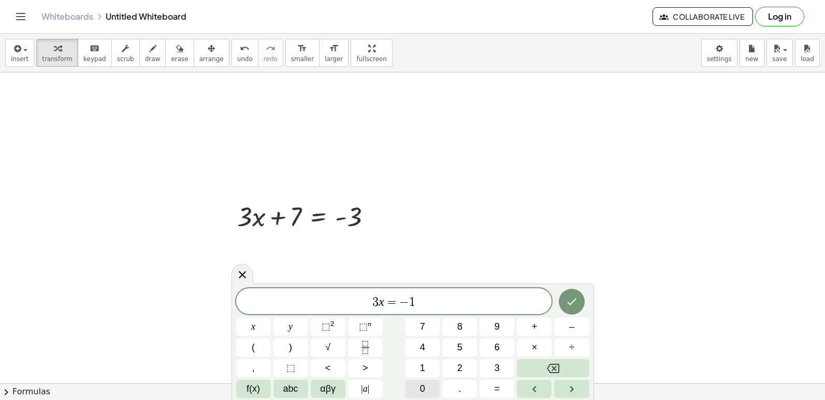
click at [427, 386] on button "0" at bounding box center [422, 389] width 35 height 18
click at [571, 306] on icon "Done" at bounding box center [571, 302] width 12 height 12
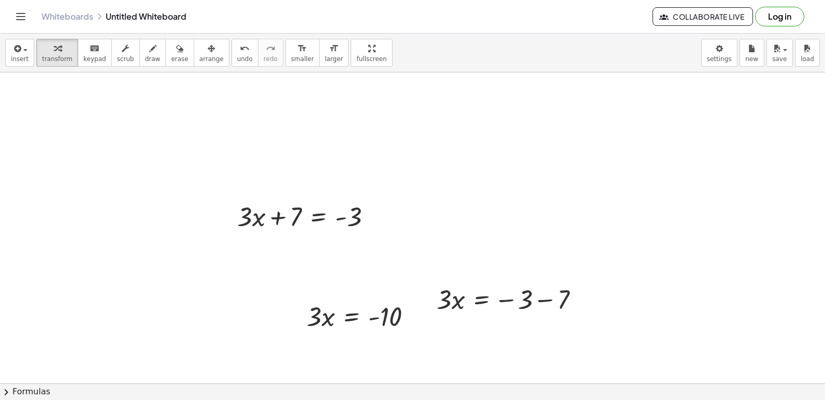
click at [238, 326] on div at bounding box center [412, 383] width 825 height 622
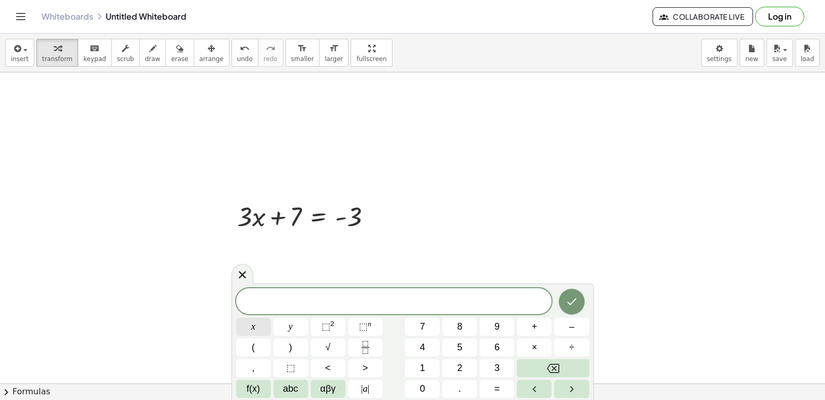
click at [257, 325] on button "x" at bounding box center [253, 327] width 35 height 18
click at [492, 389] on button "=" at bounding box center [496, 389] width 35 height 18
click at [420, 368] on span "1" at bounding box center [422, 368] width 5 height 14
click at [421, 383] on span "0" at bounding box center [422, 389] width 5 height 14
click at [360, 353] on button "Fraction" at bounding box center [365, 348] width 35 height 18
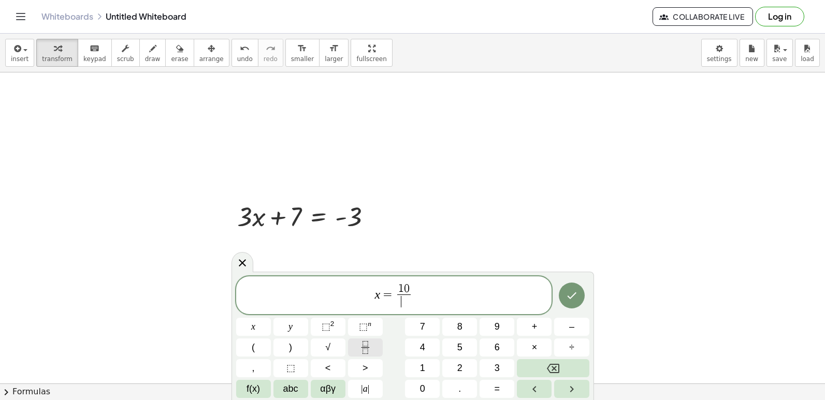
click at [366, 353] on icon "Fraction" at bounding box center [365, 347] width 13 height 13
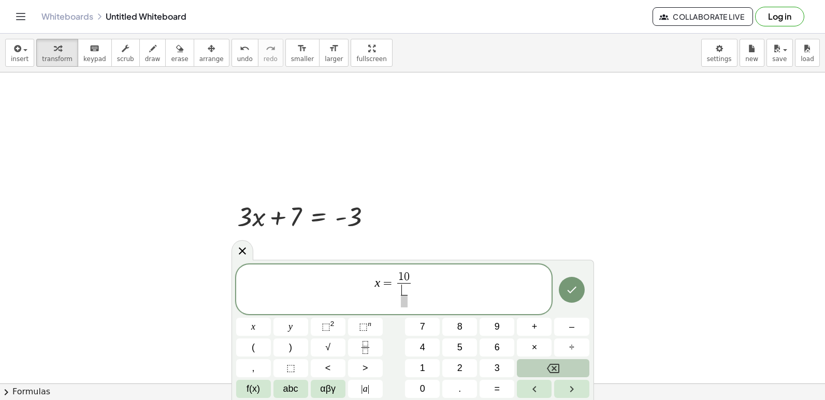
click at [541, 363] on button "Backspace" at bounding box center [553, 368] width 72 height 18
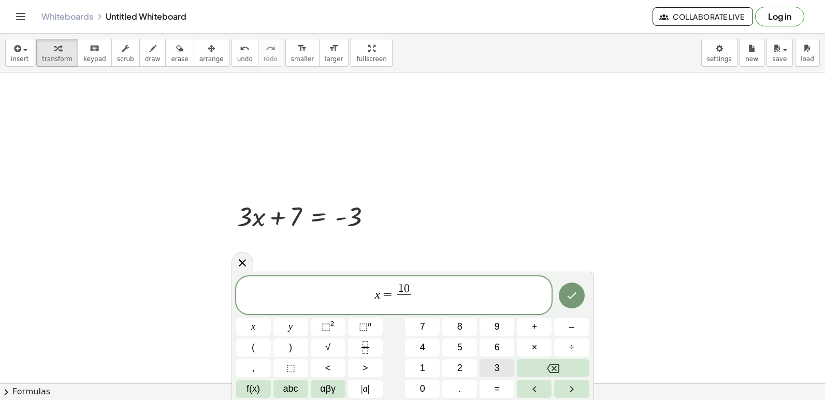
click at [490, 365] on button "3" at bounding box center [496, 368] width 35 height 18
click at [573, 323] on span "–" at bounding box center [571, 327] width 5 height 14
click at [562, 361] on button "Backspace" at bounding box center [553, 368] width 72 height 18
click at [562, 331] on button "–" at bounding box center [571, 327] width 35 height 18
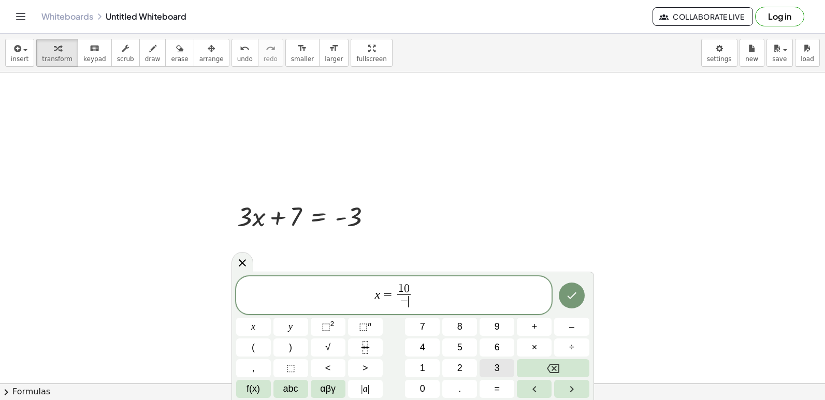
click at [496, 370] on span "3" at bounding box center [496, 368] width 5 height 14
click at [569, 297] on icon "Done" at bounding box center [571, 295] width 12 height 12
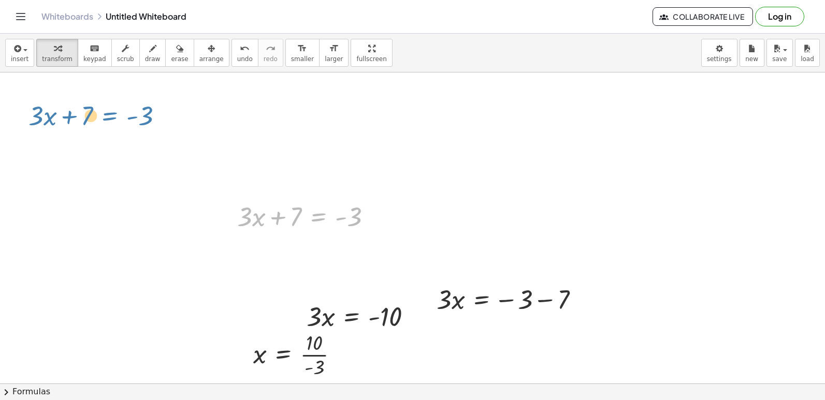
drag, startPoint x: 317, startPoint y: 217, endPoint x: 109, endPoint y: 116, distance: 231.8
drag, startPoint x: 493, startPoint y: 296, endPoint x: 529, endPoint y: 301, distance: 36.6
drag, startPoint x: 514, startPoint y: 353, endPoint x: 681, endPoint y: 355, distance: 167.2
click at [681, 355] on div at bounding box center [412, 383] width 825 height 622
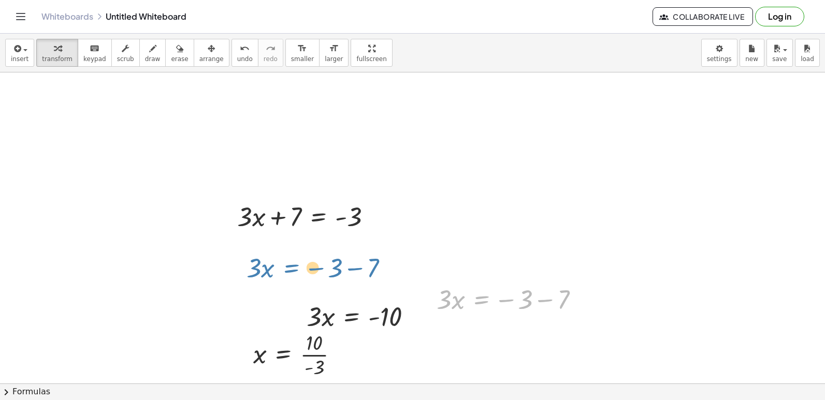
drag, startPoint x: 493, startPoint y: 297, endPoint x: 302, endPoint y: 266, distance: 193.5
drag, startPoint x: 302, startPoint y: 266, endPoint x: 572, endPoint y: 241, distance: 270.9
click at [627, 207] on div at bounding box center [412, 383] width 825 height 622
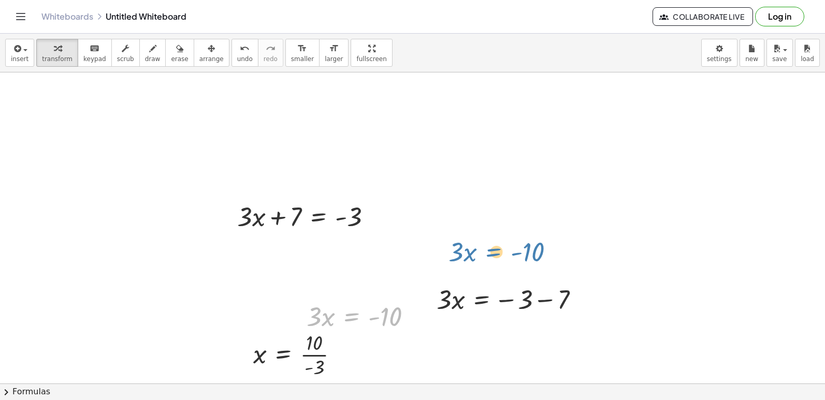
drag, startPoint x: 363, startPoint y: 316, endPoint x: 526, endPoint y: 229, distance: 184.8
click at [526, 229] on div "+ · 3 · x + 7 = - 3 · 3 · x = − 3 − 7 · 3 · x = - 10 · 3 · x = - 10 x = · 10 · …" at bounding box center [412, 383] width 825 height 622
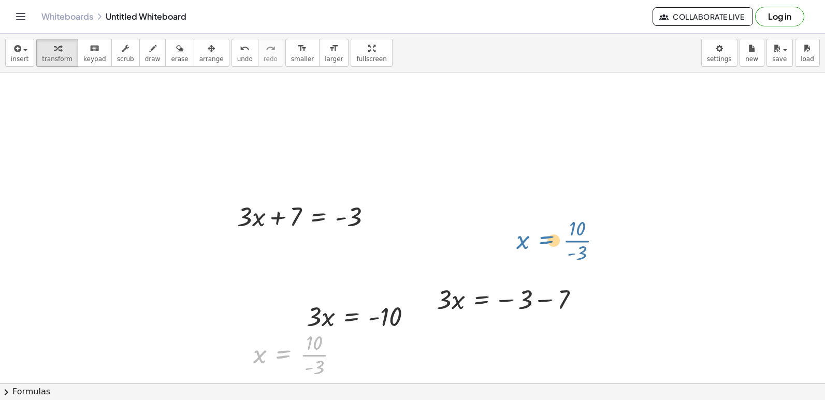
drag, startPoint x: 288, startPoint y: 353, endPoint x: 565, endPoint y: 233, distance: 301.5
click at [297, 347] on div at bounding box center [300, 354] width 104 height 52
drag, startPoint x: 260, startPoint y: 364, endPoint x: 258, endPoint y: 370, distance: 5.6
drag, startPoint x: 595, startPoint y: 361, endPoint x: 439, endPoint y: 346, distance: 157.1
click at [437, 347] on div at bounding box center [412, 383] width 825 height 622
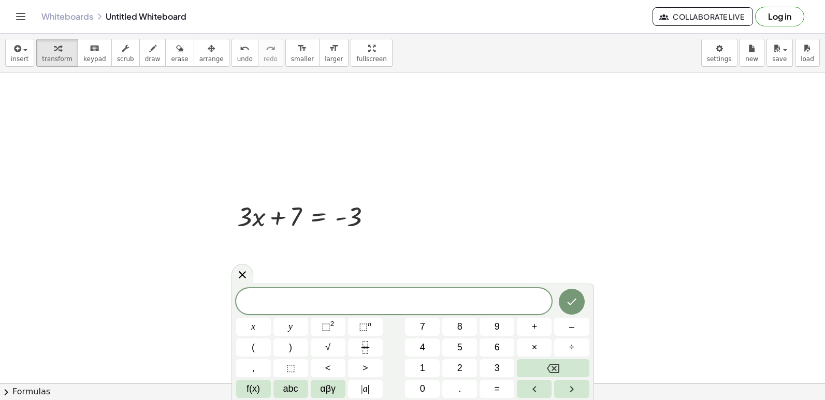
click at [434, 196] on div at bounding box center [412, 383] width 825 height 622
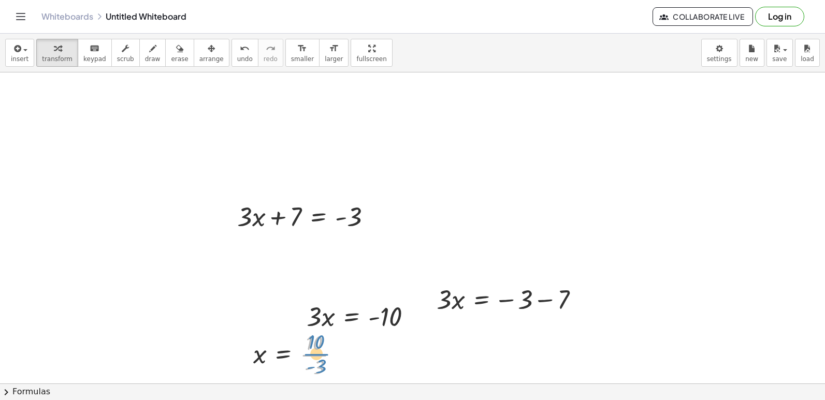
click at [309, 350] on div at bounding box center [300, 354] width 104 height 52
drag, startPoint x: 309, startPoint y: 350, endPoint x: 731, endPoint y: 199, distance: 448.5
click at [745, 193] on div at bounding box center [412, 383] width 825 height 622
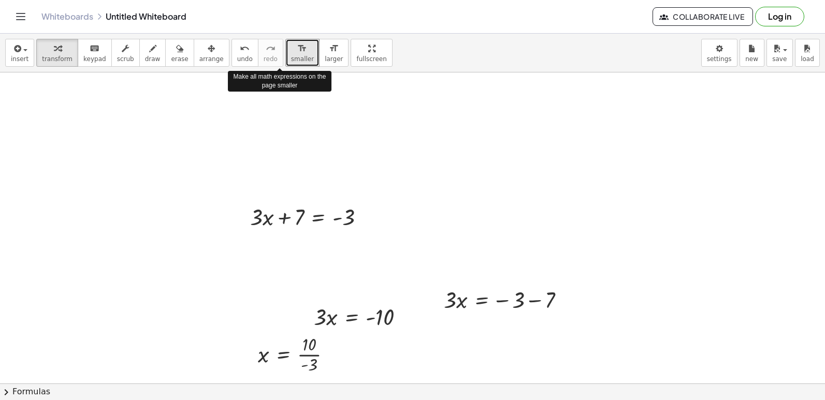
drag, startPoint x: 284, startPoint y: 52, endPoint x: 214, endPoint y: 148, distance: 117.8
click at [216, 143] on div at bounding box center [412, 383] width 825 height 622
click at [291, 56] on span "smaller" at bounding box center [302, 58] width 23 height 7
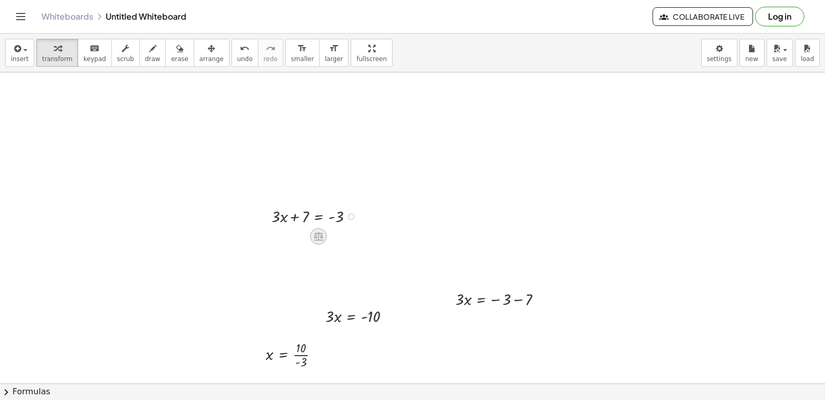
click at [318, 236] on icon at bounding box center [318, 236] width 9 height 9
click at [421, 226] on div at bounding box center [412, 383] width 825 height 622
click at [353, 342] on icon at bounding box center [351, 336] width 11 height 11
click at [394, 338] on icon at bounding box center [392, 336] width 9 height 9
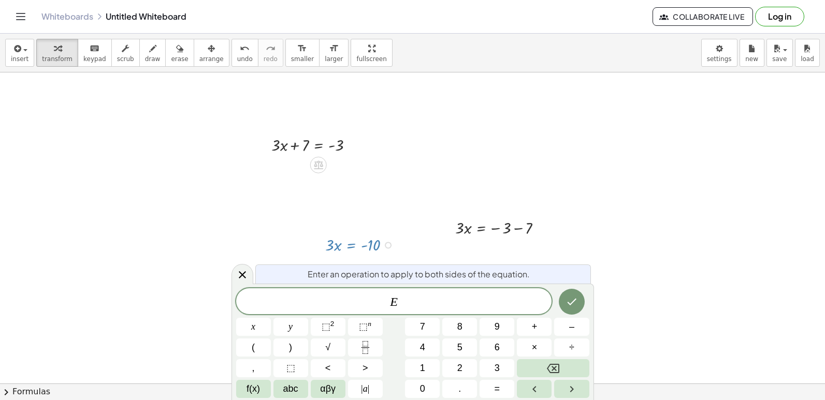
scroll to position [72, 0]
click at [235, 277] on div at bounding box center [242, 274] width 22 height 20
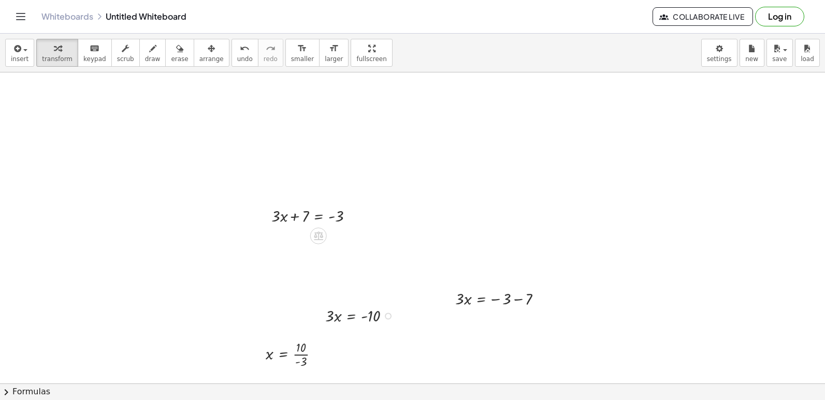
scroll to position [0, 0]
drag, startPoint x: 365, startPoint y: 287, endPoint x: 387, endPoint y: 192, distance: 97.3
click at [413, 216] on div "+ · 3 · x + 7 = - 3 · 3 · x = − 3 − 7 · 3 · x = − 3 − 7 · 3 · x = - 10 x = · 10…" at bounding box center [412, 383] width 825 height 622
drag, startPoint x: 629, startPoint y: 203, endPoint x: 549, endPoint y: 295, distance: 121.4
click at [530, 307] on div "+ · 3 · x + 7 = - 3 · 3 · x = − 3 − 7 · 3 · x = - 10 x = · 10 · - 3" at bounding box center [412, 383] width 825 height 622
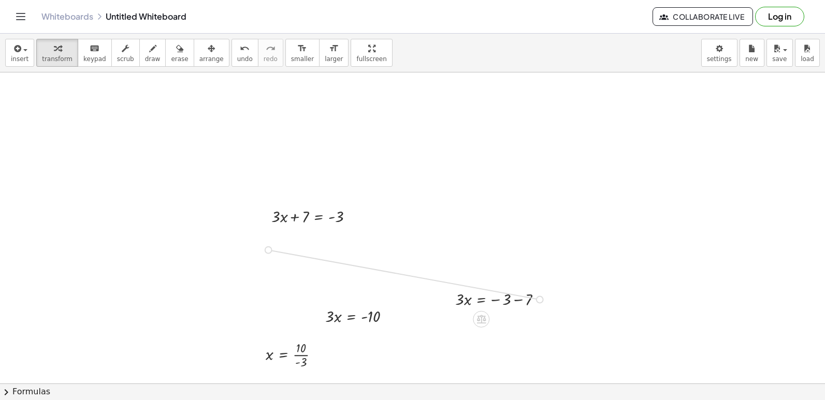
drag, startPoint x: 538, startPoint y: 302, endPoint x: 270, endPoint y: 254, distance: 272.5
click at [270, 254] on div "+ · 3 · x + 7 = - 3 · 3 · x = − 3 − 7 · 3 · x = - 10 x = · 10 · - 3" at bounding box center [412, 383] width 825 height 622
drag, startPoint x: 389, startPoint y: 315, endPoint x: 181, endPoint y: 281, distance: 210.4
click at [181, 281] on div "+ · 3 · x + 7 = - 3 · 3 · x = − 3 − 7 · 3 · x = - 10 x = · 10 · - 3 · 3 · x = −…" at bounding box center [412, 383] width 825 height 622
click at [339, 364] on div at bounding box center [304, 354] width 89 height 32
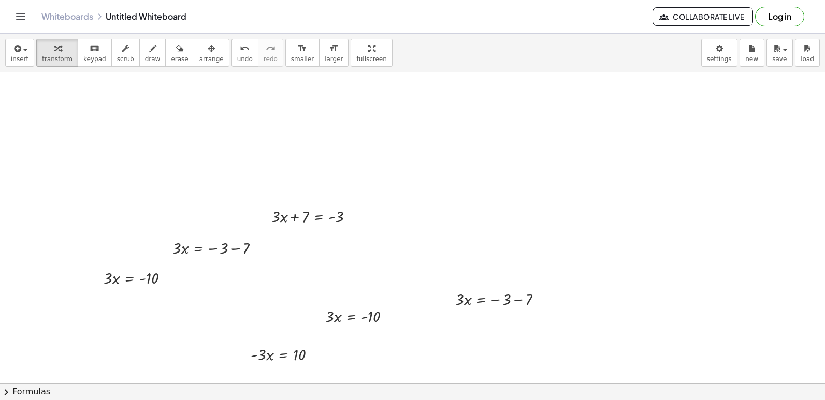
drag, startPoint x: 341, startPoint y: 364, endPoint x: 309, endPoint y: 359, distance: 32.0
click at [309, 359] on div at bounding box center [287, 354] width 84 height 23
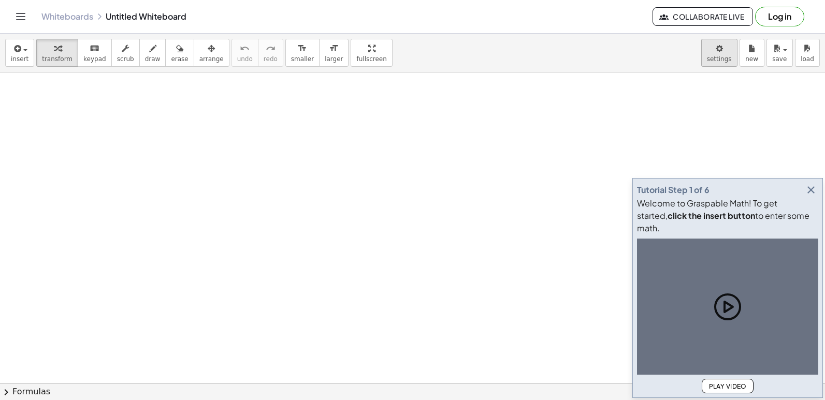
click at [811, 196] on icon "button" at bounding box center [811, 190] width 12 height 12
click at [0, 0] on div "× Document Settings These settings are saved with the document you are currentl…" at bounding box center [0, 0] width 0 height 0
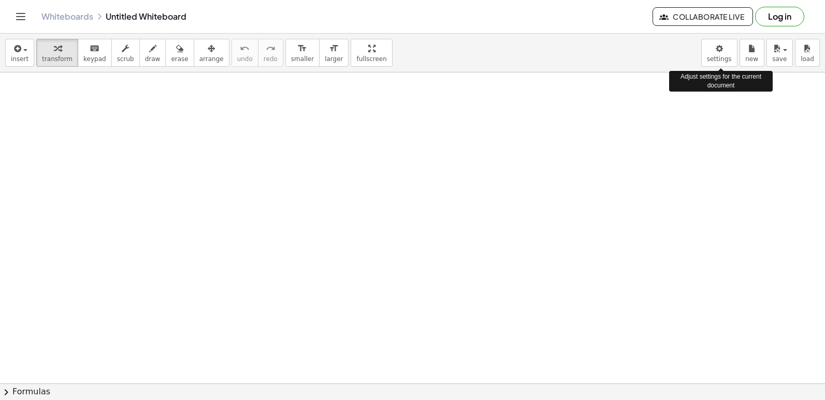
drag, startPoint x: 723, startPoint y: 58, endPoint x: 599, endPoint y: 185, distance: 177.2
click at [728, 36] on body "Graspable Math Activities Get Started Activity Bank Assigned Work Classes White…" at bounding box center [412, 200] width 825 height 400
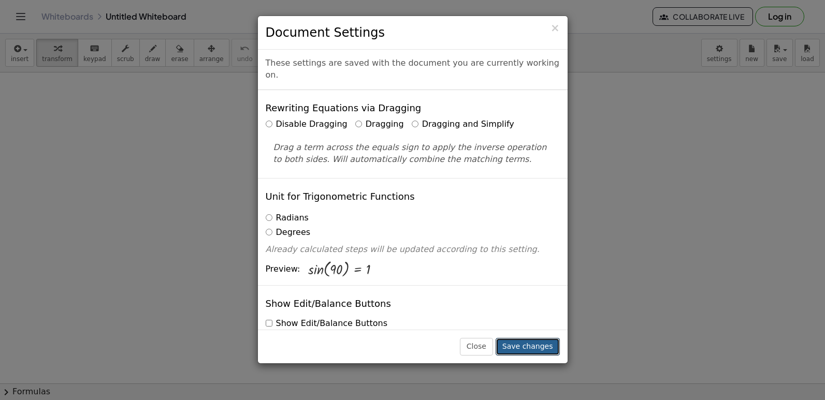
drag, startPoint x: 528, startPoint y: 345, endPoint x: 532, endPoint y: 349, distance: 5.9
click at [529, 345] on button "Save changes" at bounding box center [527, 347] width 64 height 18
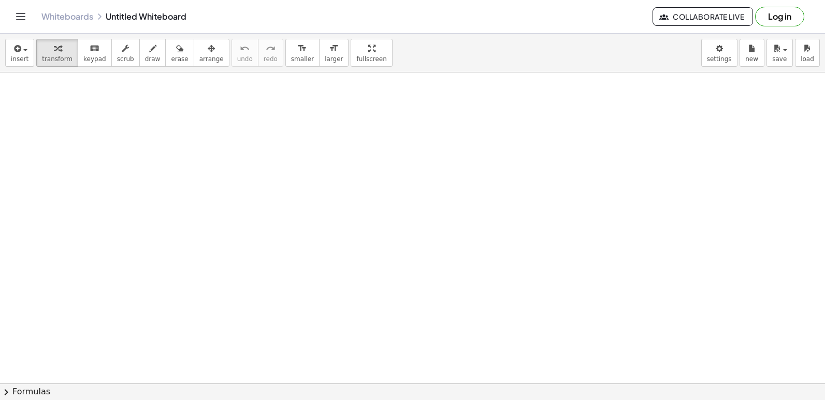
click at [90, 52] on icon "keyboard" at bounding box center [95, 48] width 10 height 12
drag, startPoint x: 126, startPoint y: 106, endPoint x: 392, endPoint y: 213, distance: 287.3
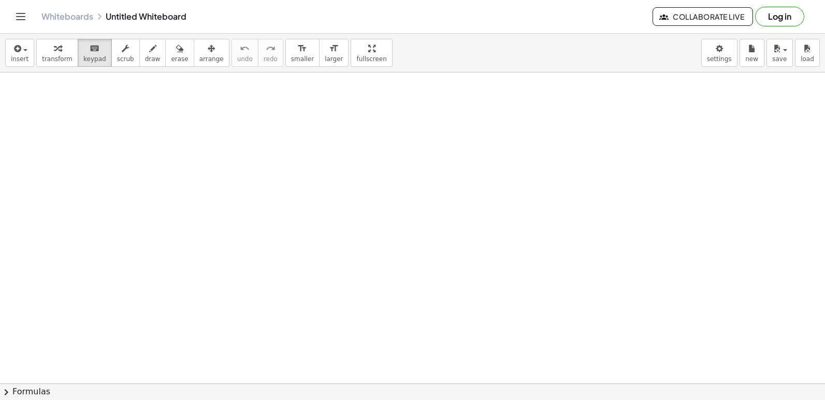
drag, startPoint x: 152, startPoint y: 98, endPoint x: 144, endPoint y: 100, distance: 7.7
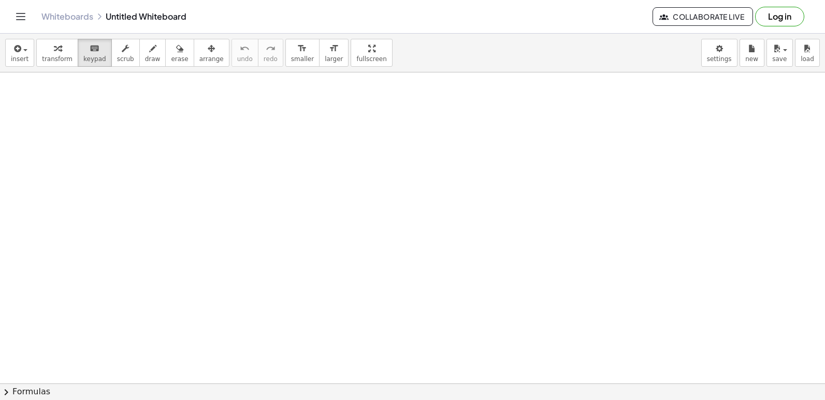
drag, startPoint x: 144, startPoint y: 108, endPoint x: 97, endPoint y: 144, distance: 59.3
drag, startPoint x: 122, startPoint y: 172, endPoint x: 127, endPoint y: 174, distance: 5.4
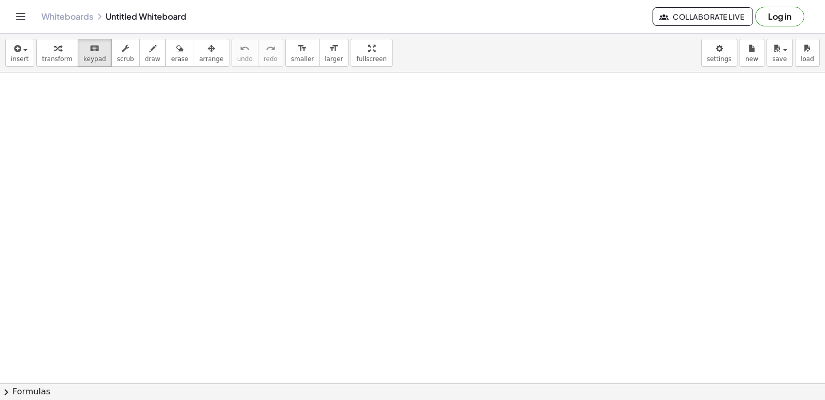
click at [137, 135] on div at bounding box center [412, 73] width 825 height 1245
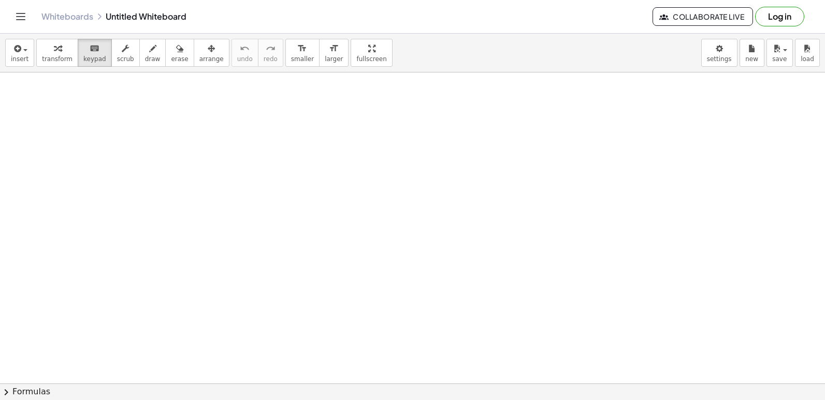
click at [145, 130] on div at bounding box center [412, 73] width 825 height 1245
click at [179, 128] on div at bounding box center [412, 73] width 825 height 1245
click at [165, 131] on div at bounding box center [412, 73] width 825 height 1245
drag, startPoint x: 137, startPoint y: 131, endPoint x: 127, endPoint y: 130, distance: 10.0
click at [127, 130] on div at bounding box center [412, 73] width 825 height 1245
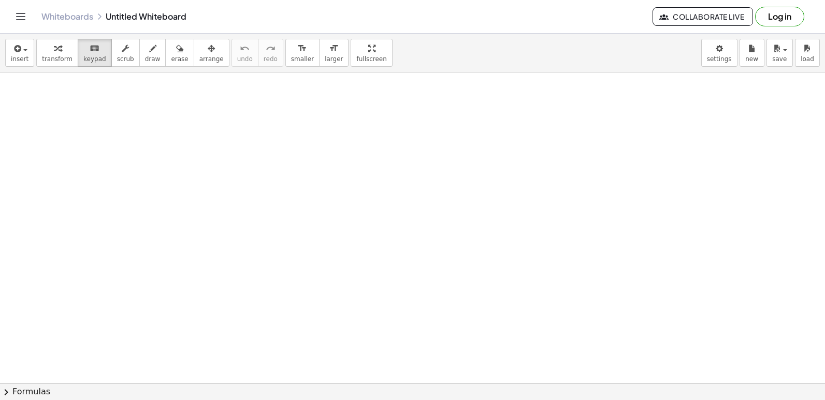
click at [127, 130] on div at bounding box center [412, 73] width 825 height 1245
click at [54, 51] on icon "button" at bounding box center [57, 48] width 7 height 12
click at [105, 129] on div at bounding box center [412, 73] width 825 height 1245
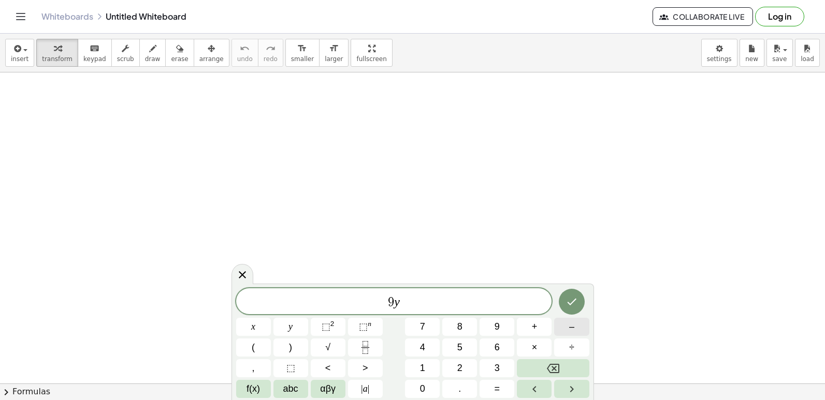
click at [563, 327] on button "–" at bounding box center [571, 327] width 35 height 18
click at [462, 352] on span "5" at bounding box center [459, 348] width 5 height 14
click at [491, 386] on button "=" at bounding box center [496, 389] width 35 height 18
click at [417, 367] on button "1" at bounding box center [422, 368] width 35 height 18
click at [493, 361] on button "3" at bounding box center [496, 368] width 35 height 18
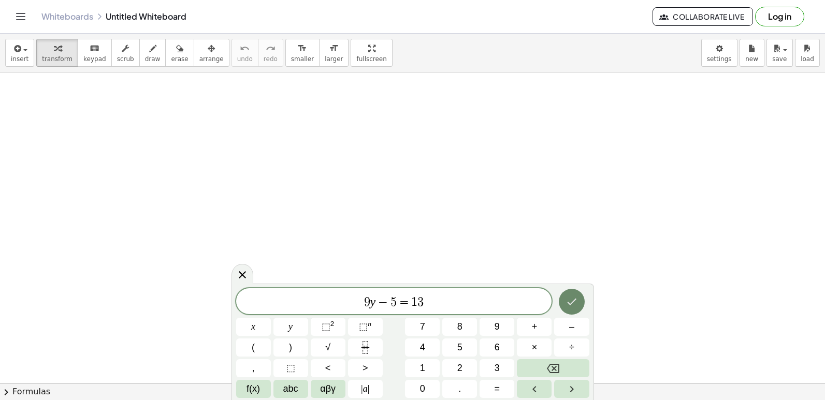
click at [574, 297] on icon "Done" at bounding box center [571, 302] width 12 height 12
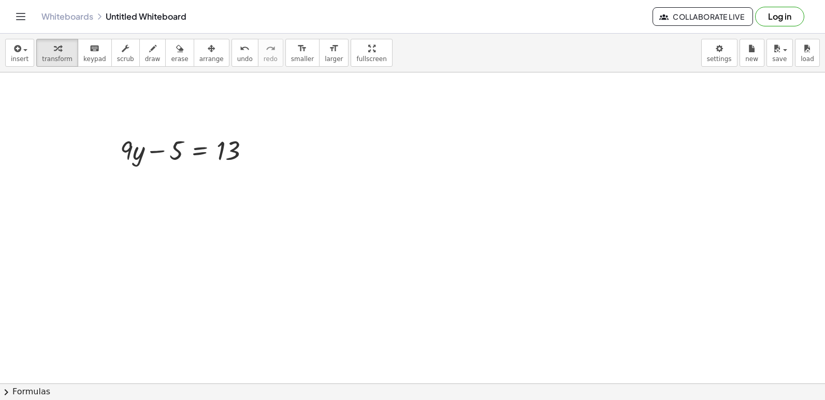
click at [144, 194] on div at bounding box center [412, 73] width 825 height 1245
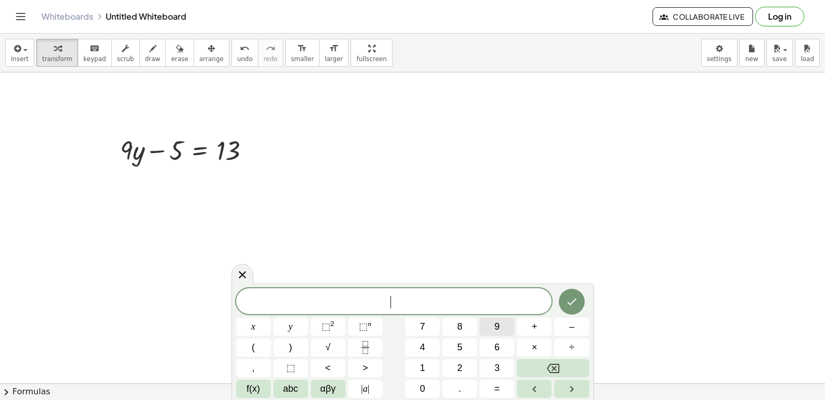
click at [494, 324] on span "9" at bounding box center [496, 327] width 5 height 14
click at [296, 328] on button "y" at bounding box center [290, 327] width 35 height 18
click at [489, 389] on button "=" at bounding box center [496, 389] width 35 height 18
click at [427, 370] on button "1" at bounding box center [422, 368] width 35 height 18
click at [502, 370] on button "3" at bounding box center [496, 368] width 35 height 18
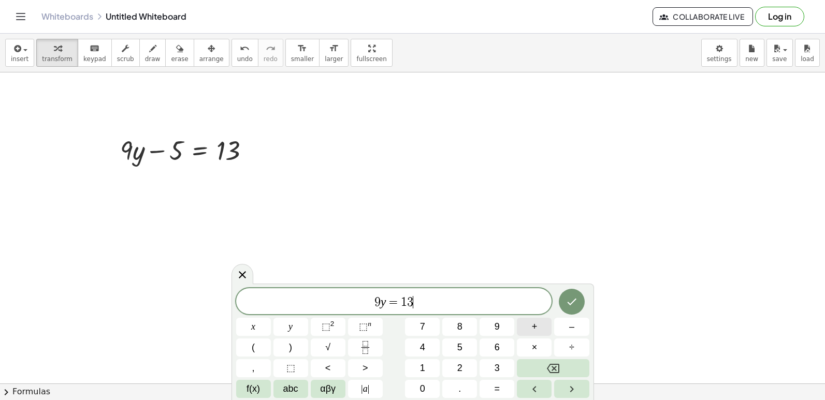
click at [543, 323] on button "+" at bounding box center [534, 327] width 35 height 18
click at [460, 343] on span "5" at bounding box center [459, 348] width 5 height 14
click at [578, 299] on button "Done" at bounding box center [572, 302] width 26 height 26
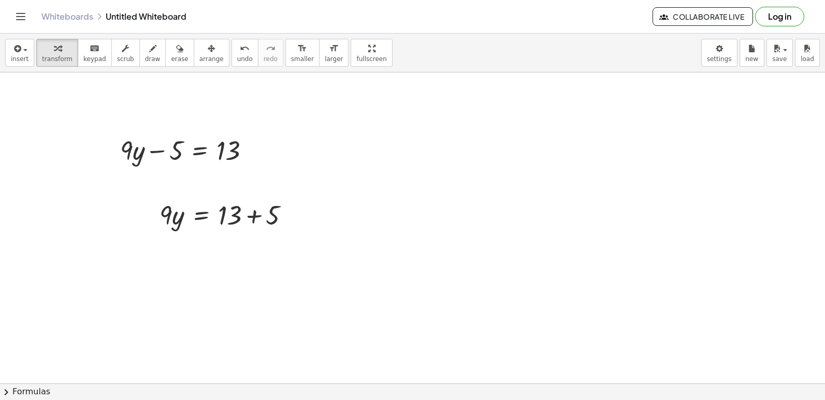
drag, startPoint x: 566, startPoint y: 299, endPoint x: 157, endPoint y: 266, distance: 409.8
click at [157, 266] on div at bounding box center [412, 73] width 825 height 1245
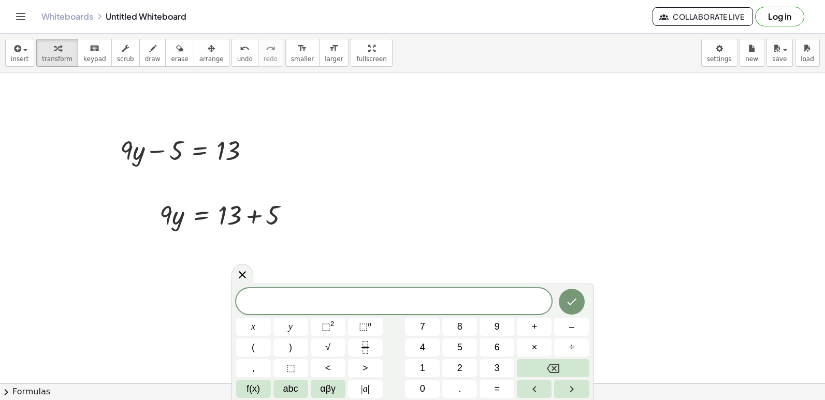
click at [154, 263] on div at bounding box center [412, 73] width 825 height 1245
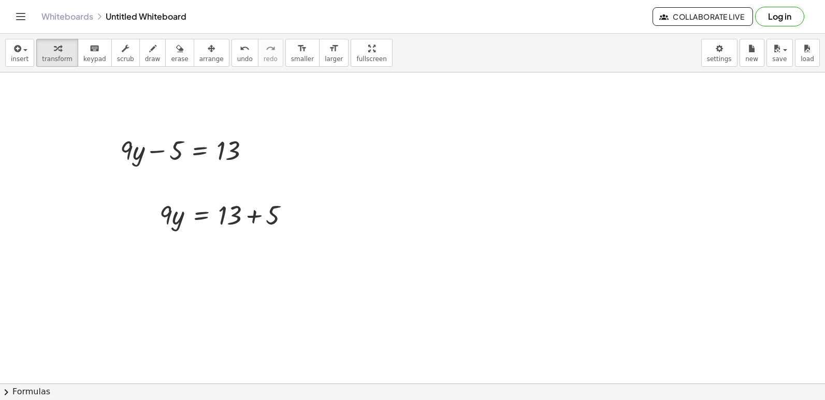
click at [146, 264] on div at bounding box center [412, 73] width 825 height 1245
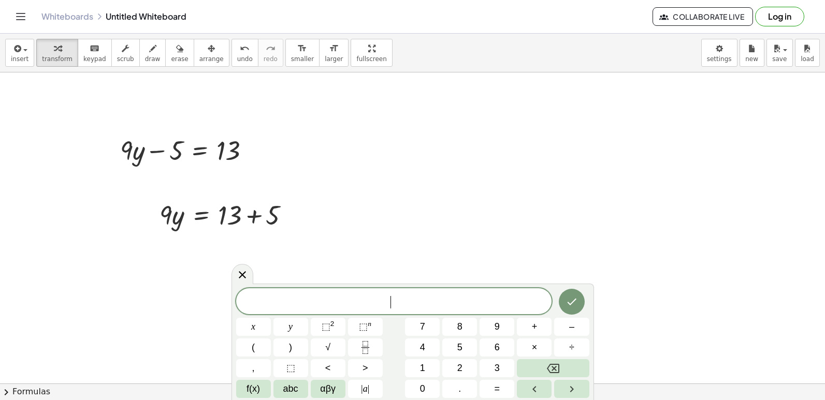
click at [125, 264] on div at bounding box center [412, 73] width 825 height 1245
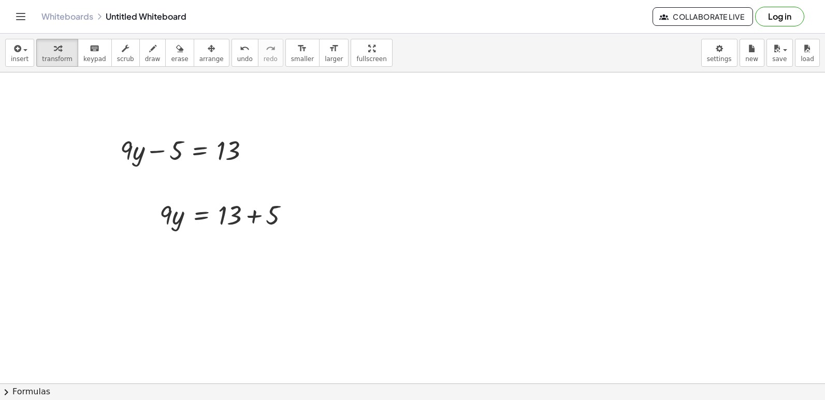
click at [129, 265] on div at bounding box center [412, 73] width 825 height 1245
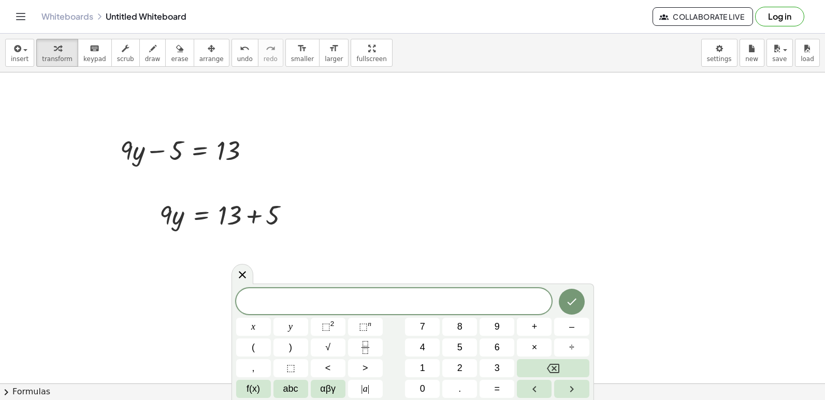
scroll to position [674, 0]
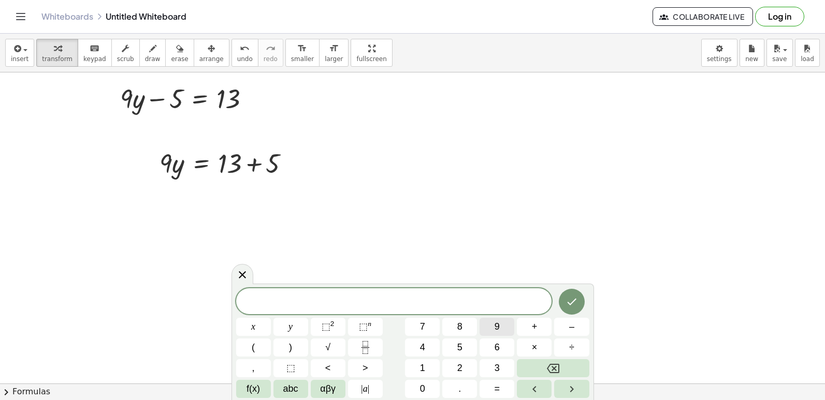
click at [494, 327] on span "9" at bounding box center [496, 327] width 5 height 14
click at [291, 327] on span "y" at bounding box center [290, 327] width 4 height 14
click at [497, 390] on span "=" at bounding box center [497, 389] width 6 height 14
click at [437, 364] on button "1" at bounding box center [422, 368] width 35 height 18
click at [471, 323] on button "8" at bounding box center [459, 327] width 35 height 18
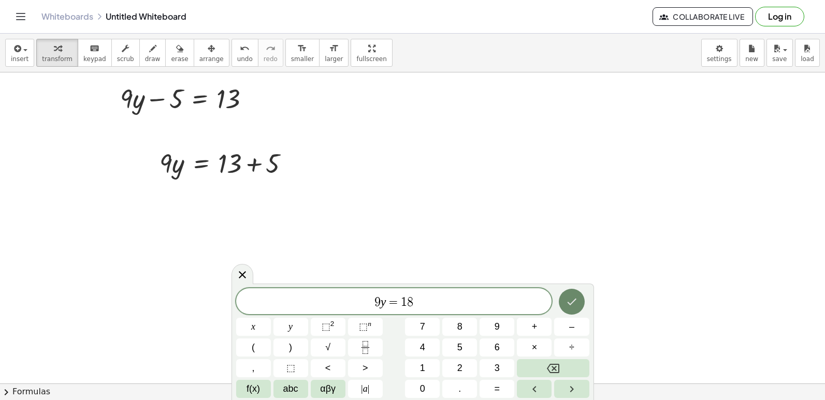
click at [567, 299] on icon "Done" at bounding box center [571, 302] width 12 height 12
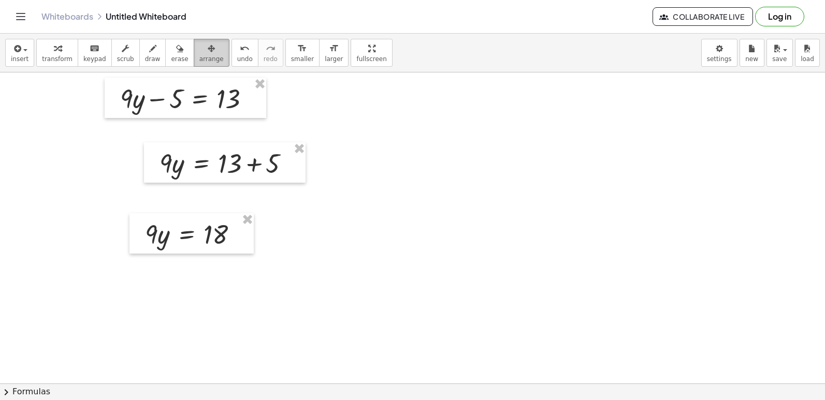
click at [208, 52] on icon "button" at bounding box center [211, 48] width 7 height 12
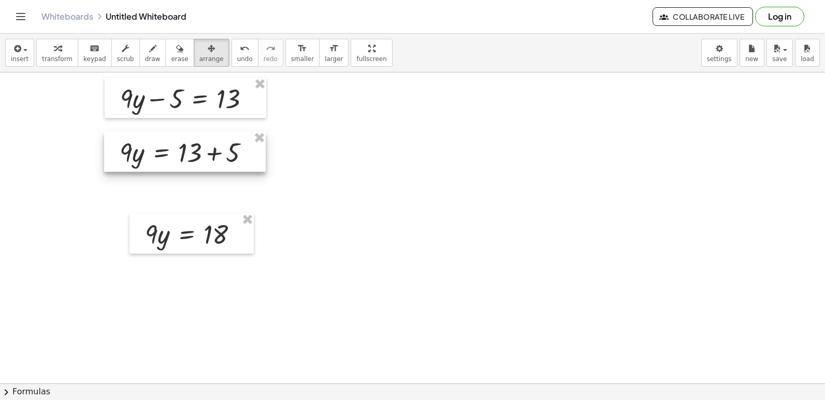
drag, startPoint x: 222, startPoint y: 150, endPoint x: 182, endPoint y: 139, distance: 41.3
click at [182, 139] on div at bounding box center [185, 151] width 162 height 40
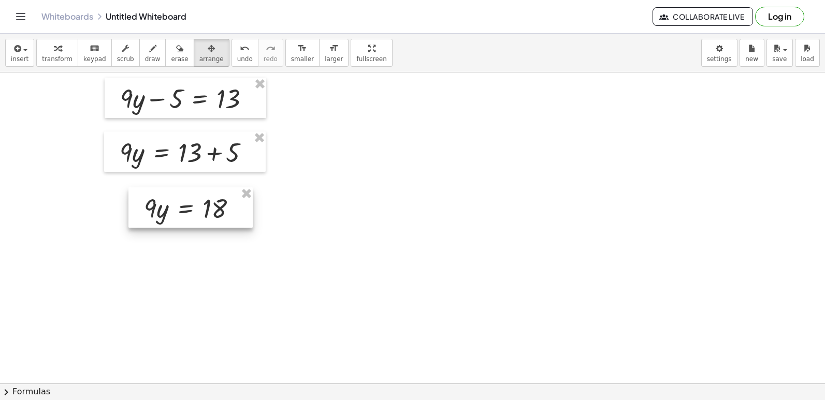
drag, startPoint x: 207, startPoint y: 231, endPoint x: 206, endPoint y: 206, distance: 25.9
click at [206, 206] on div at bounding box center [190, 207] width 124 height 40
click at [54, 52] on icon "button" at bounding box center [57, 48] width 7 height 12
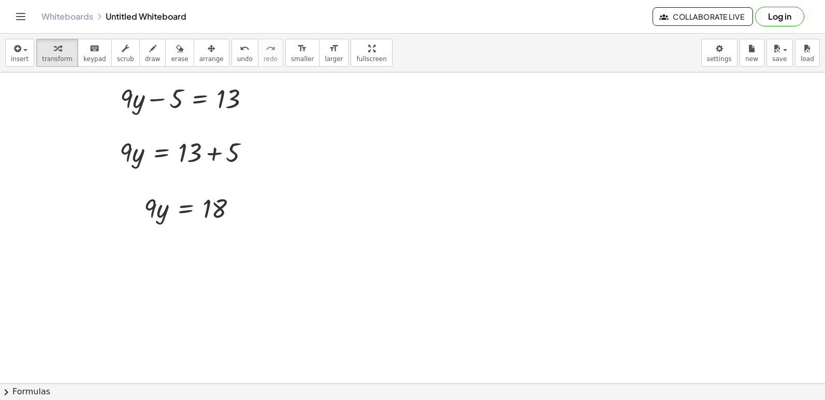
click at [127, 252] on div at bounding box center [412, 21] width 825 height 1245
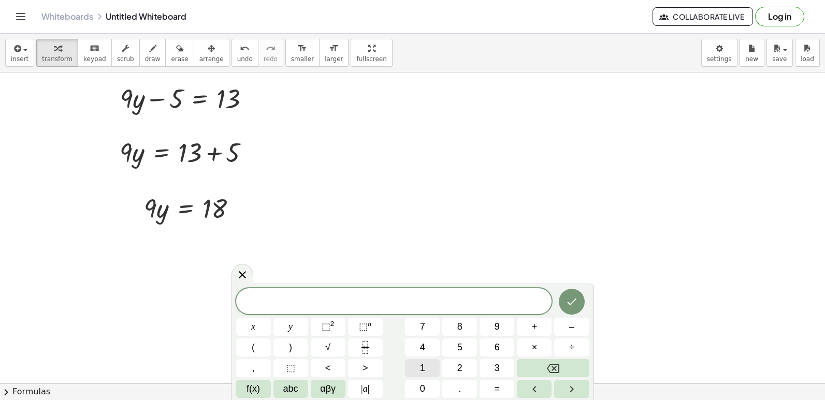
click at [427, 368] on button "1" at bounding box center [422, 368] width 35 height 18
click at [554, 367] on icon "Backspace" at bounding box center [553, 368] width 12 height 12
click at [301, 330] on button "y" at bounding box center [290, 327] width 35 height 18
click at [491, 382] on button "=" at bounding box center [496, 389] width 35 height 18
click at [422, 362] on span "1" at bounding box center [422, 368] width 5 height 14
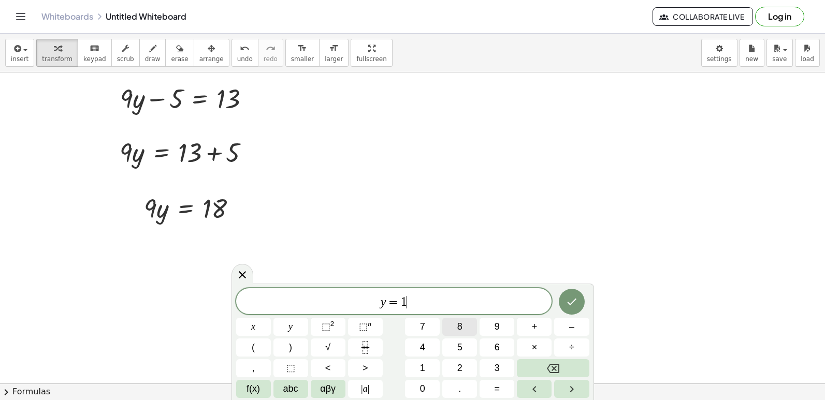
click at [466, 325] on button "8" at bounding box center [459, 327] width 35 height 18
click at [568, 350] on button "÷" at bounding box center [571, 348] width 35 height 18
click at [502, 331] on button "9" at bounding box center [496, 327] width 35 height 18
click at [571, 301] on icon "Done" at bounding box center [571, 302] width 12 height 12
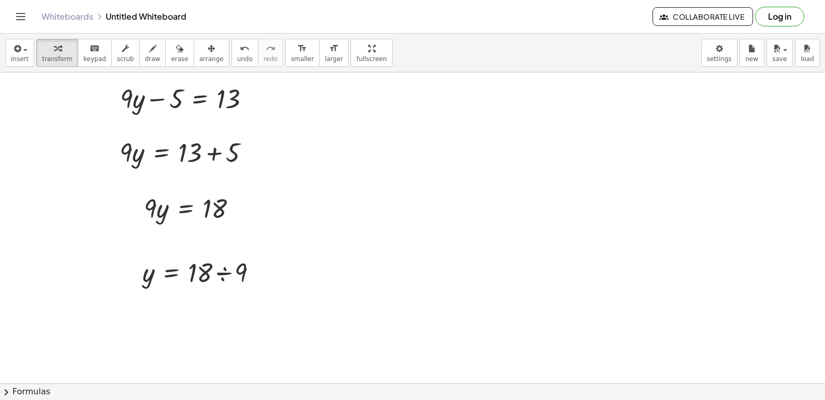
click at [138, 331] on div at bounding box center [412, 21] width 825 height 1245
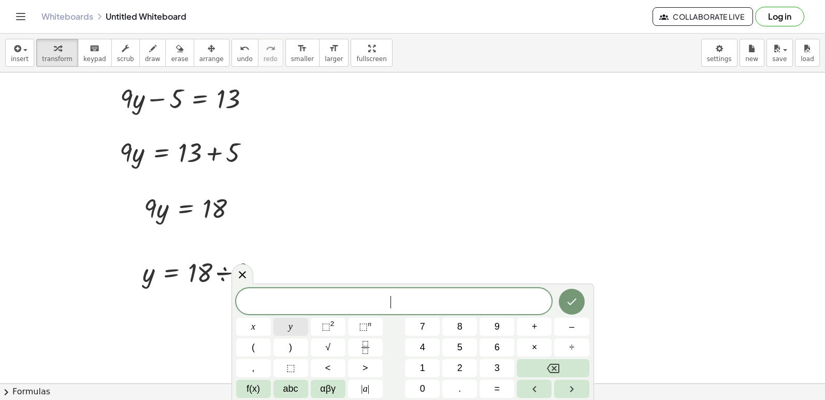
click at [286, 330] on button "y" at bounding box center [290, 327] width 35 height 18
click at [494, 385] on span "=" at bounding box center [497, 389] width 6 height 14
click at [456, 364] on button "2" at bounding box center [459, 368] width 35 height 18
click at [569, 304] on icon "Done" at bounding box center [571, 302] width 9 height 7
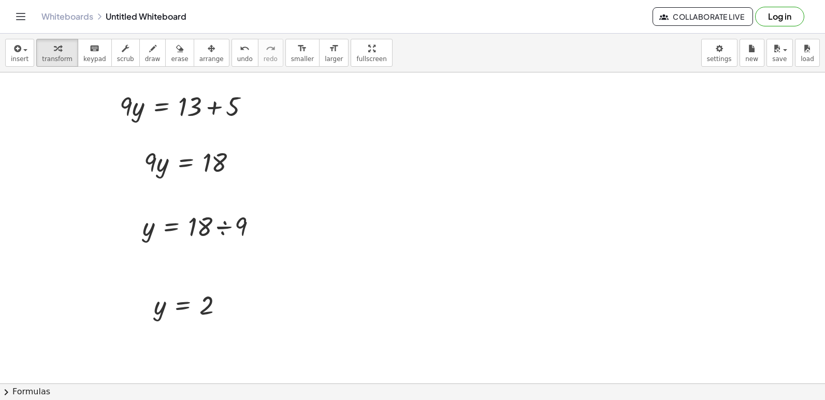
scroll to position [725, 0]
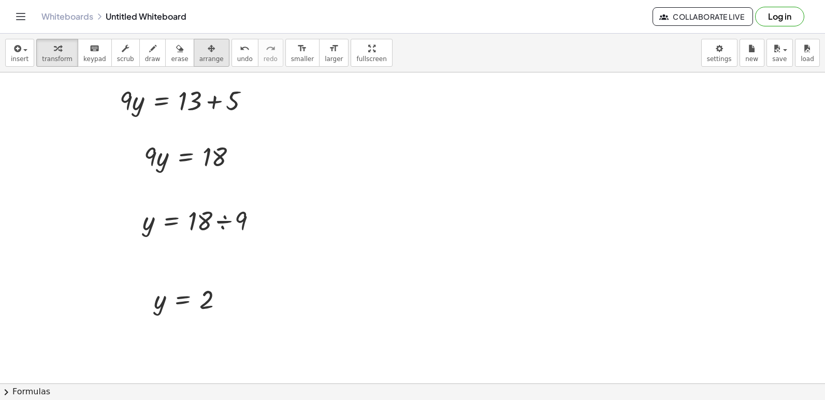
click at [208, 54] on icon "button" at bounding box center [211, 48] width 7 height 12
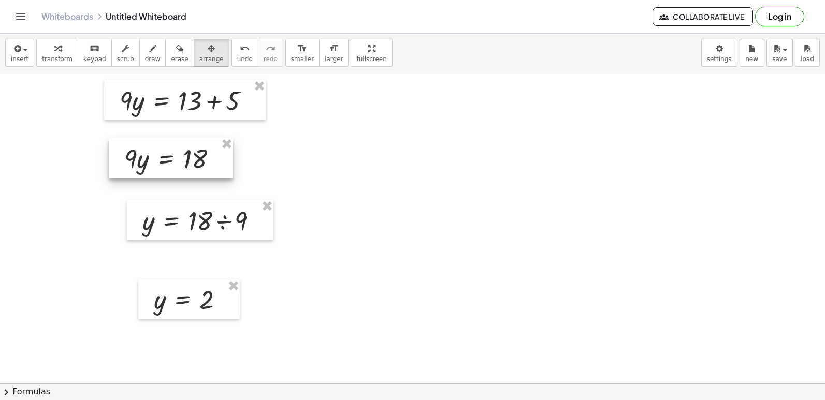
drag, startPoint x: 176, startPoint y: 162, endPoint x: 156, endPoint y: 164, distance: 19.8
click at [156, 164] on div at bounding box center [171, 158] width 124 height 40
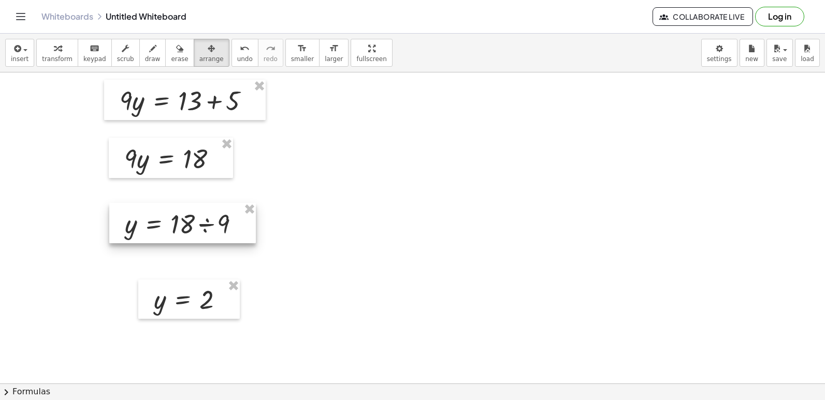
drag, startPoint x: 172, startPoint y: 208, endPoint x: 155, endPoint y: 211, distance: 17.9
click at [155, 211] on div at bounding box center [182, 223] width 147 height 40
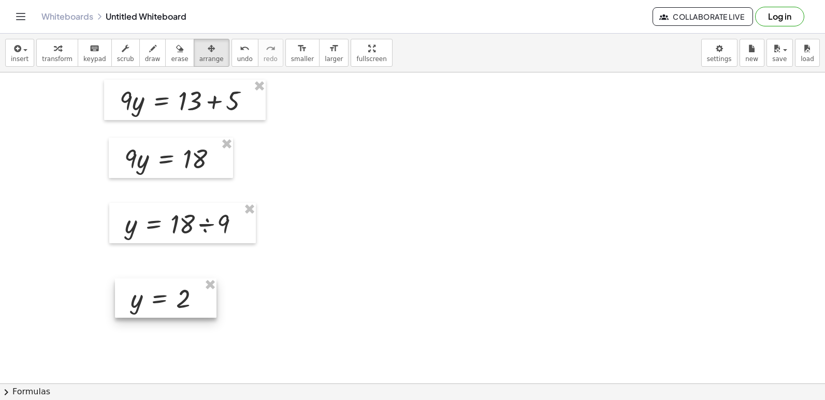
drag, startPoint x: 183, startPoint y: 296, endPoint x: 159, endPoint y: 295, distance: 23.3
click at [159, 295] on div at bounding box center [165, 298] width 101 height 39
click at [66, 52] on button "transform" at bounding box center [57, 53] width 42 height 28
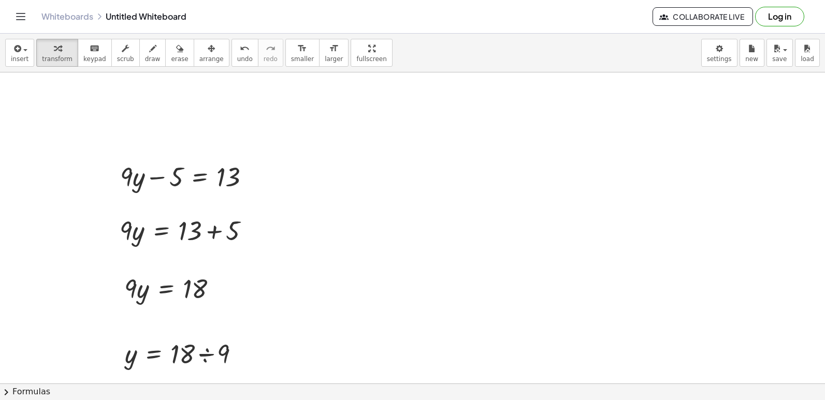
scroll to position [518, 0]
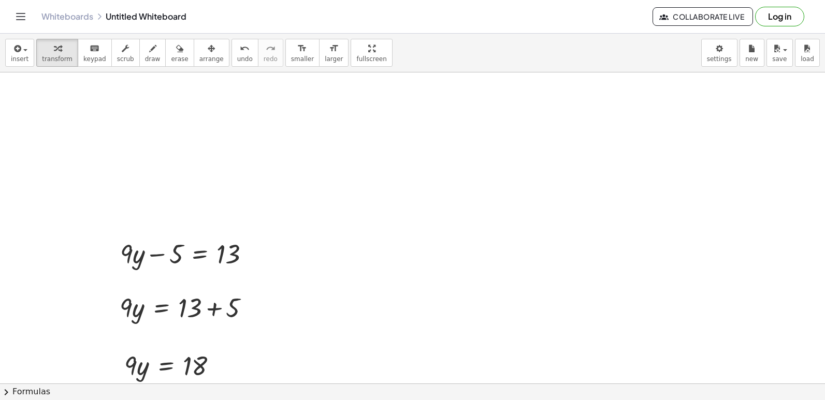
drag, startPoint x: 535, startPoint y: 240, endPoint x: 525, endPoint y: 239, distance: 9.3
click at [533, 239] on div at bounding box center [412, 332] width 825 height 1556
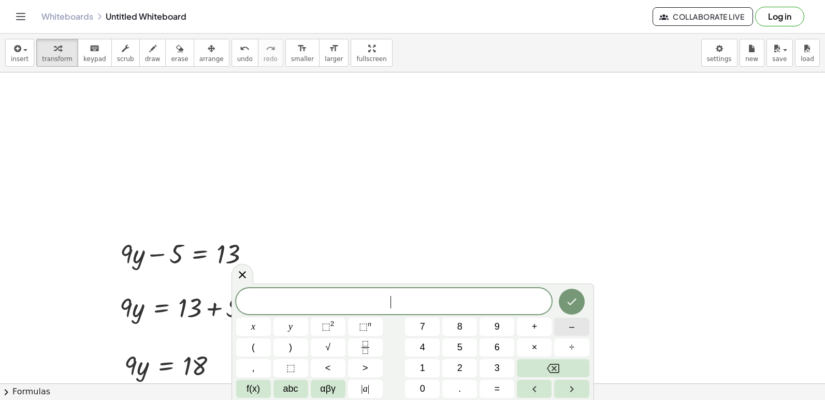
click at [562, 325] on button "–" at bounding box center [571, 327] width 35 height 18
click at [409, 330] on button "7" at bounding box center [422, 327] width 35 height 18
click at [253, 332] on span "x" at bounding box center [253, 327] width 4 height 14
click at [368, 295] on span "​ − 7 x" at bounding box center [394, 302] width 316 height 14
click at [296, 330] on button "y" at bounding box center [290, 327] width 35 height 18
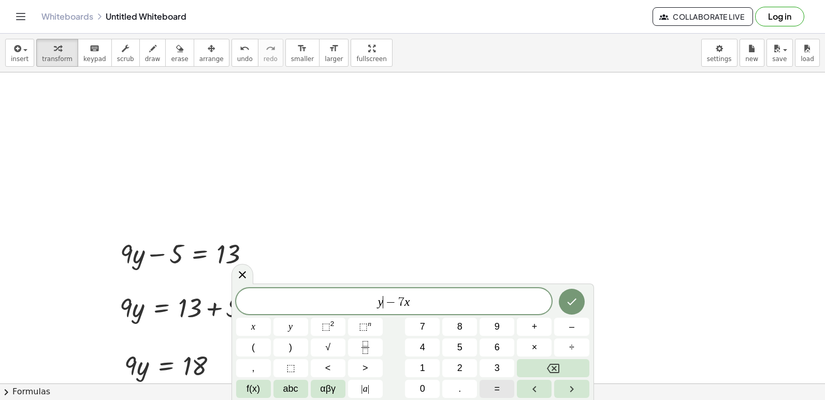
click at [500, 391] on button "=" at bounding box center [496, 389] width 35 height 18
click at [426, 306] on span "y = ​ − 7 x" at bounding box center [394, 302] width 316 height 14
click at [388, 300] on span "=" at bounding box center [385, 302] width 15 height 12
click at [560, 367] on button "Backspace" at bounding box center [553, 368] width 72 height 18
click at [567, 372] on button "Backspace" at bounding box center [553, 368] width 72 height 18
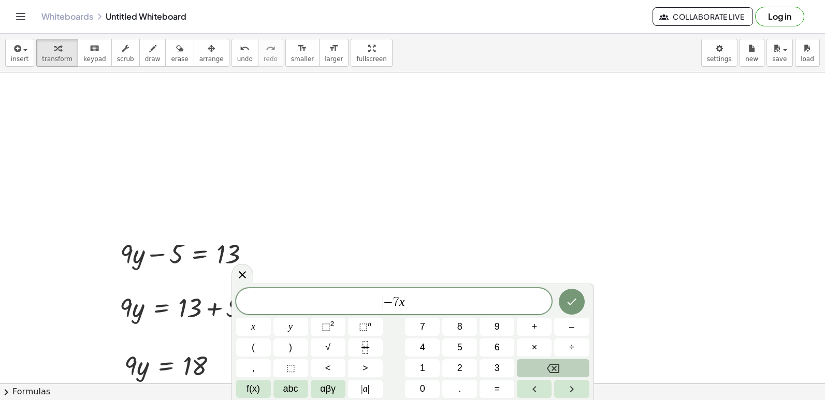
click at [564, 372] on button "Backspace" at bounding box center [553, 368] width 72 height 18
click at [557, 371] on button "Backspace" at bounding box center [553, 368] width 72 height 18
click at [476, 298] on span "​ − 7 x" at bounding box center [394, 302] width 316 height 14
click at [552, 372] on icon "Backspace" at bounding box center [553, 368] width 12 height 9
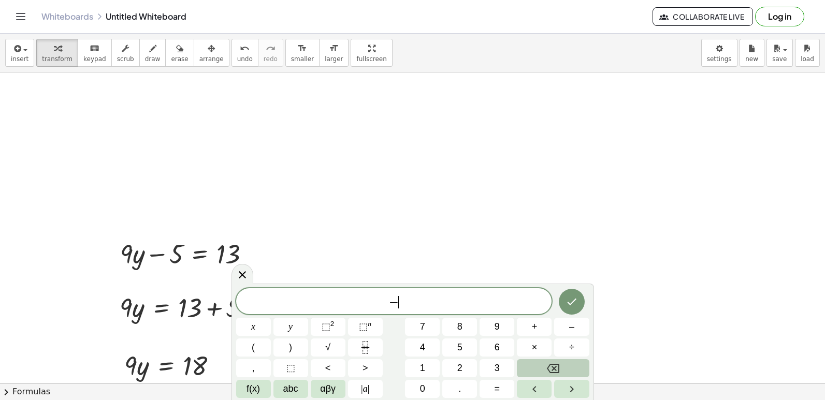
click at [552, 372] on icon "Backspace" at bounding box center [553, 368] width 12 height 9
click at [578, 324] on button "–" at bounding box center [571, 327] width 35 height 18
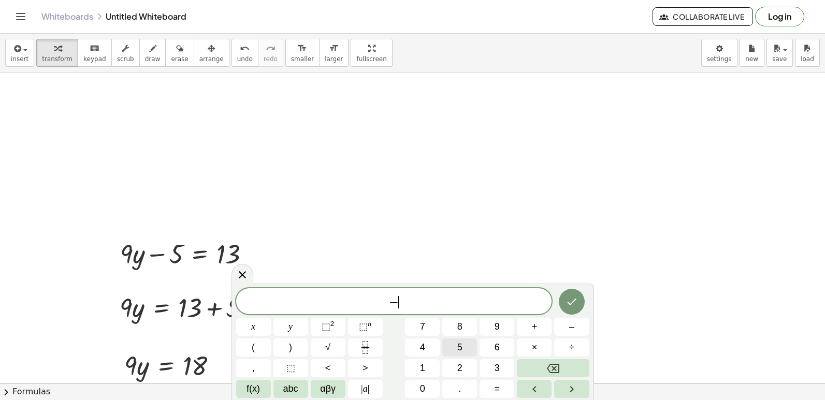
click at [460, 342] on span "5" at bounding box center [459, 348] width 5 height 14
click at [291, 328] on span "y" at bounding box center [290, 327] width 4 height 14
click at [537, 343] on span "×" at bounding box center [535, 348] width 6 height 14
click at [565, 363] on button "Backspace" at bounding box center [553, 368] width 72 height 18
click at [539, 325] on button "+" at bounding box center [534, 327] width 35 height 18
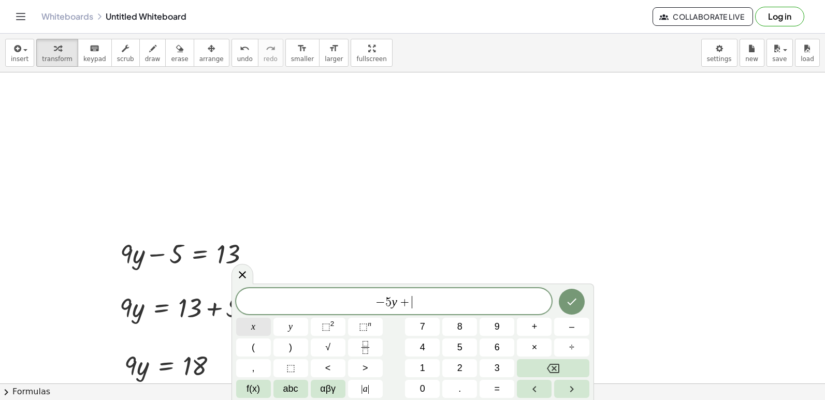
click at [263, 328] on button "x" at bounding box center [253, 327] width 35 height 18
click at [492, 390] on button "=" at bounding box center [496, 389] width 35 height 18
click at [426, 361] on button "1" at bounding box center [422, 368] width 35 height 18
click at [569, 305] on icon "Done" at bounding box center [571, 302] width 12 height 12
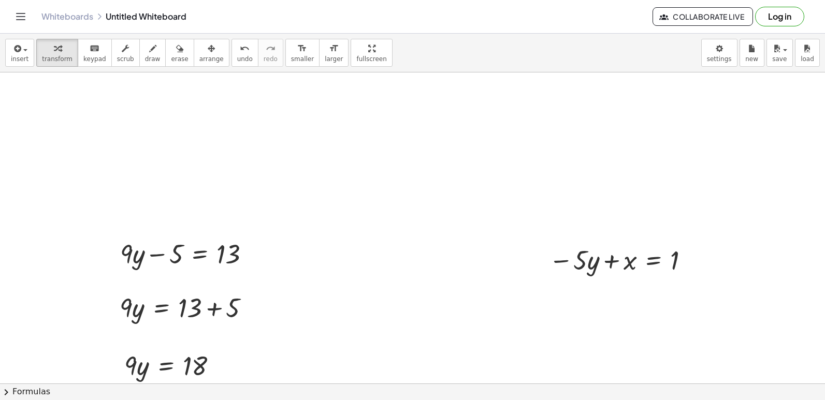
drag, startPoint x: 574, startPoint y: 314, endPoint x: 559, endPoint y: 314, distance: 15.0
click at [572, 313] on div at bounding box center [412, 332] width 825 height 1556
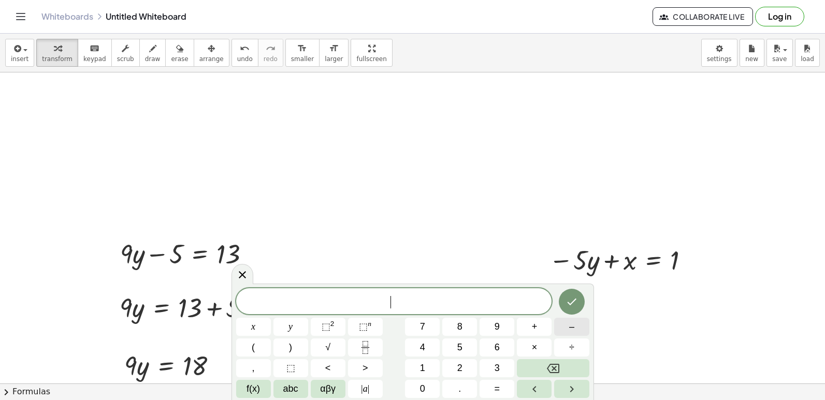
click at [580, 325] on button "–" at bounding box center [571, 327] width 35 height 18
click at [461, 350] on span "5" at bounding box center [459, 348] width 5 height 14
click at [289, 325] on span "y" at bounding box center [290, 327] width 4 height 14
click at [496, 385] on span "=" at bounding box center [497, 389] width 6 height 14
click at [430, 370] on button "1" at bounding box center [422, 368] width 35 height 18
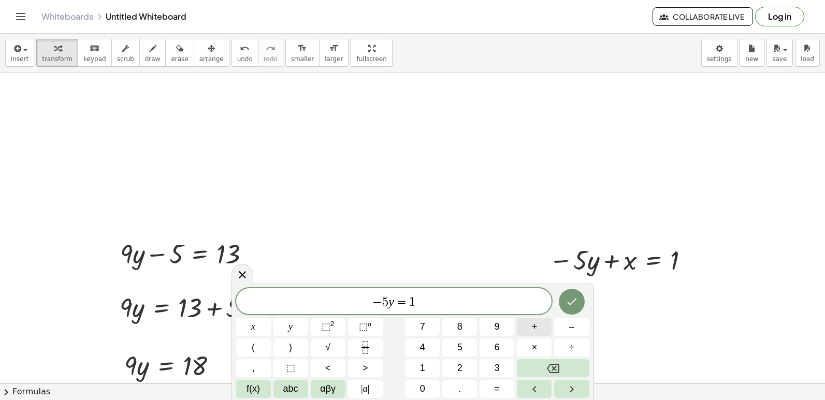
click at [529, 332] on button "+" at bounding box center [534, 327] width 35 height 18
click at [574, 373] on button "Backspace" at bounding box center [553, 368] width 72 height 18
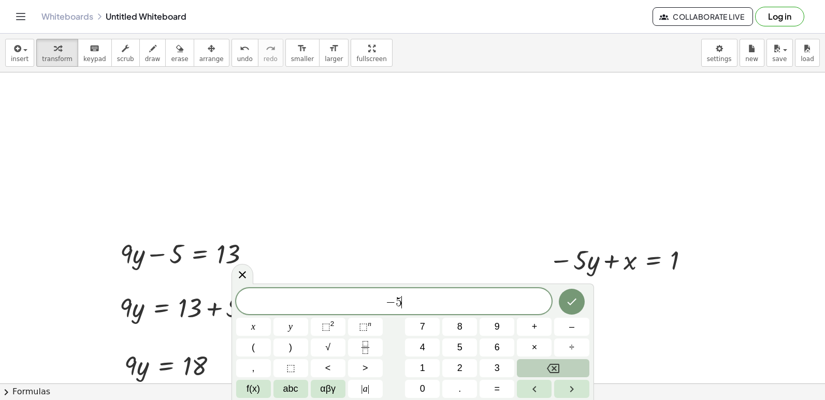
click at [574, 373] on button "Backspace" at bounding box center [553, 368] width 72 height 18
click at [567, 371] on button "Backspace" at bounding box center [553, 368] width 72 height 18
click at [532, 348] on span "×" at bounding box center [535, 348] width 6 height 14
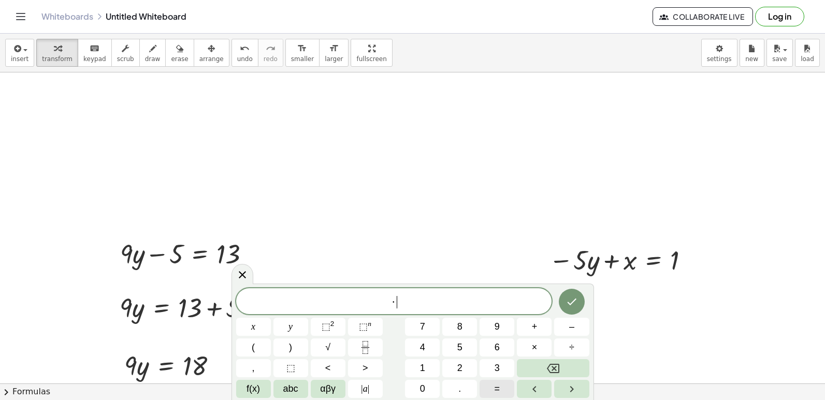
click at [497, 388] on span "=" at bounding box center [497, 389] width 6 height 14
click at [433, 368] on button "1" at bounding box center [422, 368] width 35 height 18
click at [536, 325] on span "+" at bounding box center [535, 327] width 6 height 14
click at [464, 348] on button "5" at bounding box center [459, 348] width 35 height 18
click at [292, 330] on span "y" at bounding box center [290, 327] width 4 height 14
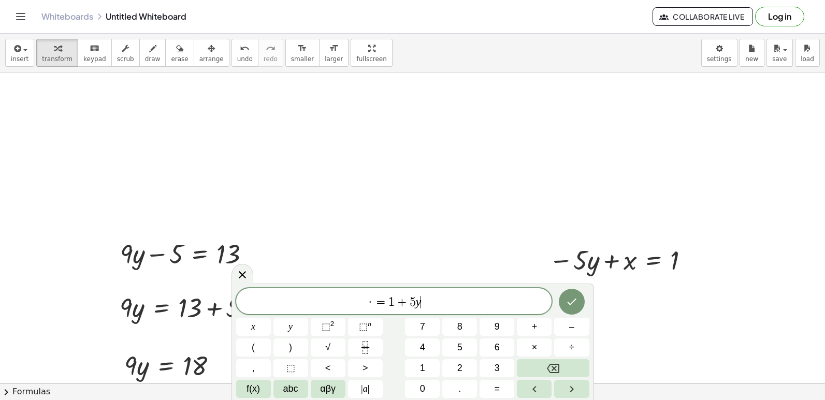
click at [371, 302] on span "·" at bounding box center [370, 302] width 7 height 12
click at [563, 367] on button "Backspace" at bounding box center [553, 368] width 72 height 18
click at [260, 324] on button "x" at bounding box center [253, 327] width 35 height 18
click at [571, 299] on icon "Done" at bounding box center [571, 302] width 12 height 12
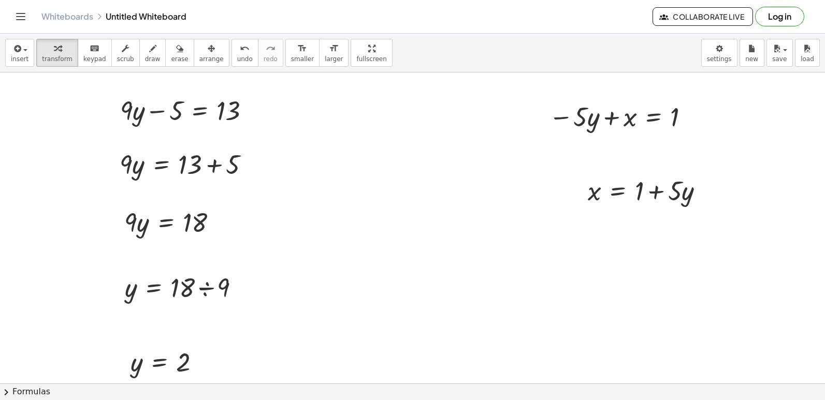
scroll to position [674, 0]
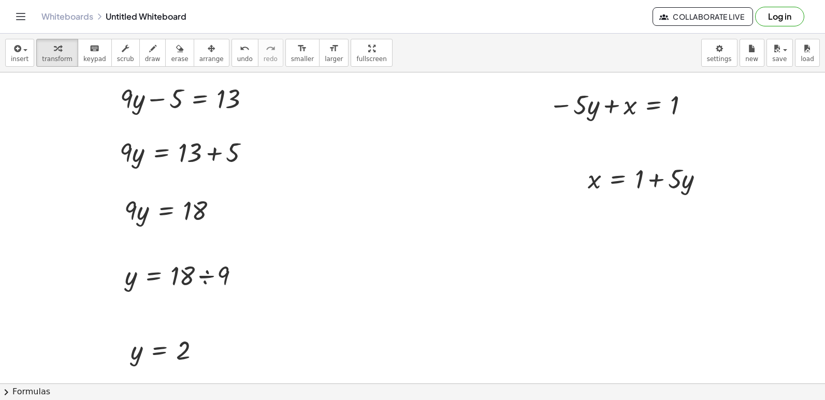
click at [573, 229] on div at bounding box center [412, 177] width 825 height 1556
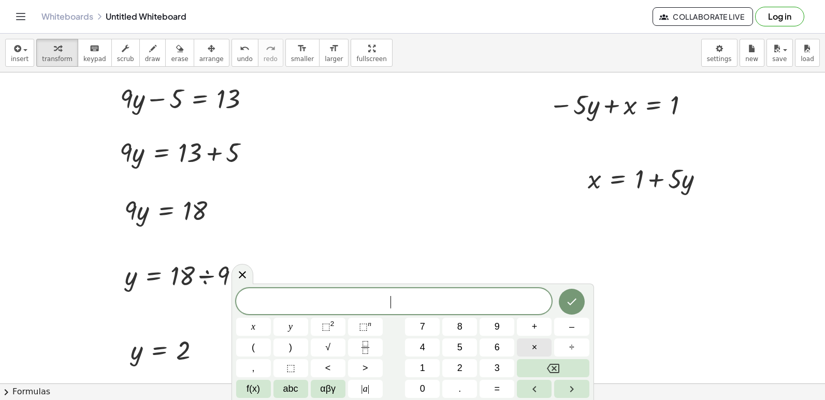
click at [540, 350] on button "×" at bounding box center [534, 348] width 35 height 18
click at [501, 388] on button "=" at bounding box center [496, 389] width 35 height 18
click at [555, 359] on button "Backspace" at bounding box center [553, 368] width 72 height 18
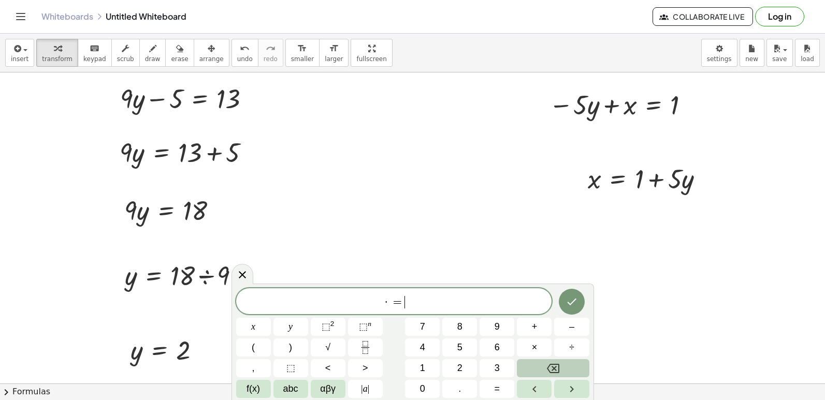
click at [554, 361] on button "Backspace" at bounding box center [553, 368] width 72 height 18
click at [552, 370] on icon "Backspace" at bounding box center [553, 368] width 12 height 9
click at [543, 373] on button "Backspace" at bounding box center [553, 368] width 72 height 18
click at [258, 331] on button "x" at bounding box center [253, 327] width 35 height 18
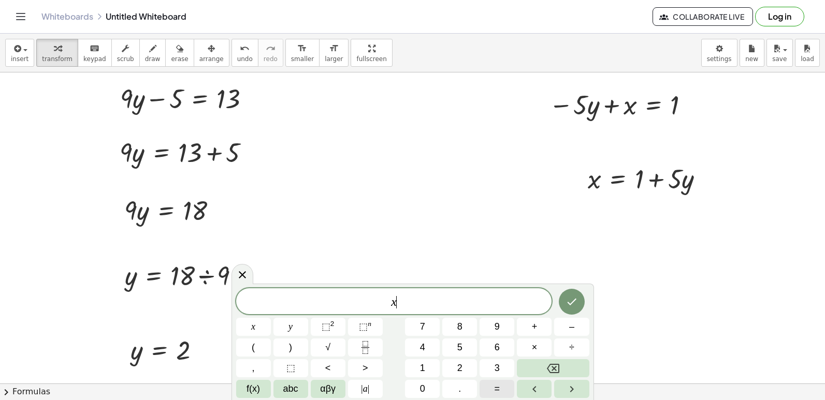
click at [501, 383] on button "=" at bounding box center [496, 389] width 35 height 18
click at [496, 341] on span "6" at bounding box center [496, 348] width 5 height 14
click at [292, 321] on span "y" at bounding box center [290, 327] width 4 height 14
click at [565, 302] on icon "Done" at bounding box center [571, 302] width 12 height 12
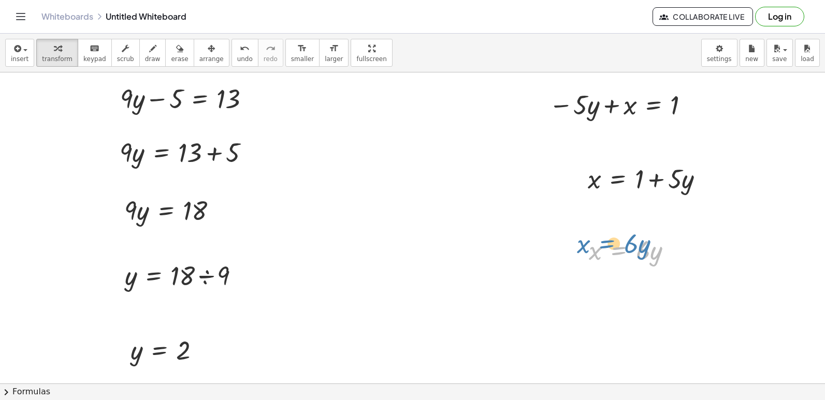
drag, startPoint x: 631, startPoint y: 250, endPoint x: 619, endPoint y: 244, distance: 13.2
click at [619, 244] on div at bounding box center [634, 249] width 102 height 35
click at [208, 52] on icon "button" at bounding box center [211, 48] width 7 height 12
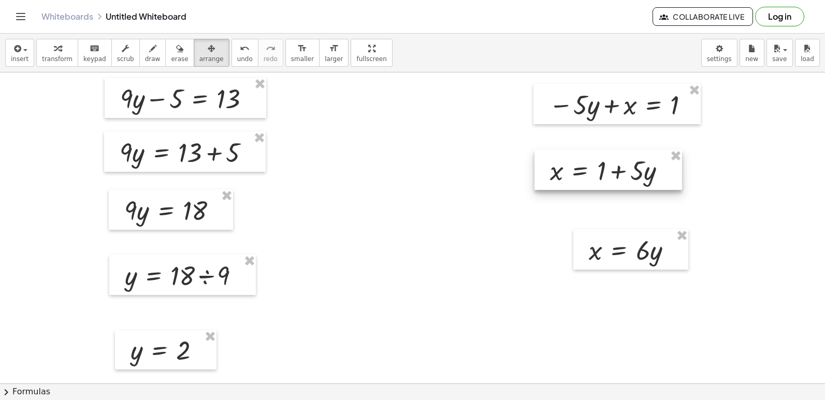
drag, startPoint x: 600, startPoint y: 186, endPoint x: 581, endPoint y: 180, distance: 19.6
click at [581, 180] on div at bounding box center [608, 170] width 148 height 40
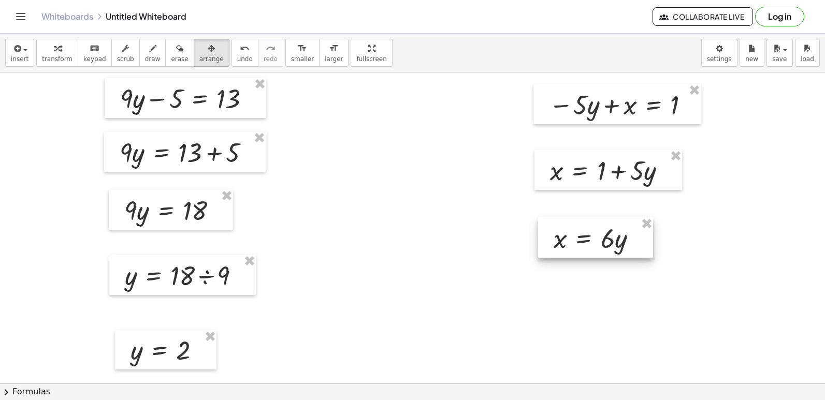
drag, startPoint x: 634, startPoint y: 254, endPoint x: 596, endPoint y: 242, distance: 39.6
click at [597, 242] on div at bounding box center [595, 237] width 115 height 40
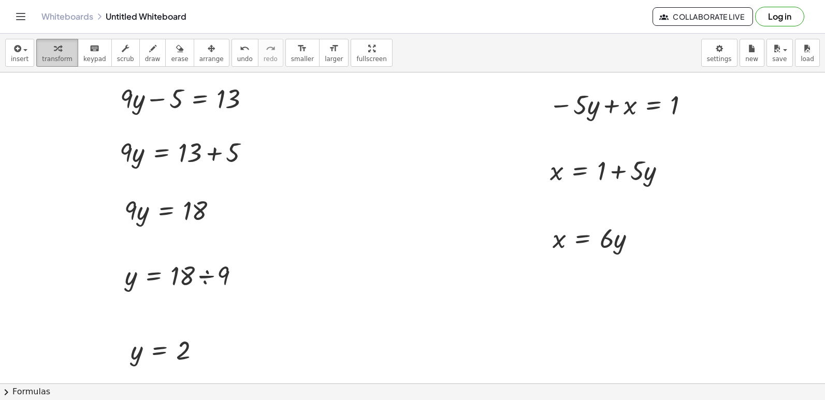
click at [44, 54] on div "button" at bounding box center [57, 48] width 31 height 12
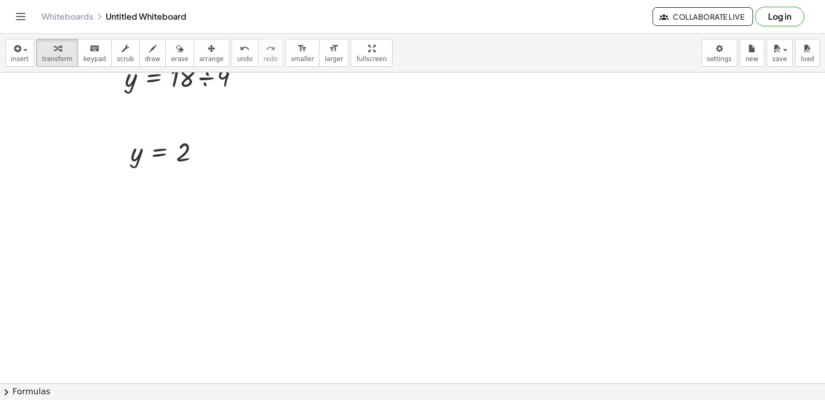
scroll to position [881, 0]
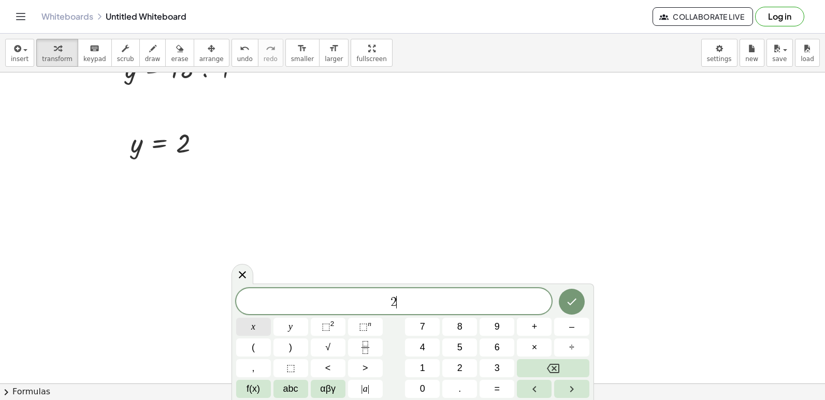
click at [246, 324] on button "x" at bounding box center [253, 327] width 35 height 18
click at [536, 328] on span "+" at bounding box center [535, 327] width 6 height 14
click at [460, 326] on span "8" at bounding box center [459, 327] width 5 height 14
click at [294, 332] on button "y" at bounding box center [290, 327] width 35 height 18
click at [507, 384] on button "=" at bounding box center [496, 389] width 35 height 18
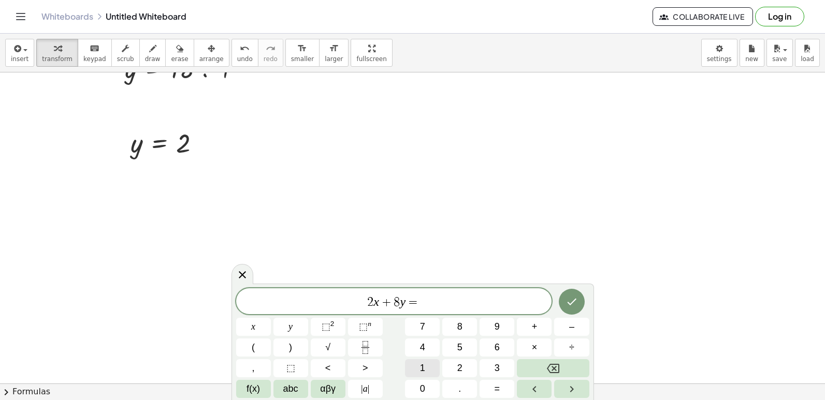
click at [428, 365] on button "1" at bounding box center [422, 368] width 35 height 18
click at [427, 387] on button "0" at bounding box center [422, 389] width 35 height 18
click at [569, 303] on icon "Done" at bounding box center [571, 302] width 12 height 12
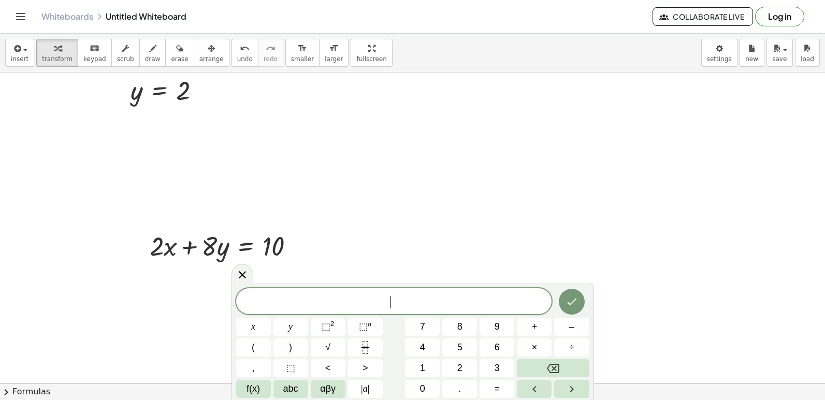
scroll to position [985, 0]
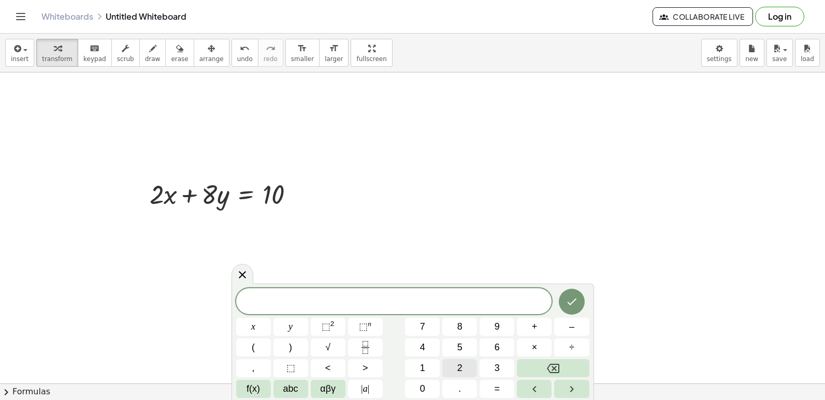
click at [457, 370] on span "2" at bounding box center [459, 368] width 5 height 14
click at [244, 326] on button "x" at bounding box center [253, 327] width 35 height 18
click at [502, 388] on button "=" at bounding box center [496, 389] width 35 height 18
click at [426, 368] on button "1" at bounding box center [422, 368] width 35 height 18
click at [425, 387] on span "0" at bounding box center [422, 389] width 5 height 14
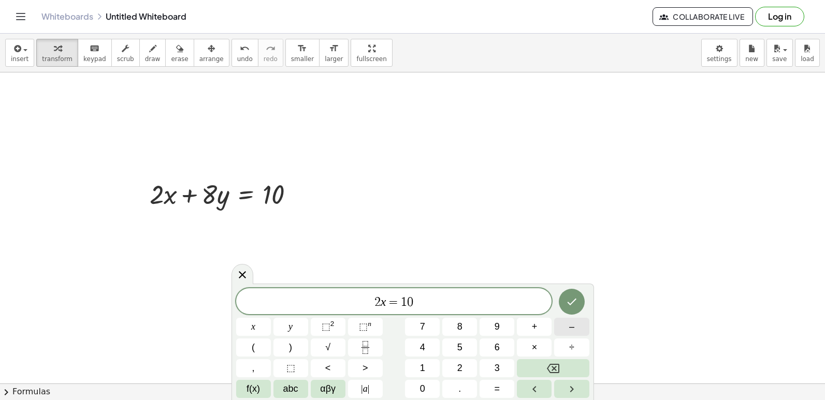
click at [582, 325] on button "–" at bounding box center [571, 327] width 35 height 18
click at [465, 321] on button "8" at bounding box center [459, 327] width 35 height 18
click at [297, 323] on button "y" at bounding box center [290, 327] width 35 height 18
click at [575, 311] on button "Done" at bounding box center [572, 302] width 26 height 26
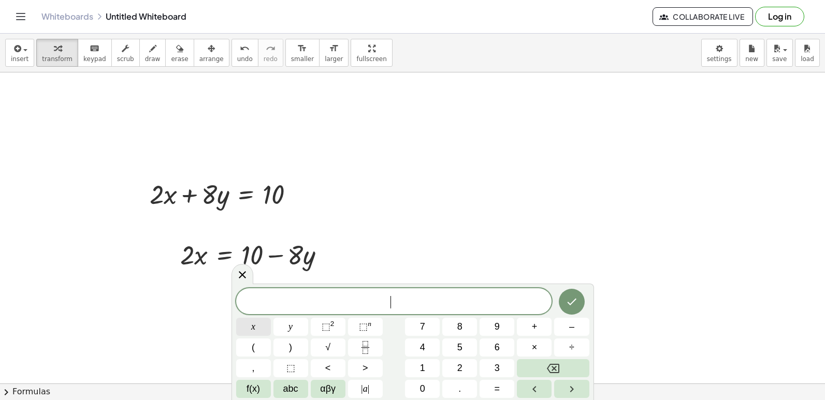
click at [252, 326] on span "x" at bounding box center [253, 327] width 4 height 14
click at [488, 387] on button "=" at bounding box center [496, 389] width 35 height 18
click at [371, 343] on icon "Fraction" at bounding box center [365, 347] width 13 height 13
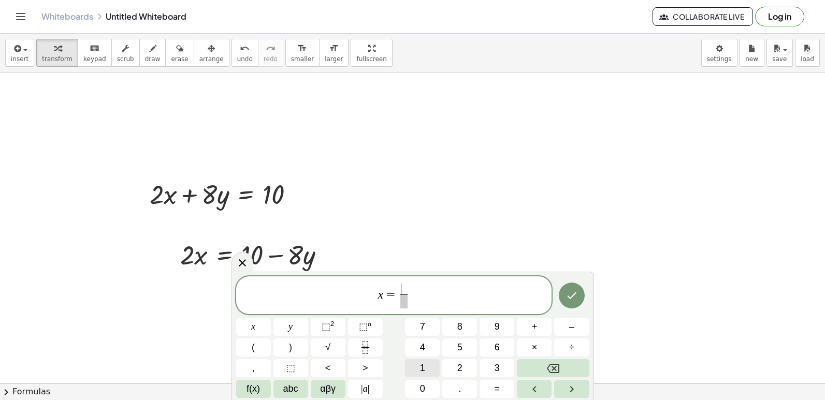
click at [418, 368] on button "1" at bounding box center [422, 368] width 35 height 18
click at [420, 384] on span "0" at bounding box center [422, 389] width 5 height 14
click at [576, 328] on button "–" at bounding box center [571, 327] width 35 height 18
click at [450, 323] on button "8" at bounding box center [459, 327] width 35 height 18
click at [293, 325] on button "y" at bounding box center [290, 327] width 35 height 18
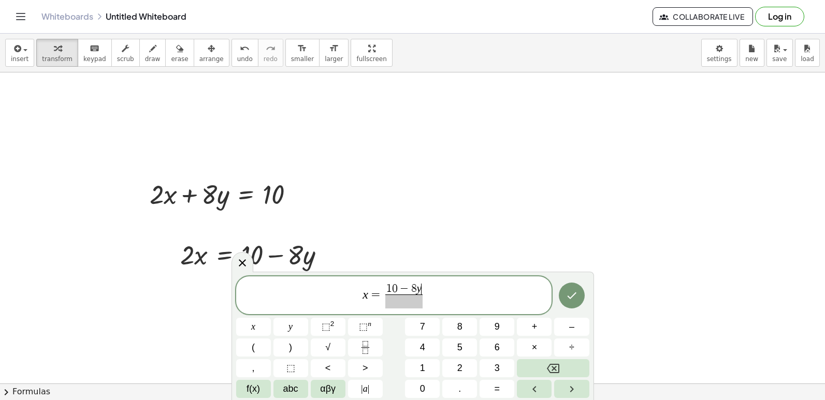
click at [412, 307] on span at bounding box center [404, 302] width 38 height 14
click at [464, 367] on button "2" at bounding box center [459, 368] width 35 height 18
click at [570, 295] on icon "Done" at bounding box center [571, 295] width 12 height 12
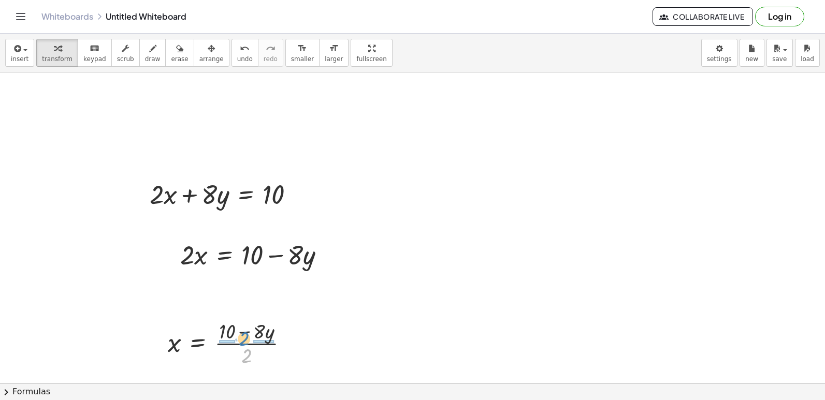
drag, startPoint x: 244, startPoint y: 355, endPoint x: 241, endPoint y: 338, distance: 17.3
click at [241, 338] on div at bounding box center [232, 343] width 139 height 52
click at [226, 342] on div at bounding box center [240, 343] width 154 height 52
drag, startPoint x: 286, startPoint y: 331, endPoint x: 272, endPoint y: 333, distance: 14.6
click at [283, 331] on div at bounding box center [234, 343] width 143 height 52
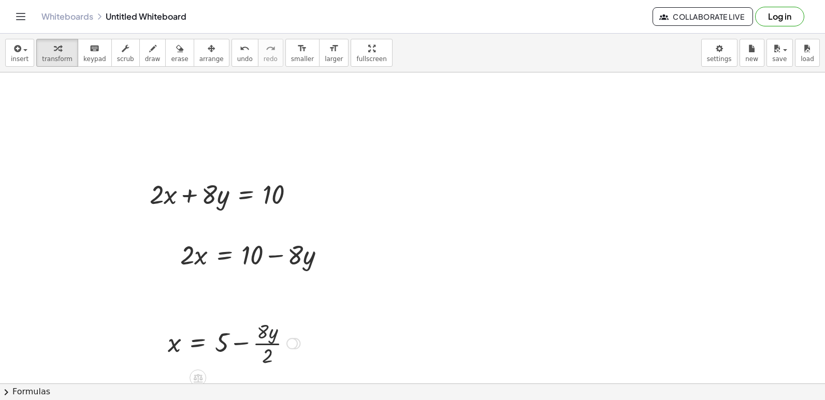
click at [272, 332] on div at bounding box center [234, 343] width 143 height 52
click at [259, 329] on div at bounding box center [234, 343] width 143 height 52
click at [261, 329] on div at bounding box center [234, 343] width 143 height 52
click at [264, 338] on div at bounding box center [234, 343] width 143 height 52
click at [266, 368] on div at bounding box center [234, 343] width 143 height 52
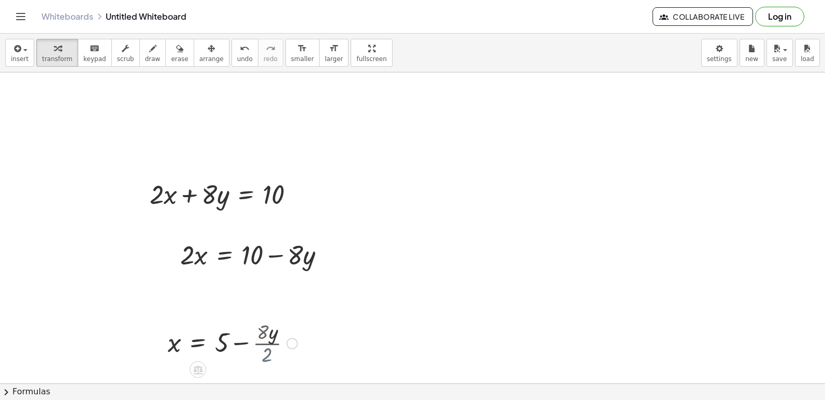
click at [270, 352] on div at bounding box center [233, 342] width 140 height 35
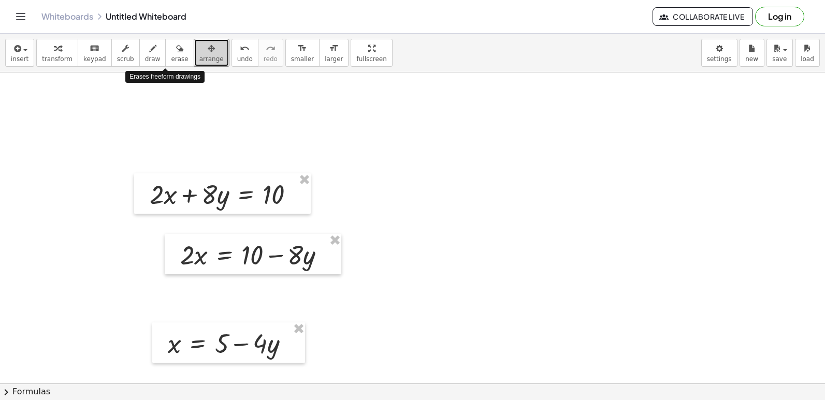
drag, startPoint x: 168, startPoint y: 65, endPoint x: 63, endPoint y: 196, distance: 167.6
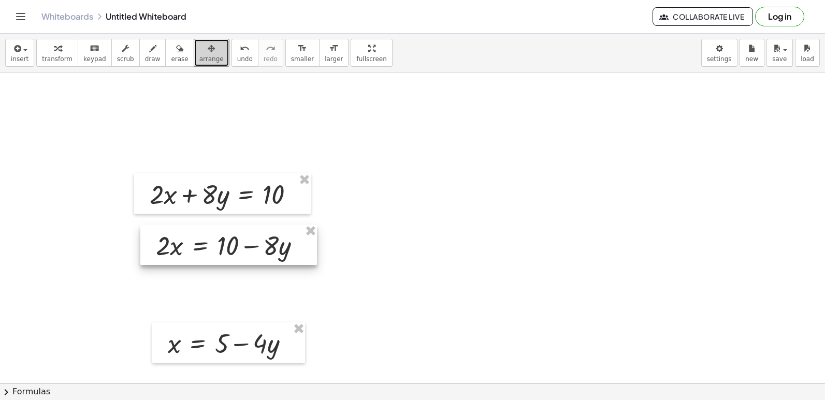
drag, startPoint x: 200, startPoint y: 243, endPoint x: 189, endPoint y: 248, distance: 12.7
click at [189, 248] on div at bounding box center [228, 245] width 177 height 40
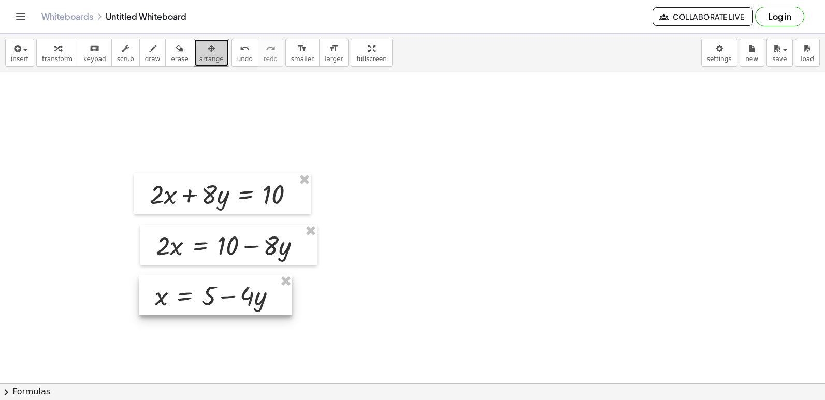
drag, startPoint x: 223, startPoint y: 354, endPoint x: 210, endPoint y: 306, distance: 49.4
click at [210, 306] on div at bounding box center [215, 295] width 153 height 40
click at [208, 54] on icon "button" at bounding box center [211, 48] width 7 height 12
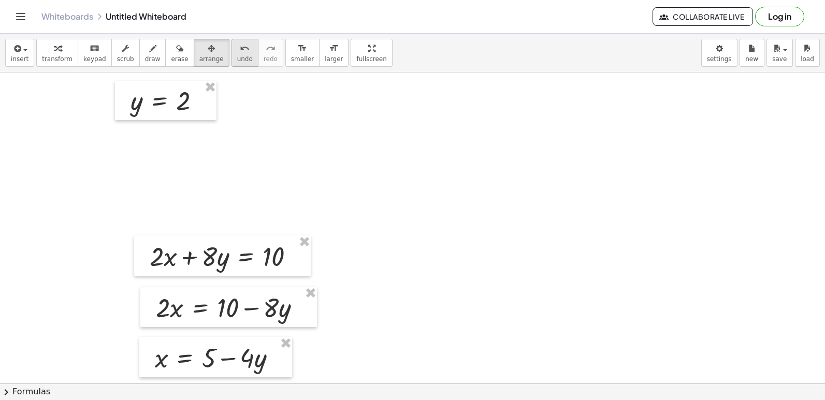
drag, startPoint x: 244, startPoint y: 120, endPoint x: 236, endPoint y: 53, distance: 67.3
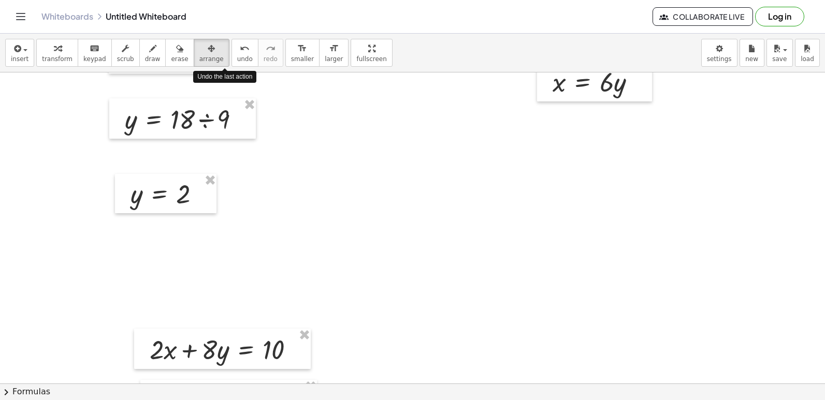
drag, startPoint x: 236, startPoint y: 53, endPoint x: 486, endPoint y: 183, distance: 282.0
click at [516, 183] on div at bounding box center [412, 21] width 825 height 1556
click at [149, 50] on icon "button" at bounding box center [152, 48] width 7 height 12
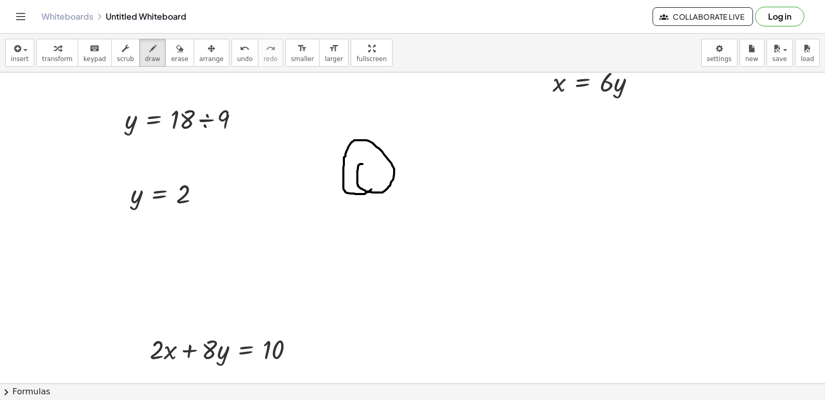
drag, startPoint x: 362, startPoint y: 164, endPoint x: 363, endPoint y: 188, distance: 24.4
click at [368, 188] on div at bounding box center [412, 21] width 825 height 1556
drag, startPoint x: 363, startPoint y: 188, endPoint x: 368, endPoint y: 232, distance: 44.3
click at [368, 232] on div at bounding box center [412, 21] width 825 height 1556
drag, startPoint x: 362, startPoint y: 203, endPoint x: 376, endPoint y: 211, distance: 16.2
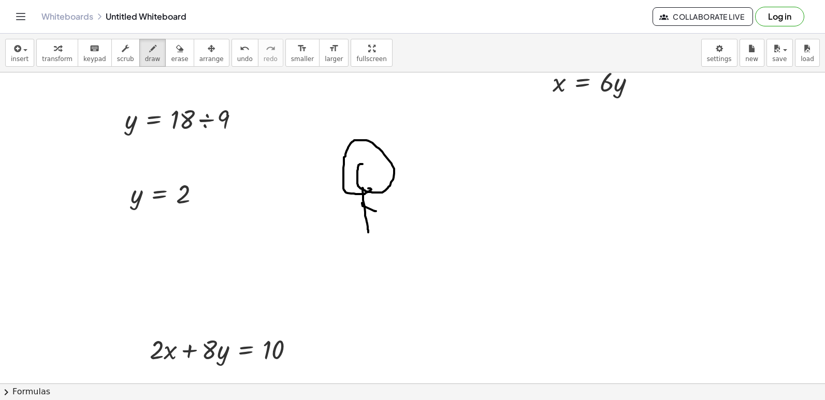
click at [376, 211] on div at bounding box center [412, 21] width 825 height 1556
drag, startPoint x: 354, startPoint y: 215, endPoint x: 349, endPoint y: 224, distance: 10.0
click at [349, 224] on div at bounding box center [412, 21] width 825 height 1556
drag, startPoint x: 368, startPoint y: 232, endPoint x: 377, endPoint y: 232, distance: 9.8
click at [377, 232] on div at bounding box center [412, 21] width 825 height 1556
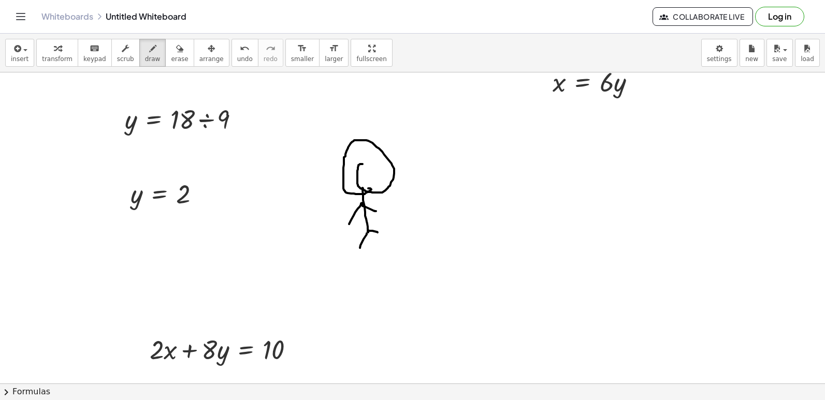
drag, startPoint x: 367, startPoint y: 233, endPoint x: 357, endPoint y: 253, distance: 21.8
click at [357, 253] on div at bounding box center [412, 21] width 825 height 1556
drag, startPoint x: 366, startPoint y: 226, endPoint x: 365, endPoint y: 238, distance: 11.4
click at [365, 238] on div at bounding box center [412, 21] width 825 height 1556
drag, startPoint x: 367, startPoint y: 227, endPoint x: 381, endPoint y: 258, distance: 34.3
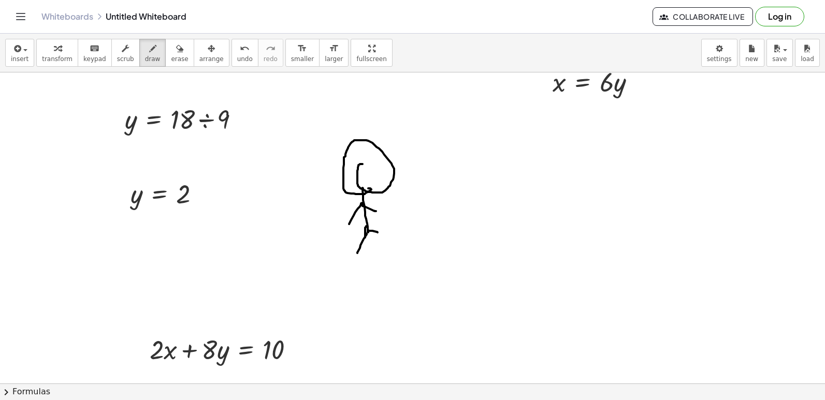
click at [382, 273] on div at bounding box center [412, 21] width 825 height 1556
drag, startPoint x: 364, startPoint y: 231, endPoint x: 358, endPoint y: 271, distance: 40.9
click at [358, 271] on div at bounding box center [412, 21] width 825 height 1556
drag, startPoint x: 368, startPoint y: 218, endPoint x: 400, endPoint y: 272, distance: 62.7
click at [400, 272] on div at bounding box center [412, 21] width 825 height 1556
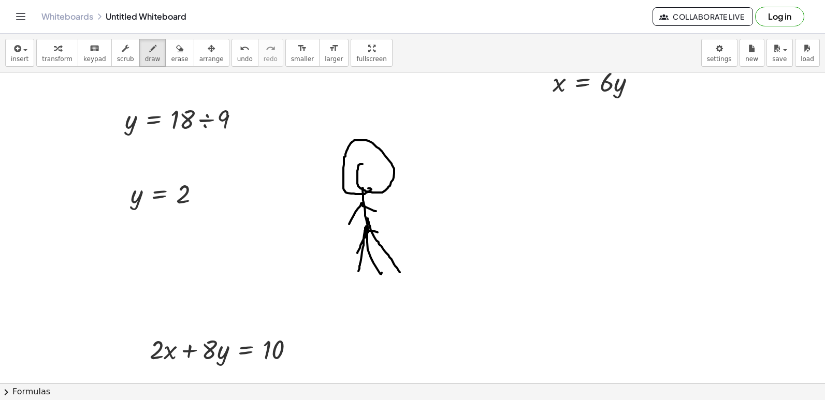
drag, startPoint x: 357, startPoint y: 151, endPoint x: 363, endPoint y: 151, distance: 6.2
click at [363, 151] on div at bounding box center [412, 21] width 825 height 1556
click at [387, 151] on div at bounding box center [412, 21] width 825 height 1556
drag, startPoint x: 356, startPoint y: 177, endPoint x: 365, endPoint y: 176, distance: 8.8
click at [363, 177] on div at bounding box center [412, 21] width 825 height 1556
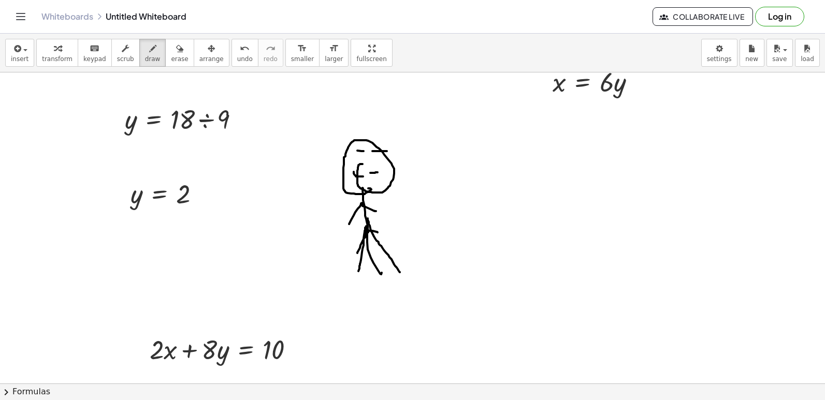
drag, startPoint x: 370, startPoint y: 173, endPoint x: 383, endPoint y: 162, distance: 16.9
click at [389, 165] on div at bounding box center [412, 21] width 825 height 1556
drag, startPoint x: 363, startPoint y: 184, endPoint x: 389, endPoint y: 173, distance: 28.6
click at [389, 173] on div at bounding box center [412, 21] width 825 height 1556
drag, startPoint x: 356, startPoint y: 134, endPoint x: 454, endPoint y: 203, distance: 120.7
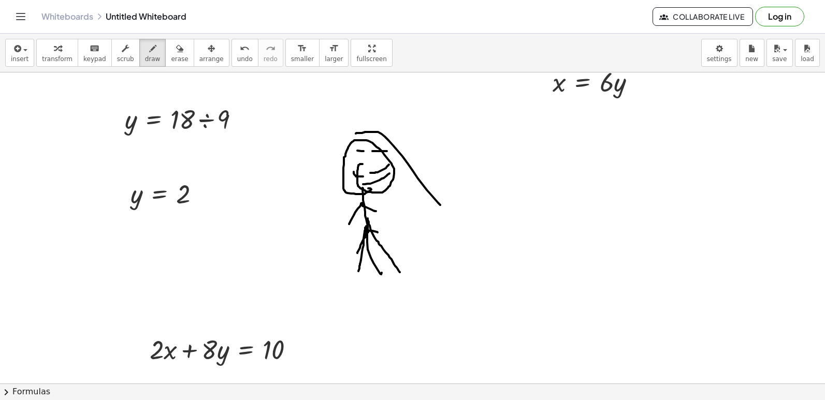
click at [456, 211] on div at bounding box center [412, 21] width 825 height 1556
drag, startPoint x: 349, startPoint y: 120, endPoint x: 300, endPoint y: 257, distance: 145.1
click at [300, 257] on div at bounding box center [412, 21] width 825 height 1556
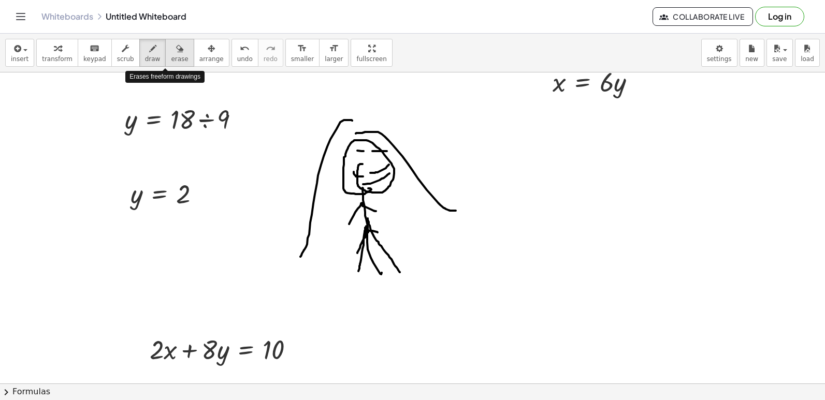
click at [171, 61] on span "erase" at bounding box center [179, 58] width 17 height 7
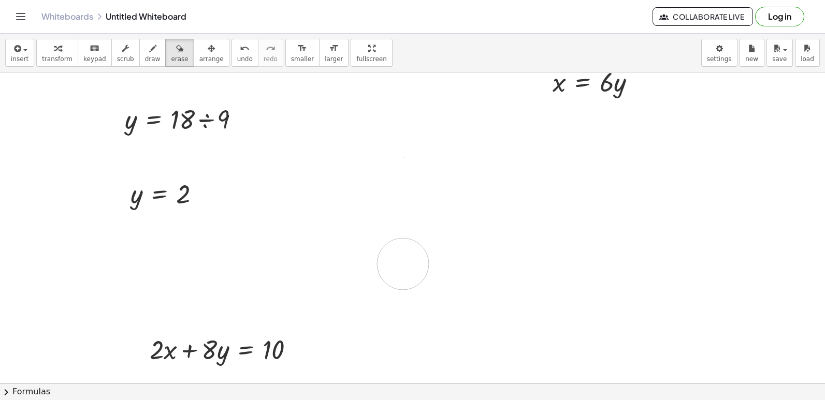
drag, startPoint x: 358, startPoint y: 193, endPoint x: 72, endPoint y: 27, distance: 330.1
click at [402, 254] on div at bounding box center [412, 21] width 825 height 1556
click at [145, 56] on span "draw" at bounding box center [153, 58] width 16 height 7
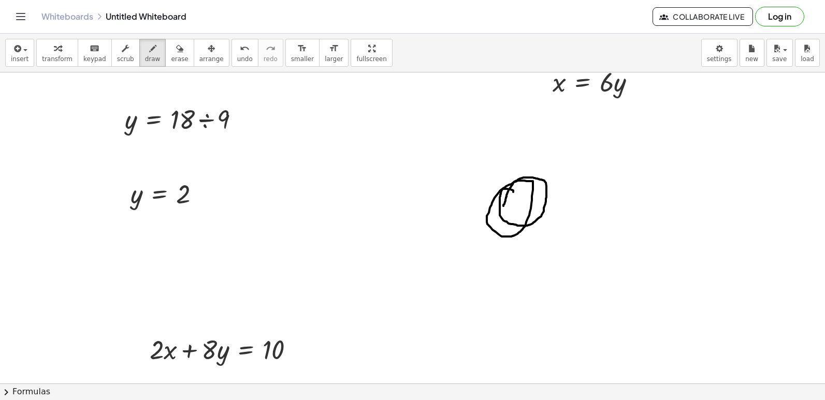
drag, startPoint x: 545, startPoint y: 204, endPoint x: 469, endPoint y: 160, distance: 88.4
click at [501, 197] on div at bounding box center [412, 21] width 825 height 1556
drag, startPoint x: 469, startPoint y: 160, endPoint x: 189, endPoint y: 53, distance: 298.9
click at [176, 53] on icon "button" at bounding box center [179, 48] width 7 height 12
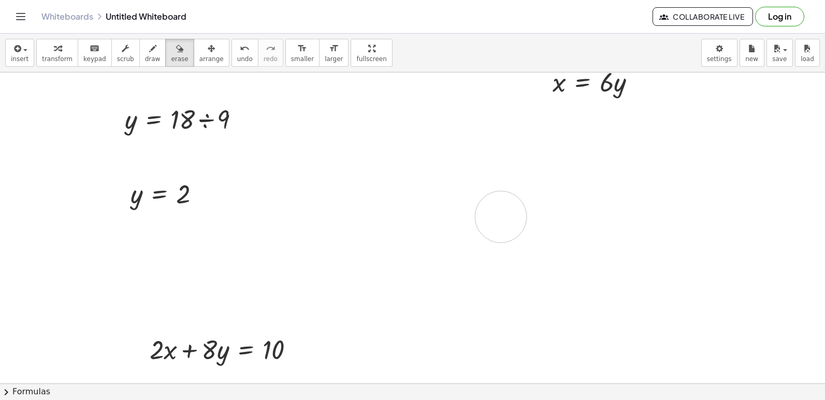
drag, startPoint x: 506, startPoint y: 227, endPoint x: 223, endPoint y: 26, distance: 347.9
click at [427, 149] on div at bounding box center [412, 21] width 825 height 1556
click at [149, 52] on button "draw" at bounding box center [152, 53] width 27 height 28
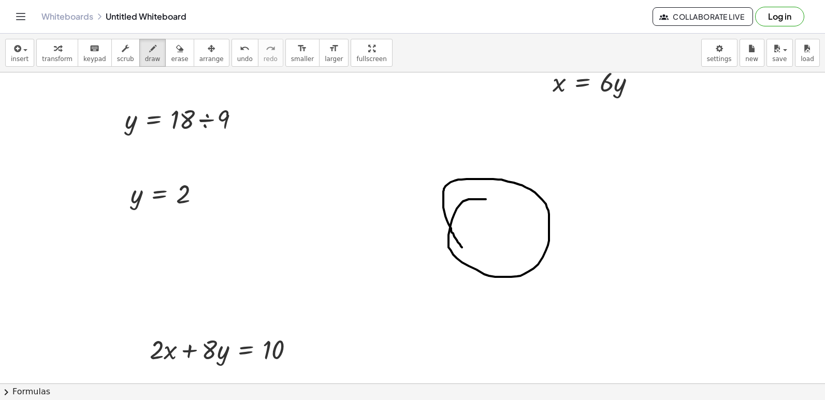
drag, startPoint x: 479, startPoint y: 199, endPoint x: 470, endPoint y: 234, distance: 35.8
click at [465, 242] on div at bounding box center [412, 21] width 825 height 1556
drag, startPoint x: 459, startPoint y: 189, endPoint x: 517, endPoint y: 196, distance: 58.8
click at [525, 196] on div at bounding box center [412, 21] width 825 height 1556
drag, startPoint x: 517, startPoint y: 201, endPoint x: 517, endPoint y: 171, distance: 29.5
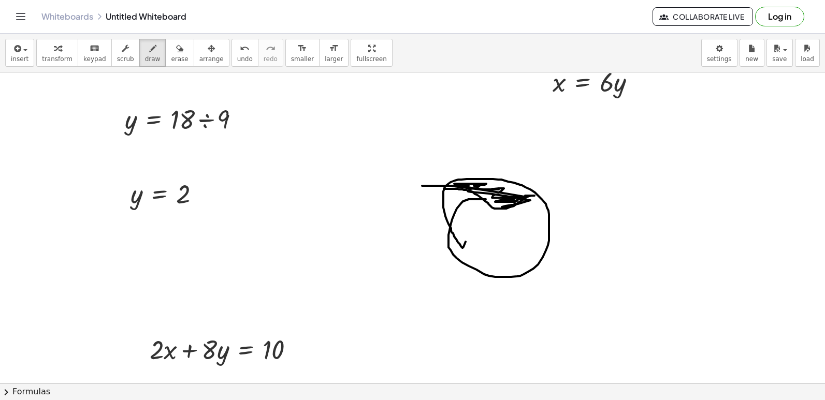
click at [474, 183] on div at bounding box center [412, 21] width 825 height 1556
drag, startPoint x: 468, startPoint y: 223, endPoint x: 473, endPoint y: 223, distance: 5.2
click at [473, 223] on div at bounding box center [412, 21] width 825 height 1556
drag, startPoint x: 525, startPoint y: 220, endPoint x: 536, endPoint y: 220, distance: 10.9
click at [536, 220] on div at bounding box center [412, 21] width 825 height 1556
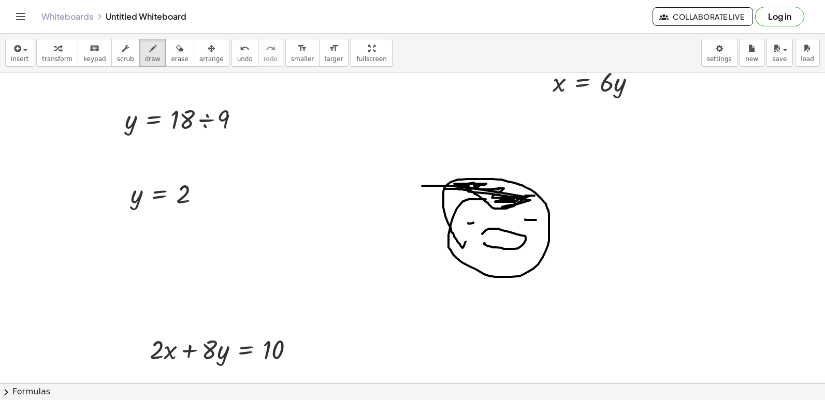
drag, startPoint x: 485, startPoint y: 243, endPoint x: 478, endPoint y: 243, distance: 6.7
click at [478, 243] on div at bounding box center [412, 21] width 825 height 1556
drag, startPoint x: 560, startPoint y: 180, endPoint x: 568, endPoint y: 208, distance: 29.7
click at [568, 208] on div at bounding box center [412, 21] width 825 height 1556
drag, startPoint x: 564, startPoint y: 166, endPoint x: 612, endPoint y: 241, distance: 89.5
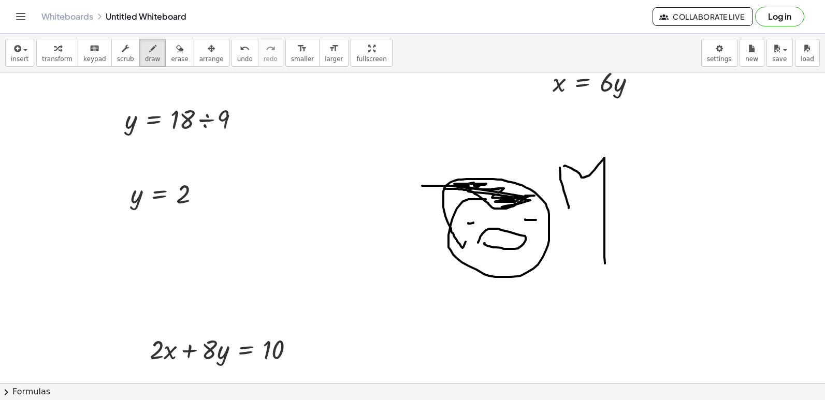
click at [609, 257] on div at bounding box center [412, 21] width 825 height 1556
drag, startPoint x: 612, startPoint y: 197, endPoint x: 652, endPoint y: 200, distance: 40.0
click at [647, 200] on div at bounding box center [412, 21] width 825 height 1556
drag, startPoint x: 660, startPoint y: 179, endPoint x: 656, endPoint y: 259, distance: 79.8
click at [669, 257] on div at bounding box center [412, 21] width 825 height 1556
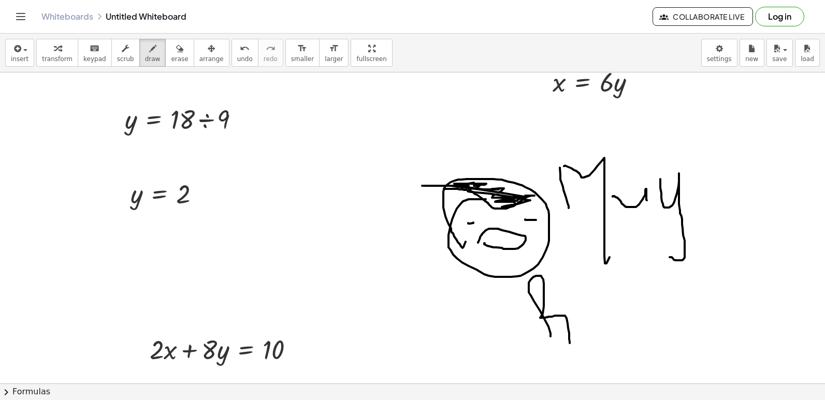
drag, startPoint x: 550, startPoint y: 337, endPoint x: 568, endPoint y: 345, distance: 19.5
click at [568, 345] on div at bounding box center [412, 21] width 825 height 1556
drag, startPoint x: 596, startPoint y: 328, endPoint x: 595, endPoint y: 339, distance: 10.4
click at [595, 339] on div at bounding box center [412, 21] width 825 height 1556
drag, startPoint x: 590, startPoint y: 300, endPoint x: 607, endPoint y: 332, distance: 36.2
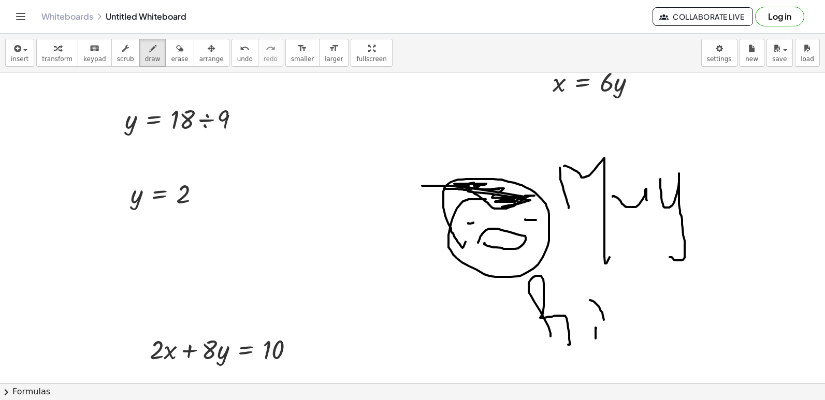
click at [606, 326] on div at bounding box center [412, 21] width 825 height 1556
drag, startPoint x: 610, startPoint y: 338, endPoint x: 636, endPoint y: 331, distance: 26.6
click at [623, 359] on div at bounding box center [412, 21] width 825 height 1556
drag, startPoint x: 636, startPoint y: 314, endPoint x: 654, endPoint y: 345, distance: 36.2
click at [656, 331] on div at bounding box center [412, 21] width 825 height 1556
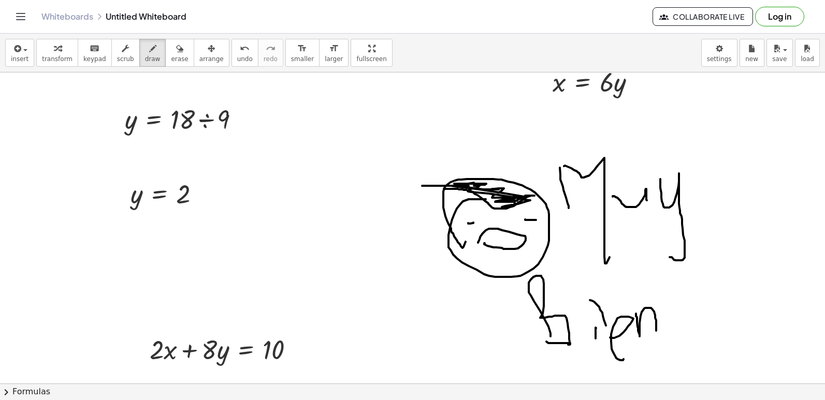
drag, startPoint x: 570, startPoint y: 343, endPoint x: 539, endPoint y: 302, distance: 51.4
click at [539, 302] on div at bounding box center [412, 21] width 825 height 1556
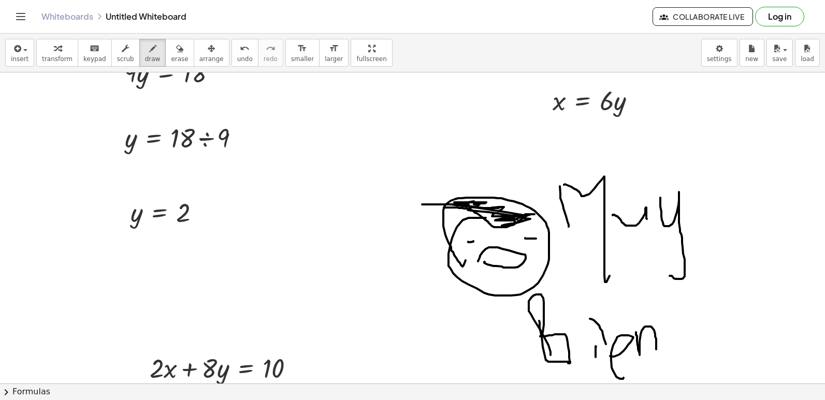
scroll to position [933, 0]
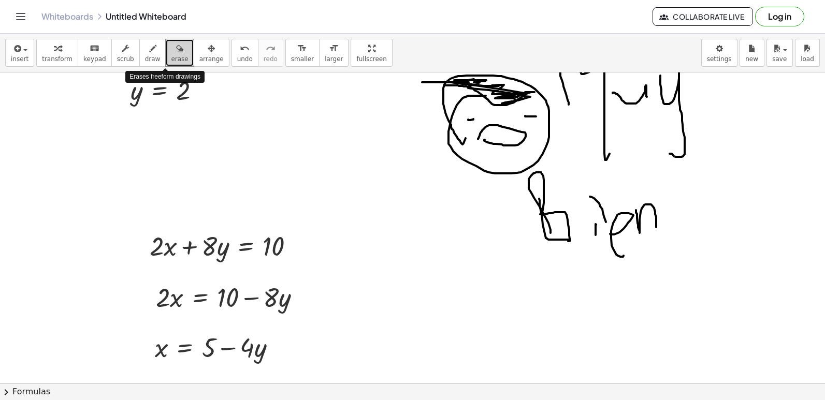
drag, startPoint x: 164, startPoint y: 53, endPoint x: 408, endPoint y: 167, distance: 268.9
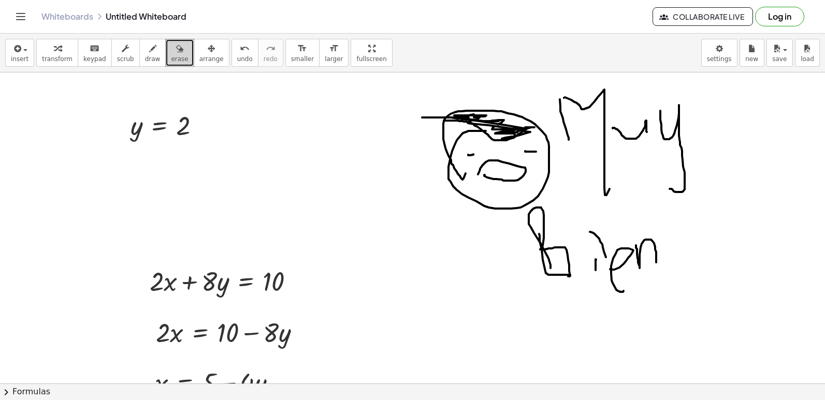
scroll to position [882, 0]
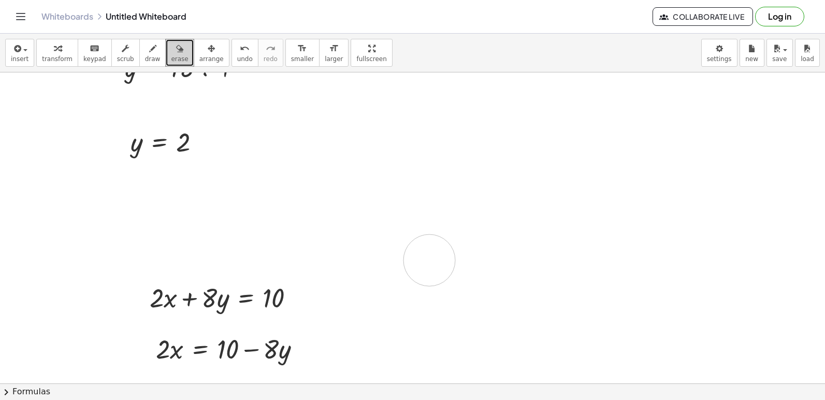
drag, startPoint x: 558, startPoint y: 277, endPoint x: 0, endPoint y: 4, distance: 621.7
click at [139, 51] on button "draw" at bounding box center [152, 53] width 27 height 28
drag, startPoint x: 430, startPoint y: 186, endPoint x: 438, endPoint y: 274, distance: 88.9
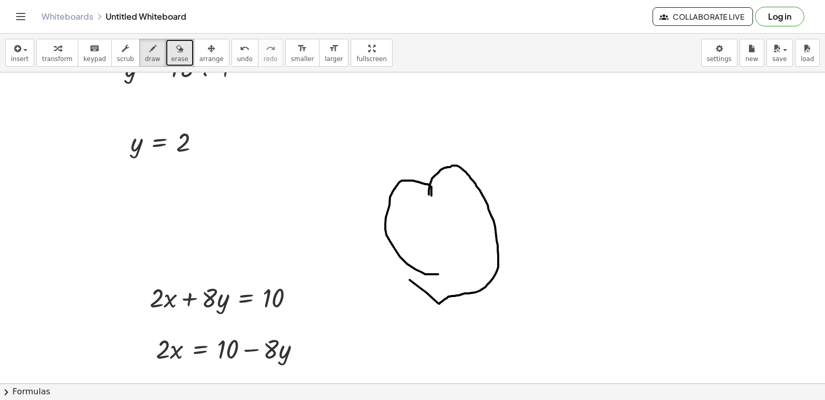
drag, startPoint x: 429, startPoint y: 195, endPoint x: 391, endPoint y: 267, distance: 81.5
drag, startPoint x: 431, startPoint y: 223, endPoint x: 448, endPoint y: 244, distance: 26.5
drag, startPoint x: 440, startPoint y: 255, endPoint x: 441, endPoint y: 244, distance: 11.0
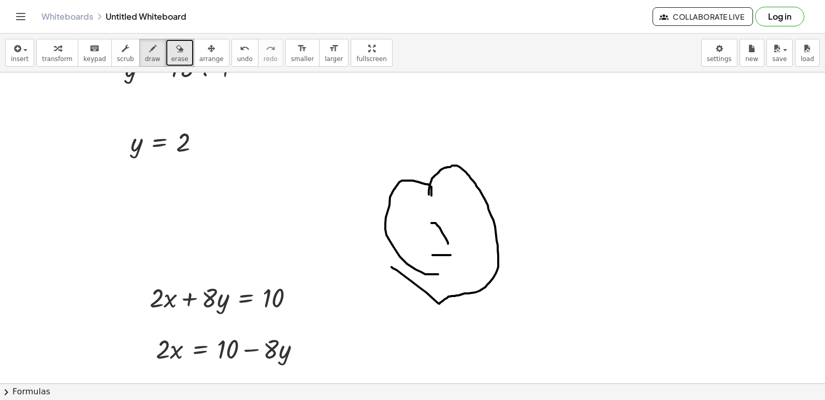
drag, startPoint x: 425, startPoint y: 212, endPoint x: 437, endPoint y: 204, distance: 14.2
drag, startPoint x: 503, startPoint y: 218, endPoint x: 557, endPoint y: 183, distance: 64.6
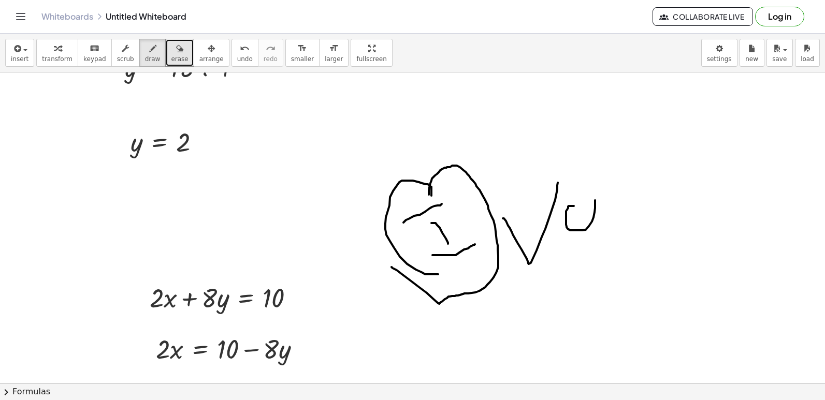
drag, startPoint x: 568, startPoint y: 207, endPoint x: 604, endPoint y: 247, distance: 54.6
drag, startPoint x: 608, startPoint y: 217, endPoint x: 637, endPoint y: 233, distance: 32.9
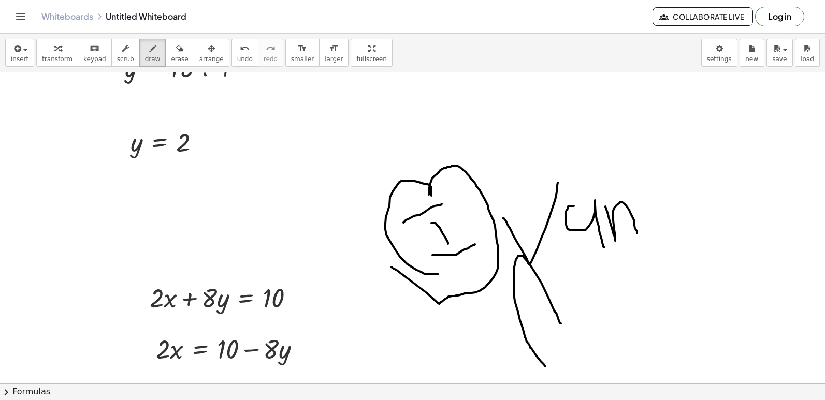
drag, startPoint x: 637, startPoint y: 233, endPoint x: 545, endPoint y: 367, distance: 161.6
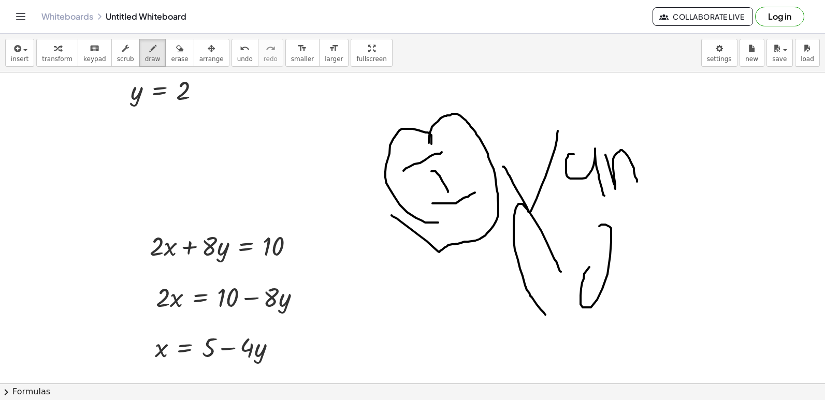
drag, startPoint x: 580, startPoint y: 300, endPoint x: 598, endPoint y: 240, distance: 62.7
drag, startPoint x: 649, startPoint y: 305, endPoint x: 655, endPoint y: 257, distance: 48.0
drag, startPoint x: 663, startPoint y: 302, endPoint x: 694, endPoint y: 310, distance: 32.1
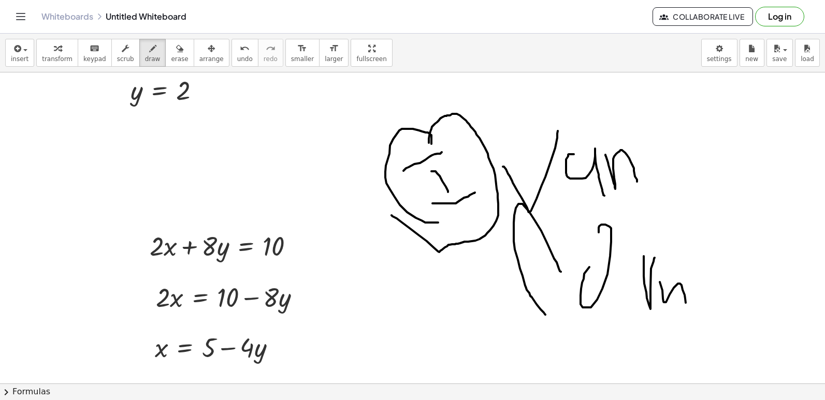
drag, startPoint x: 721, startPoint y: 274, endPoint x: 736, endPoint y: 350, distance: 77.5
drag, startPoint x: 733, startPoint y: 386, endPoint x: 749, endPoint y: 363, distance: 28.2
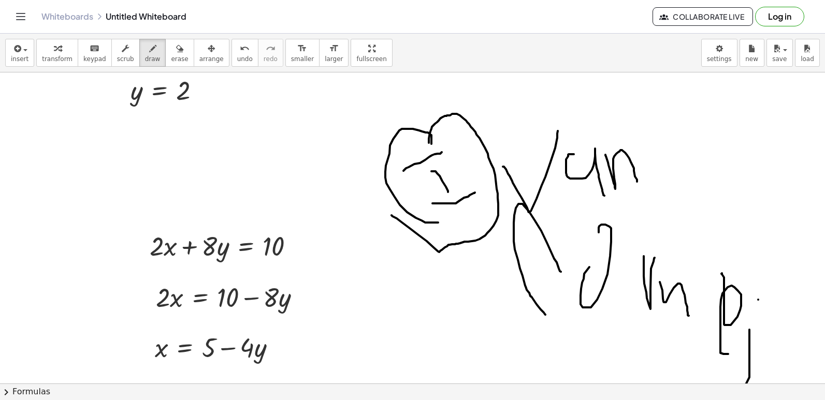
click at [738, 369] on div "insert select one: Math Expression Function Text Youtube Video Graphing Geometr…" at bounding box center [412, 217] width 825 height 367
drag, startPoint x: 749, startPoint y: 363, endPoint x: 745, endPoint y: 313, distance: 50.9
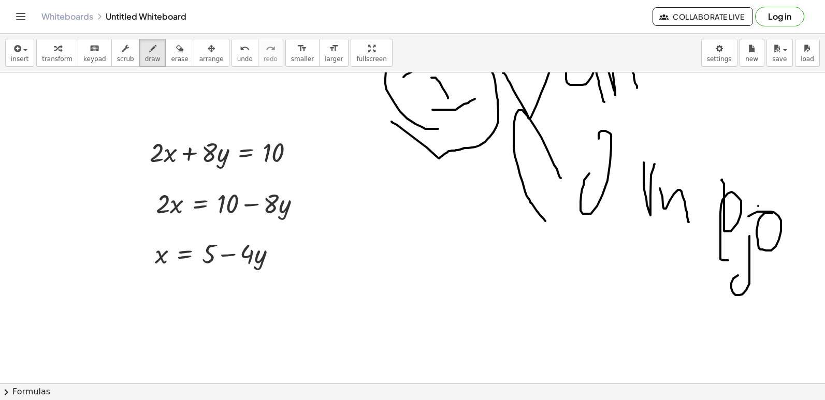
scroll to position [1037, 0]
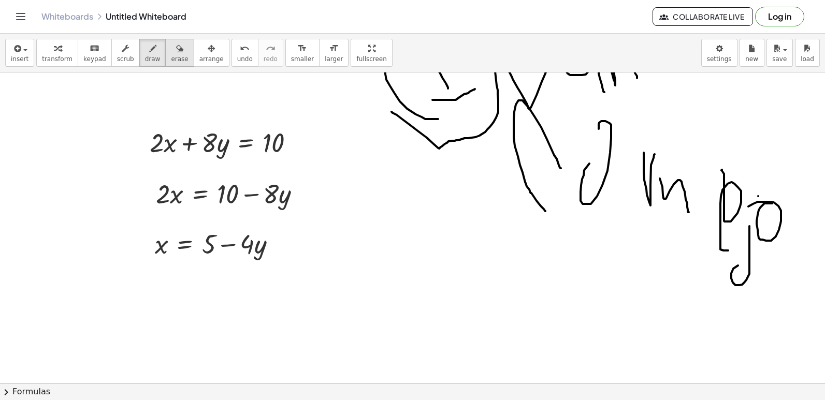
click at [165, 52] on button "erase" at bounding box center [179, 53] width 28 height 28
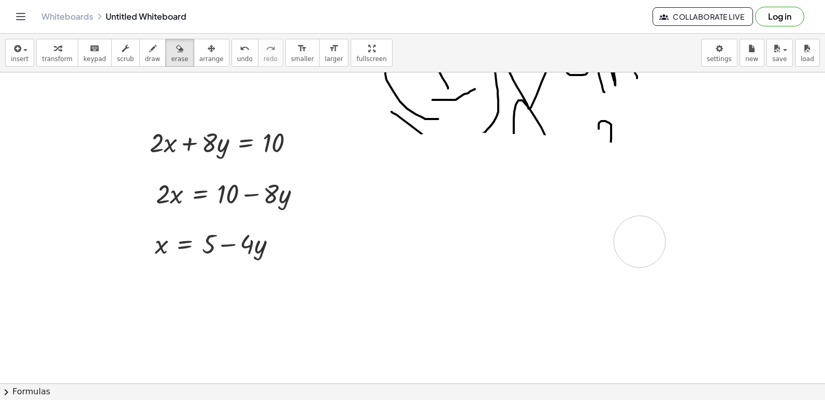
drag, startPoint x: 704, startPoint y: 150, endPoint x: 642, endPoint y: 250, distance: 117.2
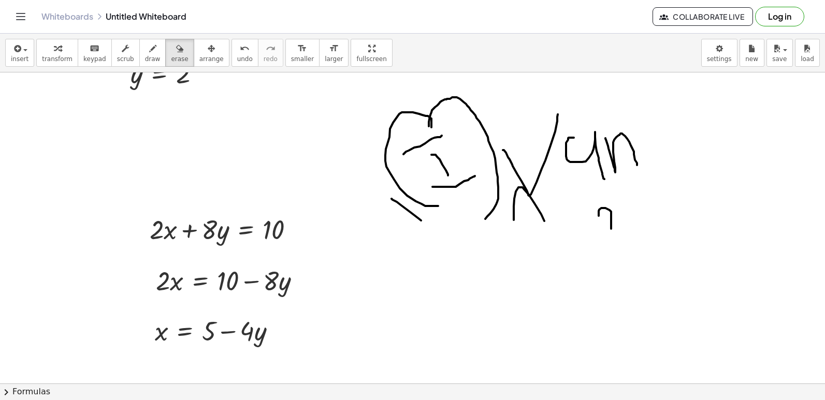
scroll to position [933, 0]
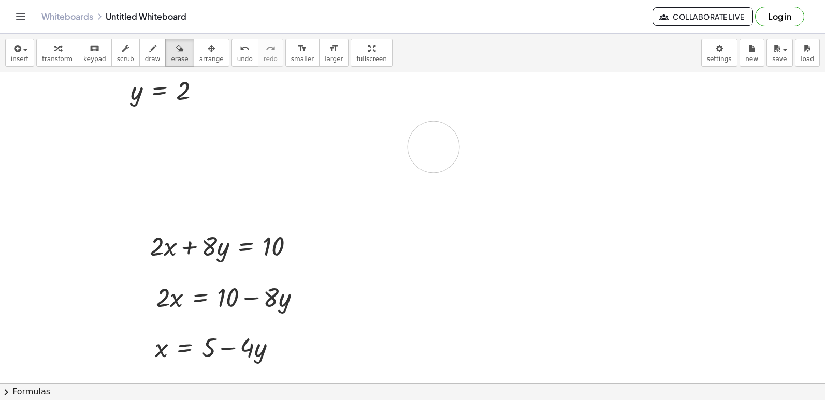
drag, startPoint x: 567, startPoint y: 225, endPoint x: 433, endPoint y: 147, distance: 154.8
click at [145, 48] on div "button" at bounding box center [153, 48] width 16 height 12
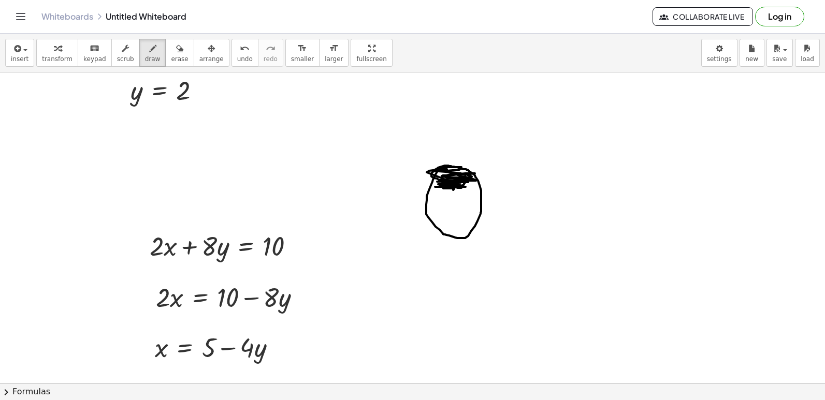
drag, startPoint x: 443, startPoint y: 169, endPoint x: 437, endPoint y: 182, distance: 13.7
drag, startPoint x: 466, startPoint y: 176, endPoint x: 442, endPoint y: 209, distance: 41.1
drag, startPoint x: 440, startPoint y: 170, endPoint x: 411, endPoint y: 187, distance: 34.4
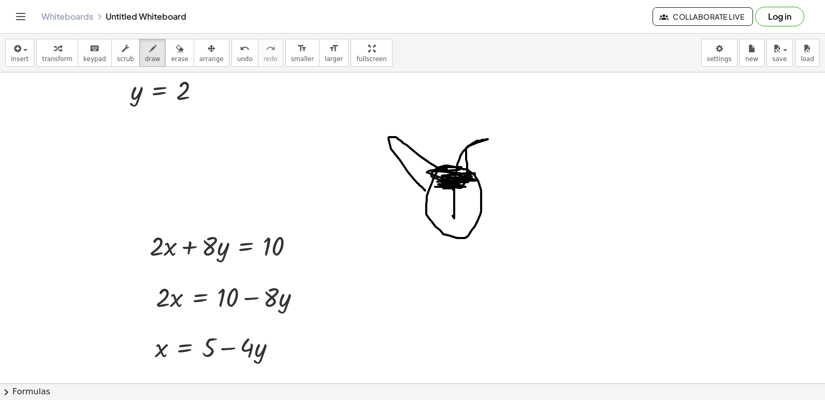
click at [171, 58] on span "erase" at bounding box center [179, 58] width 17 height 7
click at [145, 57] on span "draw" at bounding box center [153, 58] width 16 height 7
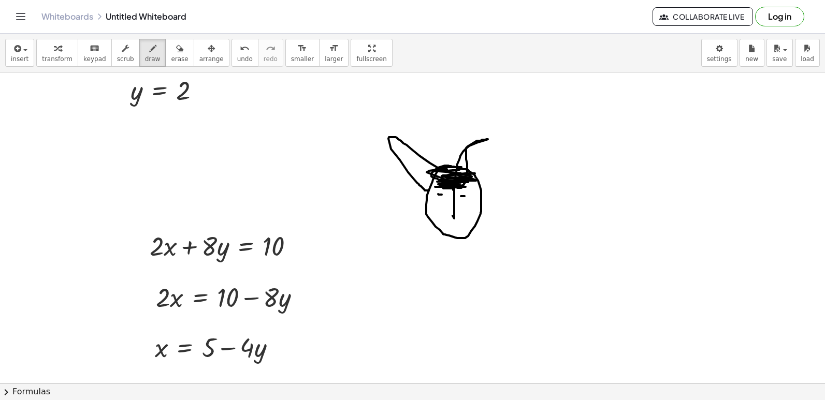
drag, startPoint x: 461, startPoint y: 196, endPoint x: 466, endPoint y: 196, distance: 5.7
drag, startPoint x: 442, startPoint y: 221, endPoint x: 459, endPoint y: 221, distance: 17.6
drag, startPoint x: 459, startPoint y: 221, endPoint x: 438, endPoint y: 223, distance: 20.8
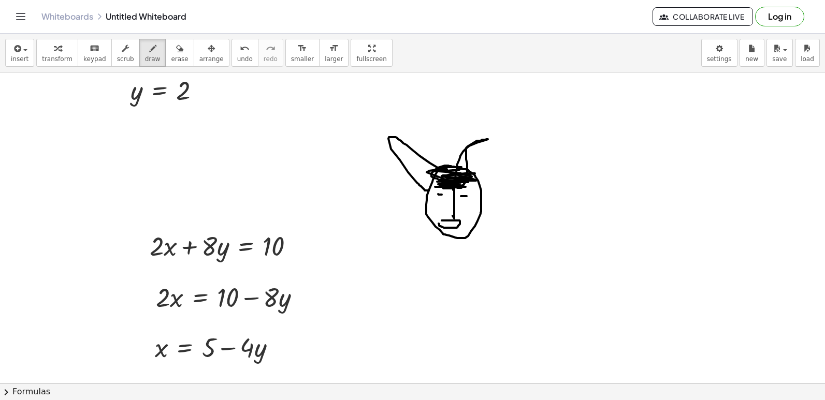
drag, startPoint x: 455, startPoint y: 236, endPoint x: 424, endPoint y: 212, distance: 38.7
drag, startPoint x: 446, startPoint y: 230, endPoint x: 470, endPoint y: 213, distance: 29.0
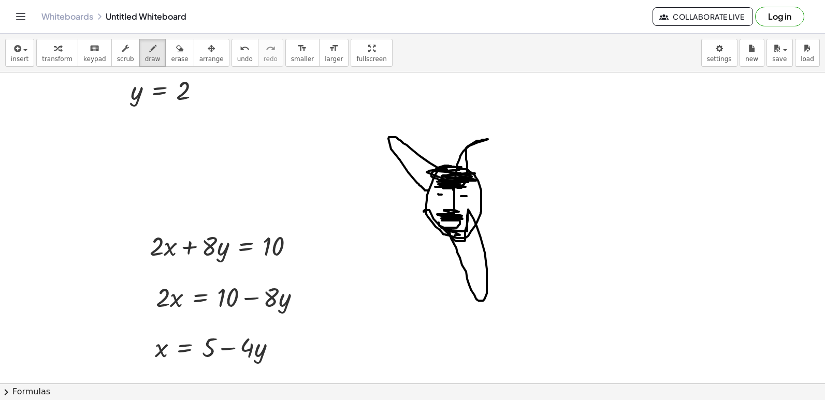
drag, startPoint x: 490, startPoint y: 257, endPoint x: 475, endPoint y: 279, distance: 26.7
drag, startPoint x: 443, startPoint y: 255, endPoint x: 462, endPoint y: 287, distance: 37.6
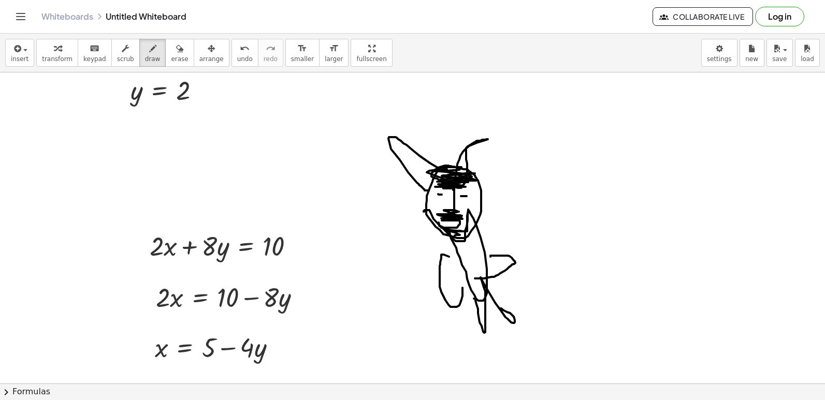
drag, startPoint x: 474, startPoint y: 299, endPoint x: 508, endPoint y: 291, distance: 35.4
drag, startPoint x: 522, startPoint y: 169, endPoint x: 535, endPoint y: 209, distance: 42.2
drag, startPoint x: 528, startPoint y: 210, endPoint x: 510, endPoint y: 194, distance: 23.5
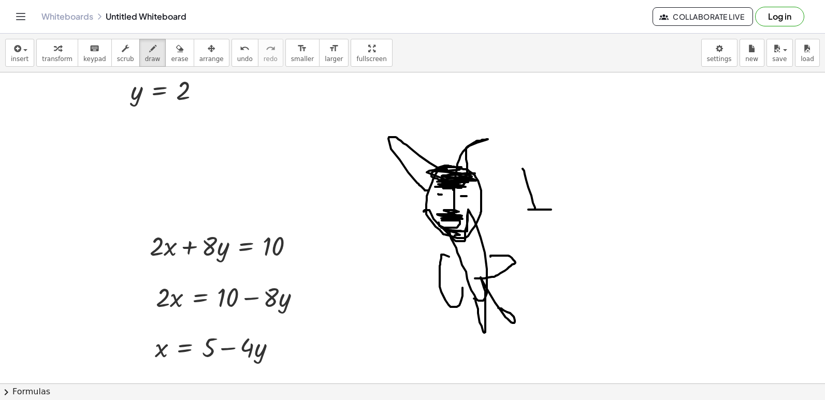
drag, startPoint x: 521, startPoint y: 155, endPoint x: 530, endPoint y: 154, distance: 8.8
drag, startPoint x: 581, startPoint y: 193, endPoint x: 609, endPoint y: 184, distance: 29.0
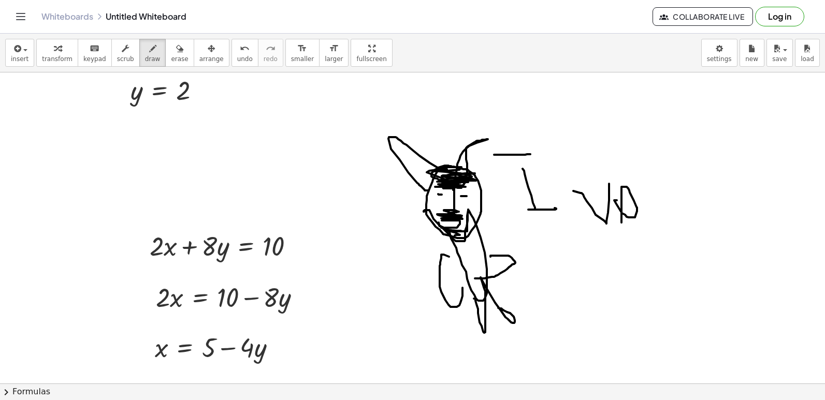
drag, startPoint x: 615, startPoint y: 200, endPoint x: 628, endPoint y: 248, distance: 49.9
drag, startPoint x: 630, startPoint y: 182, endPoint x: 656, endPoint y: 261, distance: 84.1
drag, startPoint x: 634, startPoint y: 151, endPoint x: 660, endPoint y: 262, distance: 114.9
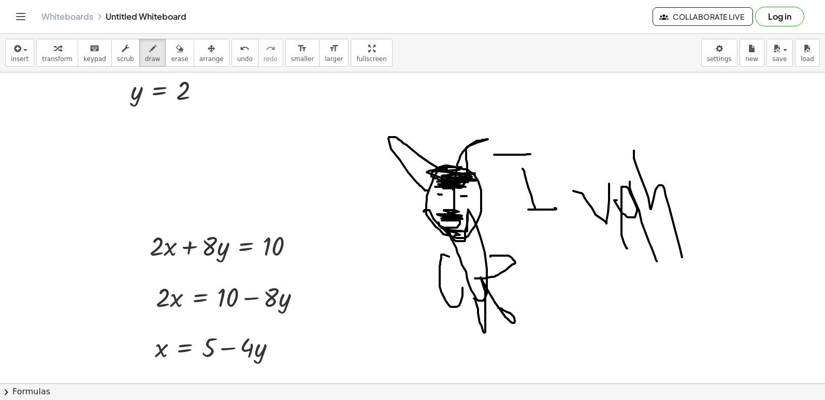
drag, startPoint x: 571, startPoint y: 190, endPoint x: 572, endPoint y: 305, distance: 114.9
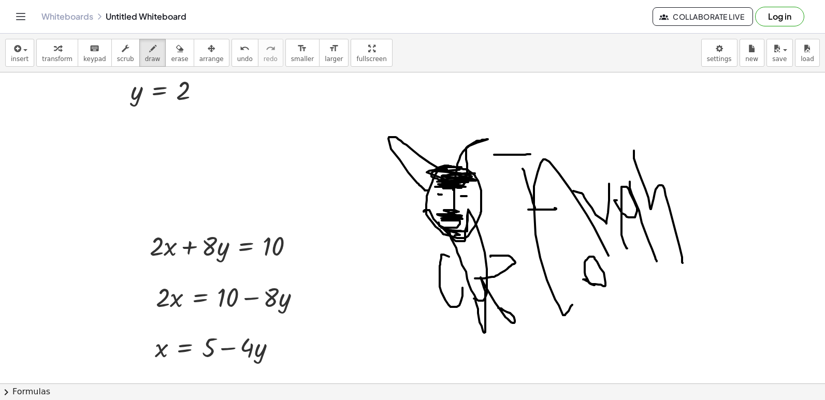
drag, startPoint x: 583, startPoint y: 280, endPoint x: 595, endPoint y: 285, distance: 13.7
drag, startPoint x: 615, startPoint y: 260, endPoint x: 634, endPoint y: 290, distance: 35.9
drag, startPoint x: 631, startPoint y: 283, endPoint x: 665, endPoint y: 313, distance: 46.2
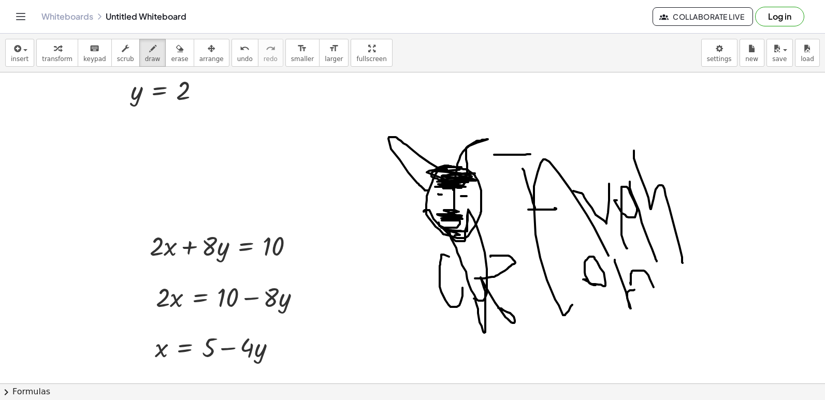
drag, startPoint x: 666, startPoint y: 281, endPoint x: 688, endPoint y: 303, distance: 31.5
drag, startPoint x: 697, startPoint y: 300, endPoint x: 706, endPoint y: 356, distance: 56.6
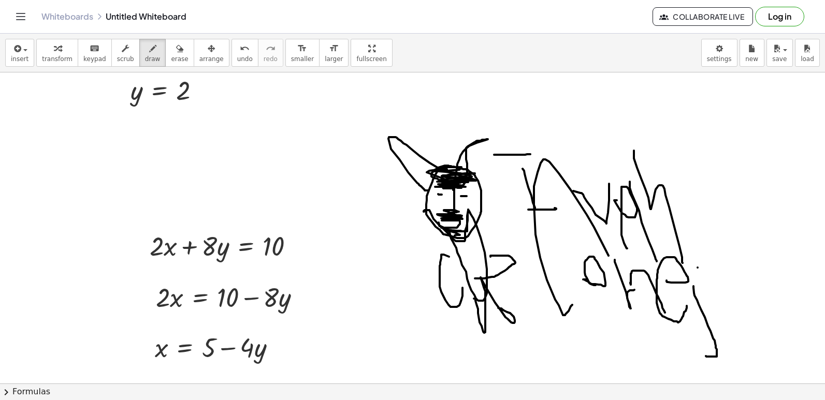
drag, startPoint x: 700, startPoint y: 268, endPoint x: 615, endPoint y: 259, distance: 85.9
drag, startPoint x: 557, startPoint y: 293, endPoint x: 594, endPoint y: 285, distance: 38.1
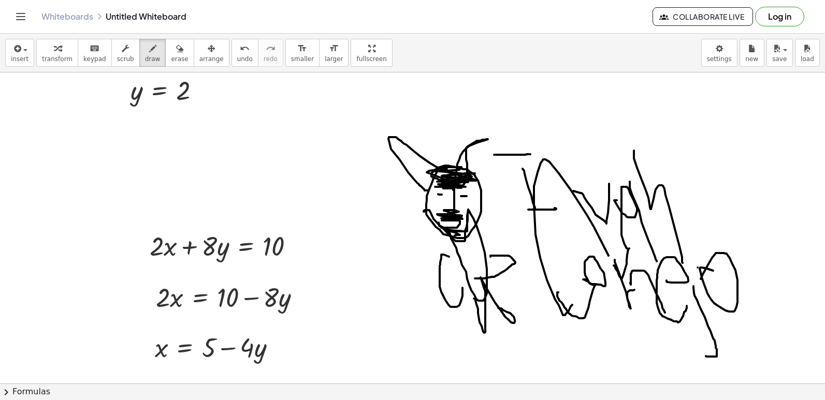
drag, startPoint x: 613, startPoint y: 266, endPoint x: 608, endPoint y: 247, distance: 18.8
click at [171, 61] on span "erase" at bounding box center [179, 58] width 17 height 7
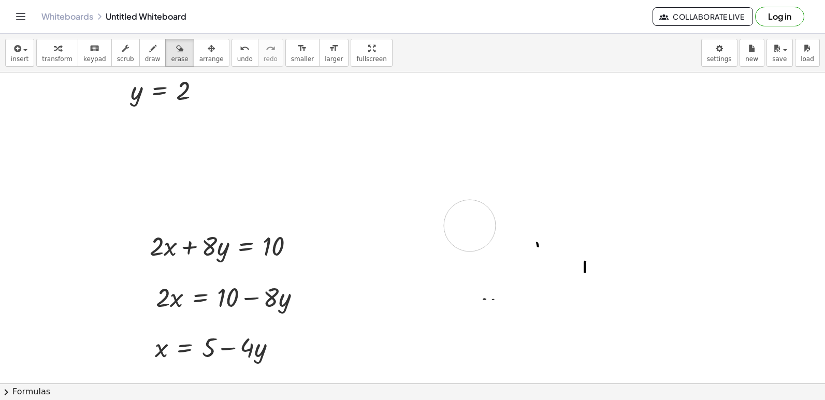
drag, startPoint x: 404, startPoint y: 196, endPoint x: 487, endPoint y: 310, distance: 141.1
drag, startPoint x: 487, startPoint y: 310, endPoint x: 622, endPoint y: 253, distance: 146.0
click at [231, 63] on button "undo undo" at bounding box center [244, 53] width 27 height 28
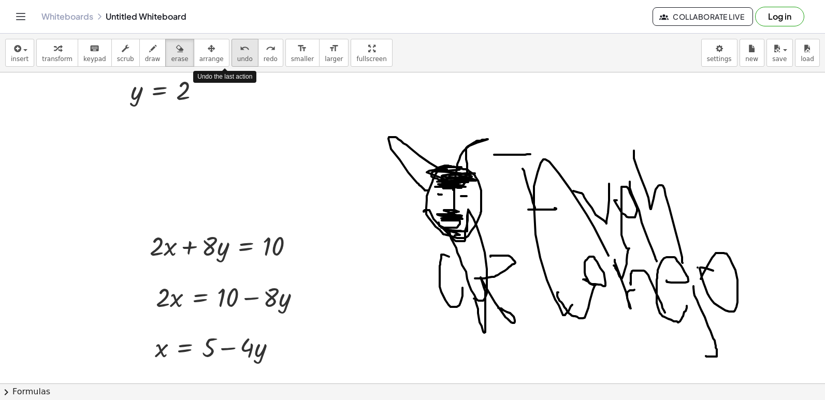
click at [231, 63] on button "undo undo" at bounding box center [244, 53] width 27 height 28
click at [237, 63] on span "undo" at bounding box center [245, 58] width 16 height 7
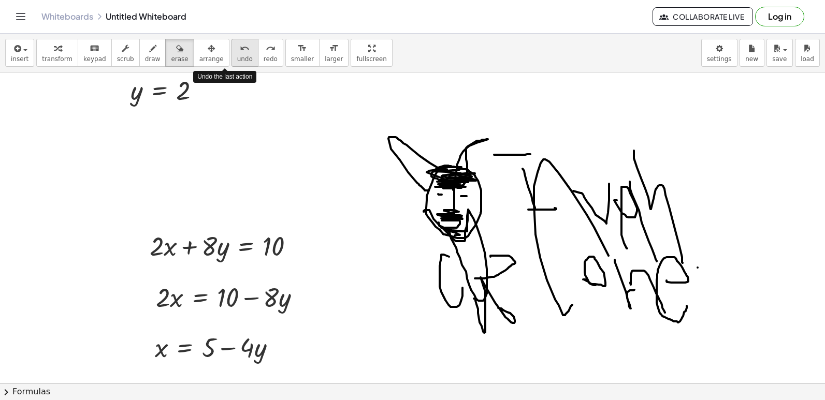
click at [237, 62] on span "undo" at bounding box center [245, 58] width 16 height 7
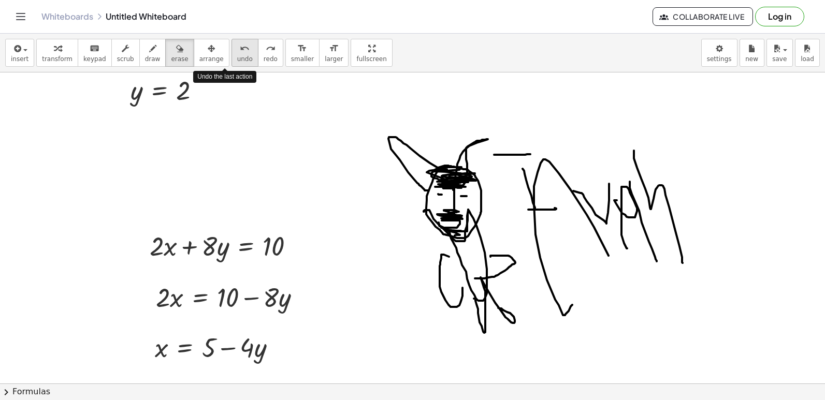
click at [237, 62] on span "undo" at bounding box center [245, 58] width 16 height 7
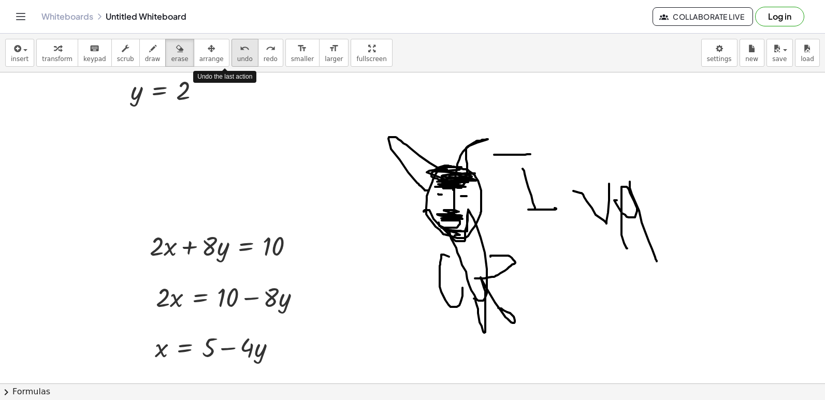
click at [237, 62] on span "undo" at bounding box center [245, 58] width 16 height 7
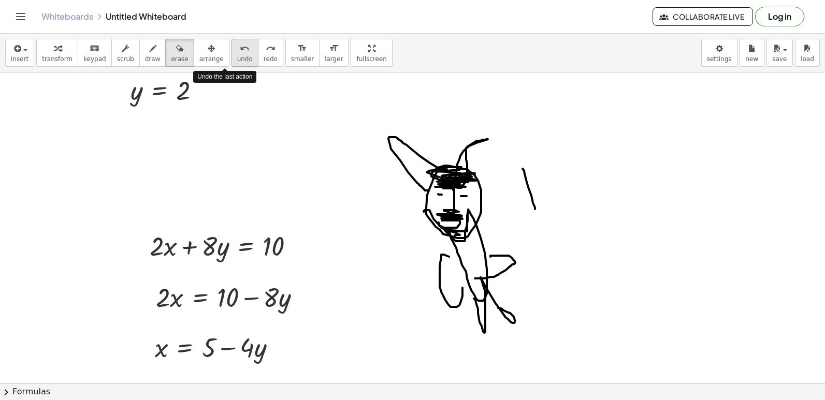
click at [237, 62] on span "undo" at bounding box center [245, 58] width 16 height 7
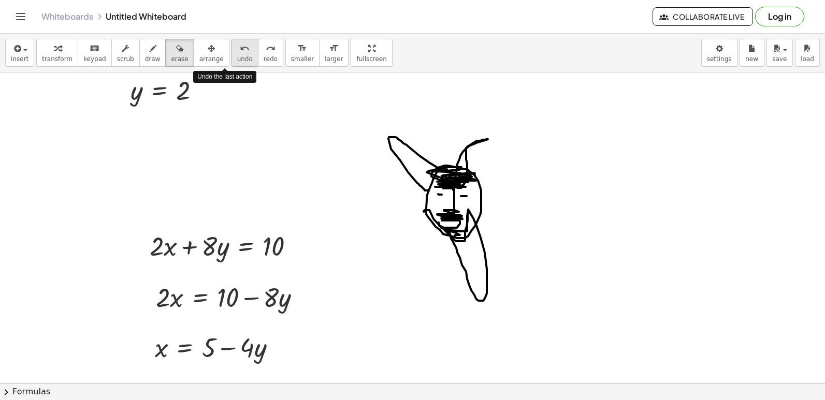
click at [237, 62] on span "undo" at bounding box center [245, 58] width 16 height 7
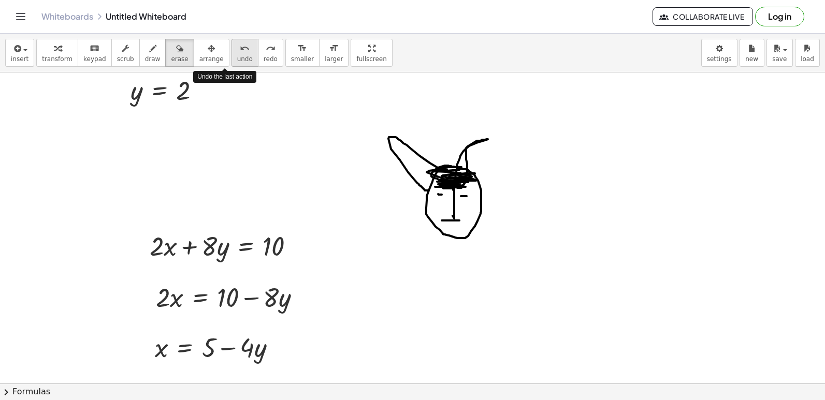
click at [237, 62] on span "undo" at bounding box center [245, 58] width 16 height 7
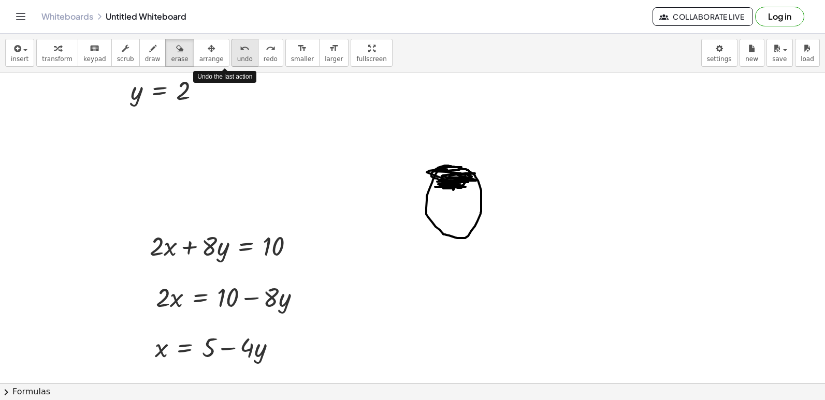
click at [237, 62] on span "undo" at bounding box center [245, 58] width 16 height 7
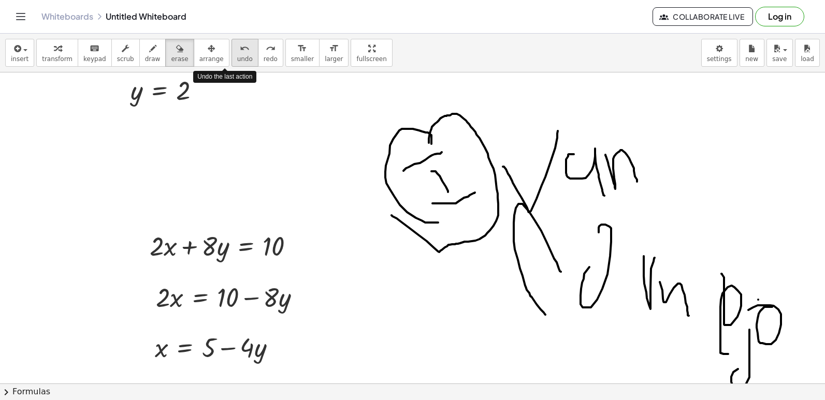
click at [237, 62] on span "undo" at bounding box center [245, 58] width 16 height 7
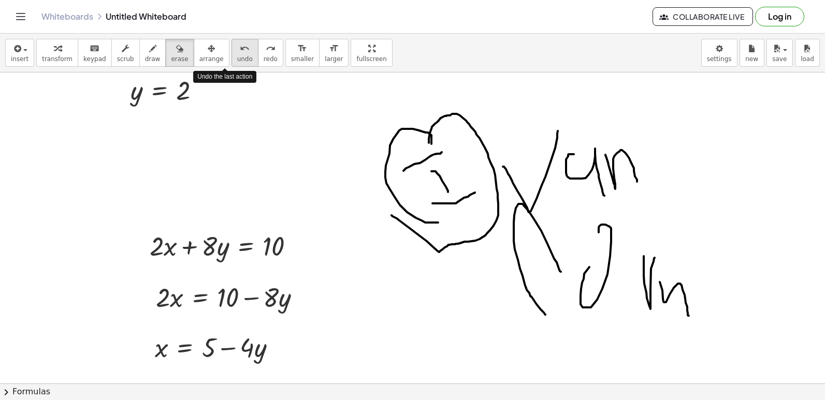
click at [237, 62] on span "undo" at bounding box center [245, 58] width 16 height 7
click at [165, 54] on button "erase" at bounding box center [179, 53] width 28 height 28
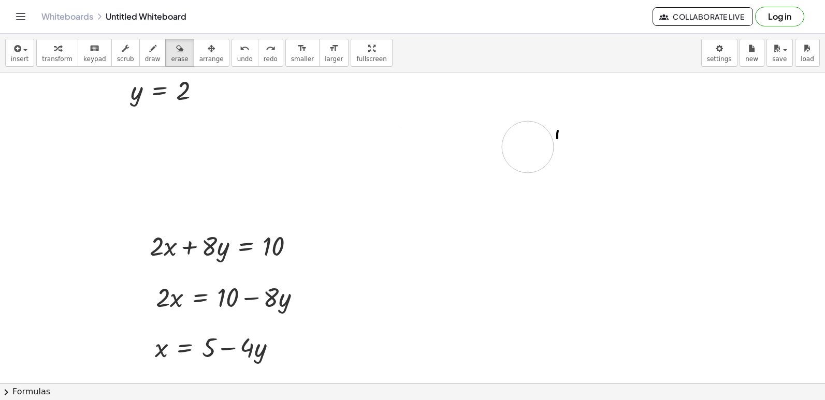
drag, startPoint x: 448, startPoint y: 130, endPoint x: 622, endPoint y: 145, distance: 174.6
click at [145, 57] on span "draw" at bounding box center [153, 58] width 16 height 7
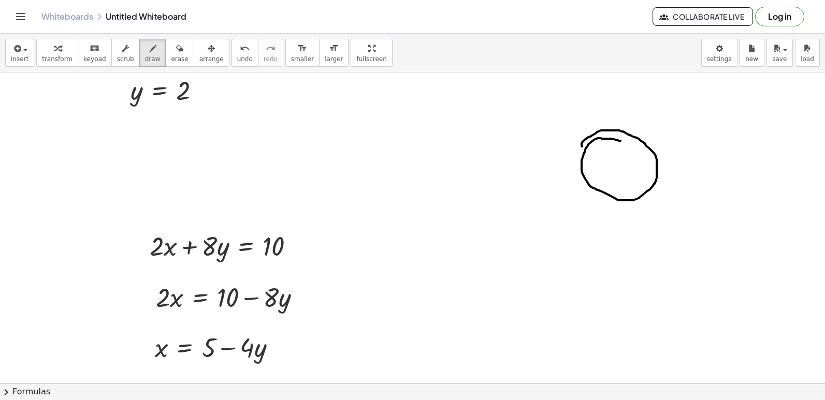
drag, startPoint x: 620, startPoint y: 141, endPoint x: 582, endPoint y: 148, distance: 38.5
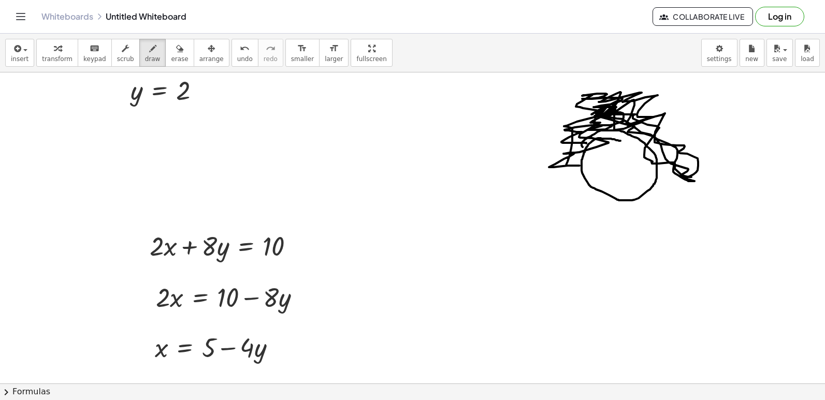
drag, startPoint x: 586, startPoint y: 143, endPoint x: 612, endPoint y: 134, distance: 28.2
drag, startPoint x: 602, startPoint y: 137, endPoint x: 593, endPoint y: 139, distance: 8.4
drag, startPoint x: 624, startPoint y: 166, endPoint x: 612, endPoint y: 160, distance: 13.7
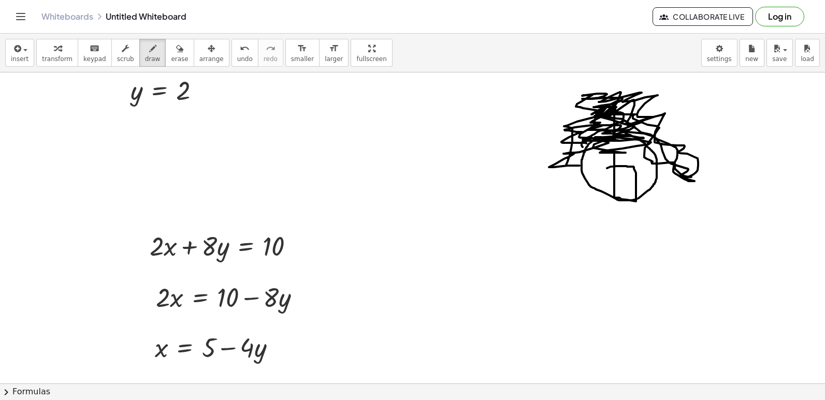
drag, startPoint x: 615, startPoint y: 181, endPoint x: 606, endPoint y: 178, distance: 9.8
drag, startPoint x: 589, startPoint y: 147, endPoint x: 600, endPoint y: 147, distance: 10.9
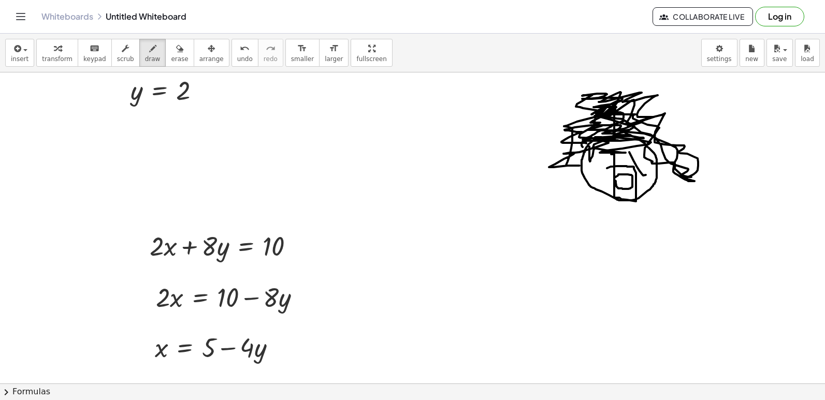
drag, startPoint x: 629, startPoint y: 152, endPoint x: 649, endPoint y: 167, distance: 24.4
drag, startPoint x: 612, startPoint y: 194, endPoint x: 635, endPoint y: 204, distance: 25.2
drag, startPoint x: 663, startPoint y: 213, endPoint x: 620, endPoint y: 231, distance: 46.6
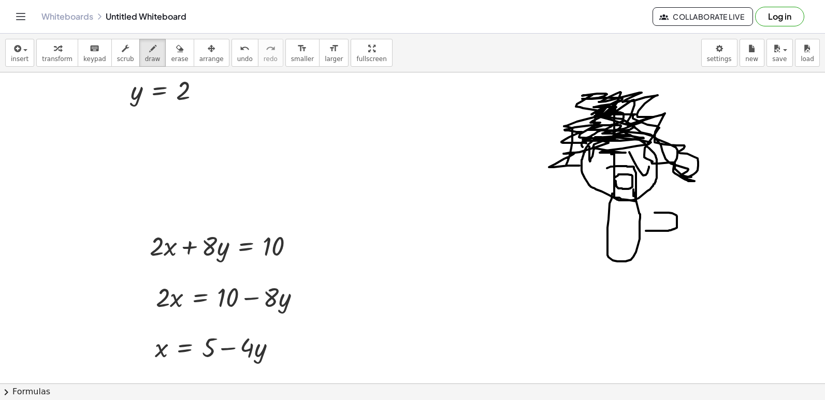
drag, startPoint x: 601, startPoint y: 207, endPoint x: 602, endPoint y: 232, distance: 25.4
drag, startPoint x: 602, startPoint y: 262, endPoint x: 640, endPoint y: 255, distance: 39.0
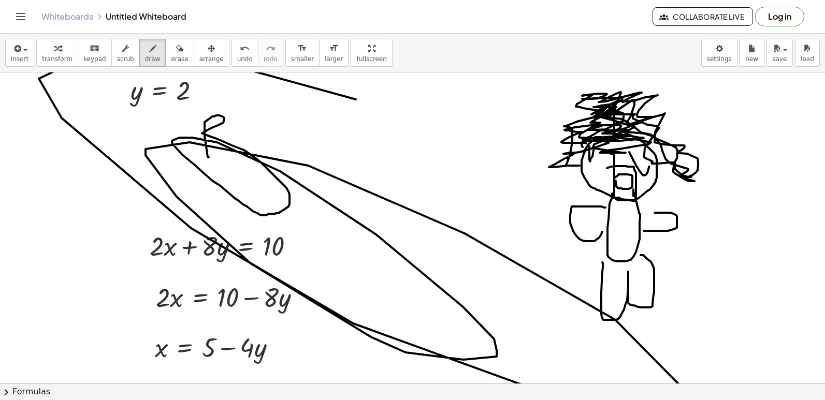
drag, startPoint x: 209, startPoint y: 157, endPoint x: 543, endPoint y: 189, distance: 336.0
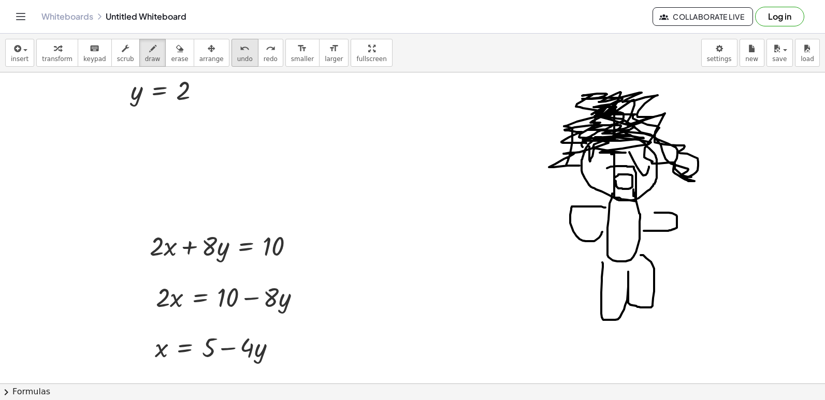
click at [240, 51] on icon "undo" at bounding box center [245, 48] width 10 height 12
drag, startPoint x: 196, startPoint y: 125, endPoint x: 210, endPoint y: 173, distance: 50.8
drag, startPoint x: 199, startPoint y: 128, endPoint x: 250, endPoint y: 165, distance: 62.5
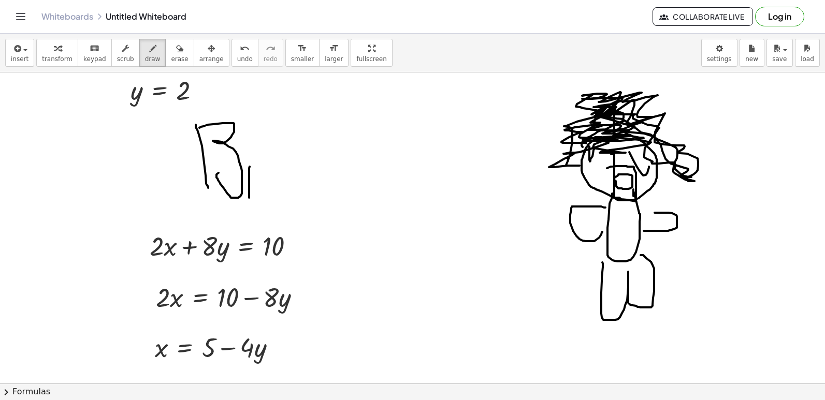
drag, startPoint x: 250, startPoint y: 167, endPoint x: 256, endPoint y: 185, distance: 19.3
drag, startPoint x: 267, startPoint y: 147, endPoint x: 286, endPoint y: 162, distance: 24.3
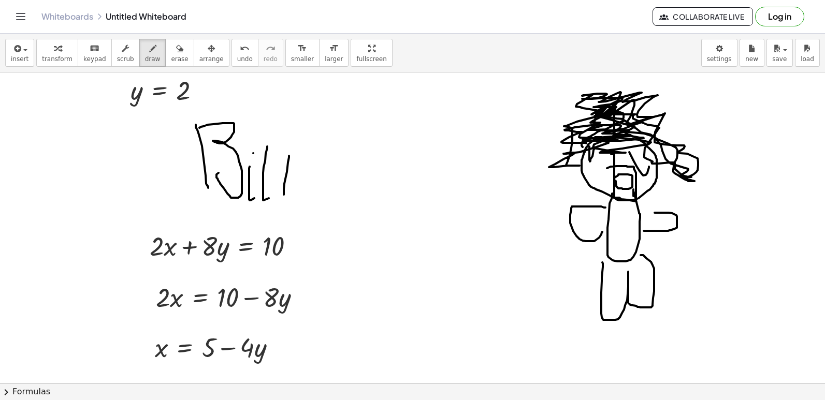
drag, startPoint x: 289, startPoint y: 156, endPoint x: 284, endPoint y: 195, distance: 39.2
click at [176, 50] on icon "button" at bounding box center [179, 48] width 7 height 12
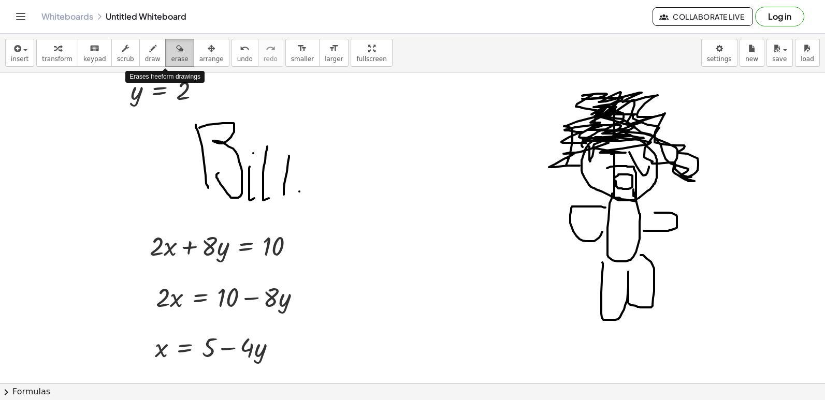
click at [176, 50] on icon "button" at bounding box center [179, 48] width 7 height 12
click at [172, 50] on div "button" at bounding box center [179, 48] width 17 height 12
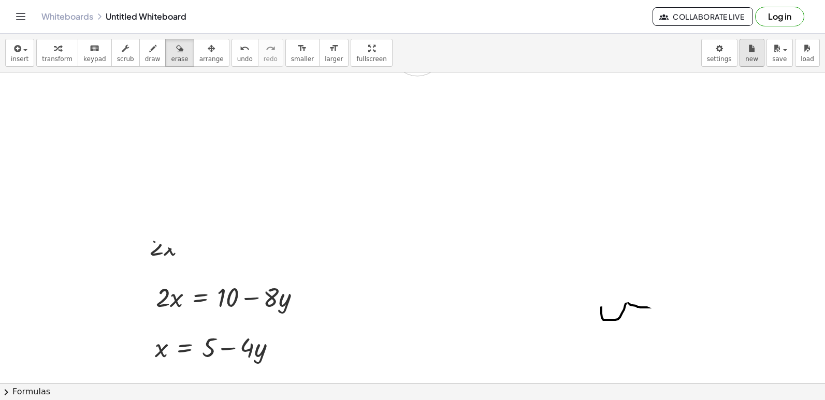
drag, startPoint x: 285, startPoint y: 128, endPoint x: 745, endPoint y: 54, distance: 466.6
click at [711, 45] on div "insert select one: Math Expression Function Text Youtube Video Graphing Geometr…" at bounding box center [412, 217] width 825 height 367
